Goal: Task Accomplishment & Management: Complete application form

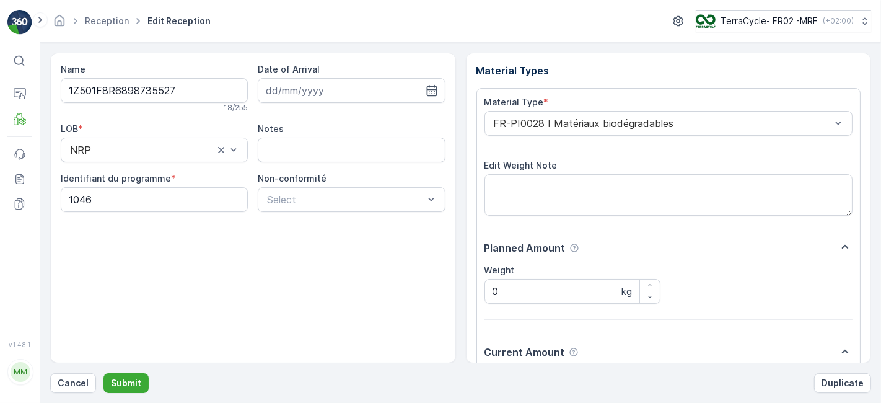
scroll to position [152, 0]
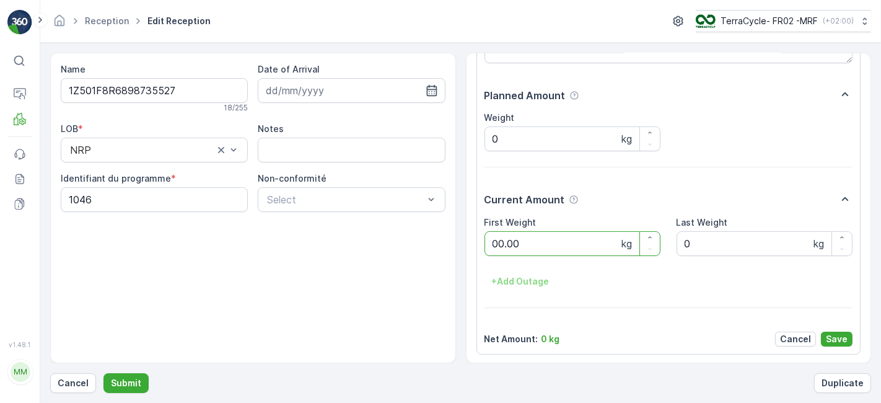
click at [104, 373] on button "Submit" at bounding box center [126, 383] width 45 height 20
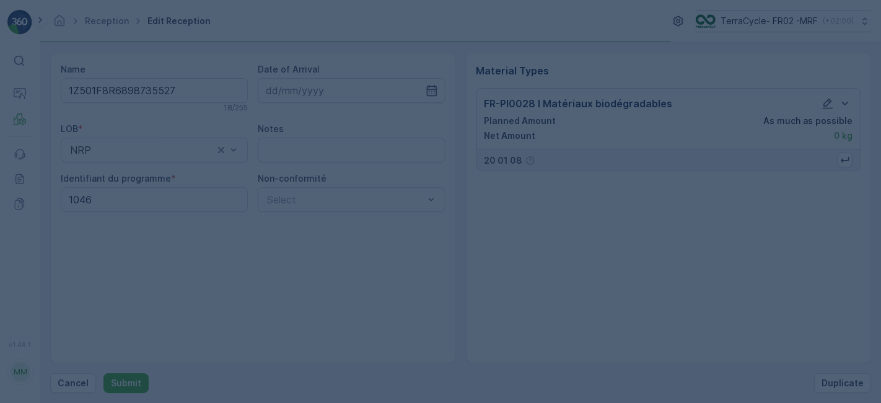
scroll to position [0, 0]
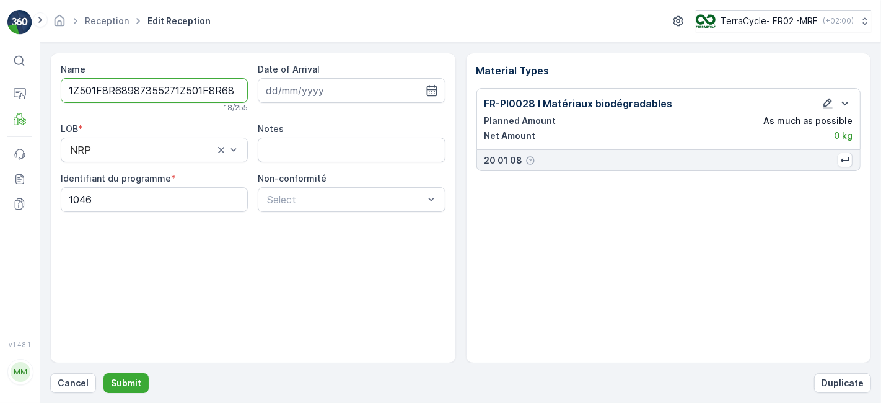
click at [104, 373] on button "Submit" at bounding box center [126, 383] width 45 height 20
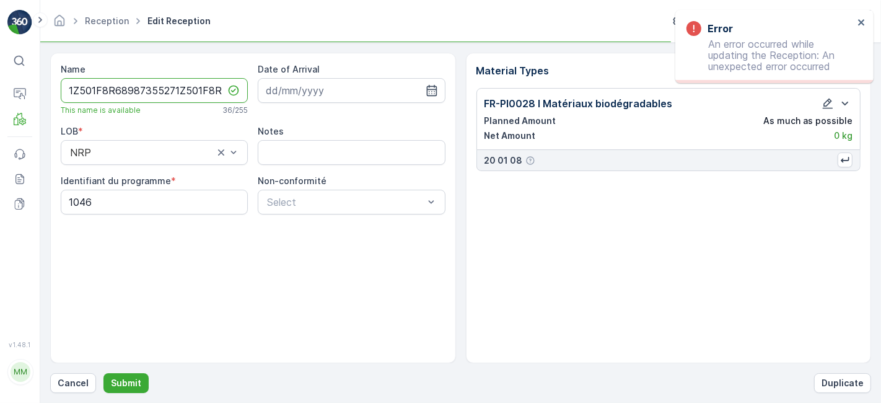
scroll to position [0, 45]
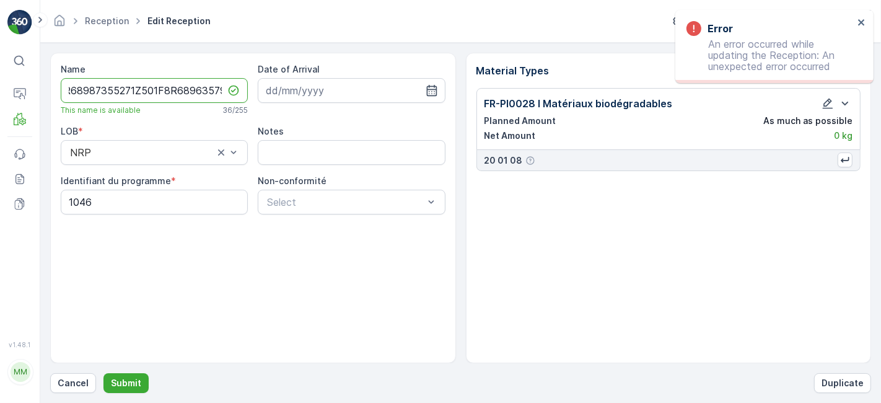
type input "1Z501F8R68987355271Z501F8R68963579123.16"
click at [104, 373] on button "Submit" at bounding box center [126, 383] width 45 height 20
click at [858, 22] on icon "close" at bounding box center [862, 22] width 9 height 10
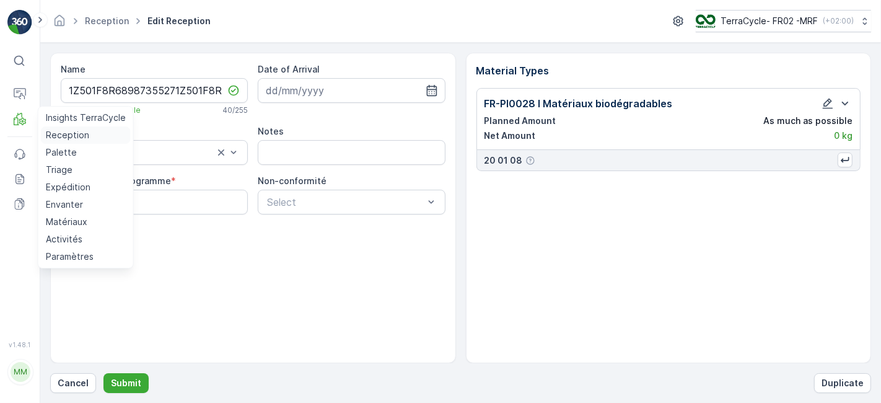
click at [55, 137] on p "Reception" at bounding box center [67, 135] width 43 height 12
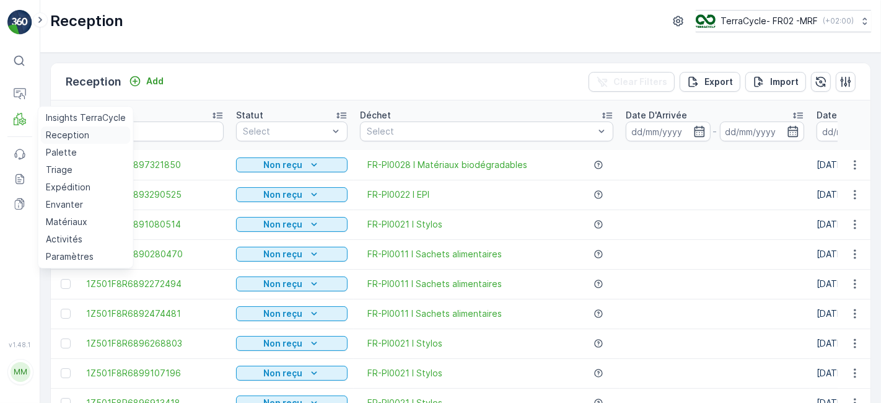
click at [41, 126] on link "Reception" at bounding box center [86, 134] width 90 height 17
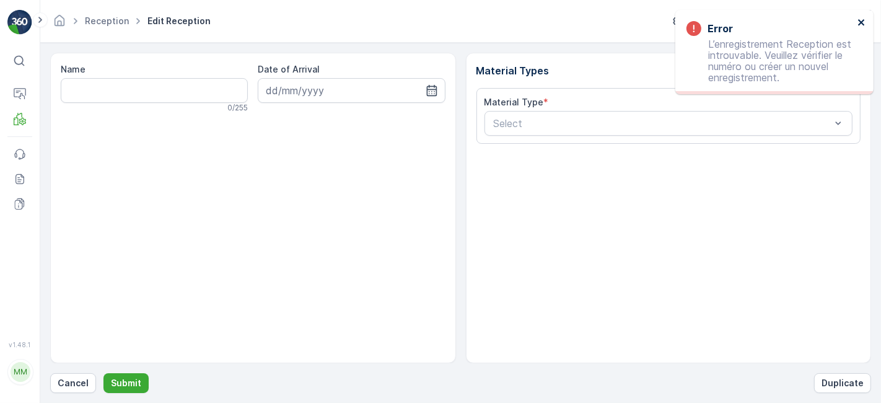
click at [858, 25] on icon "close" at bounding box center [862, 22] width 9 height 10
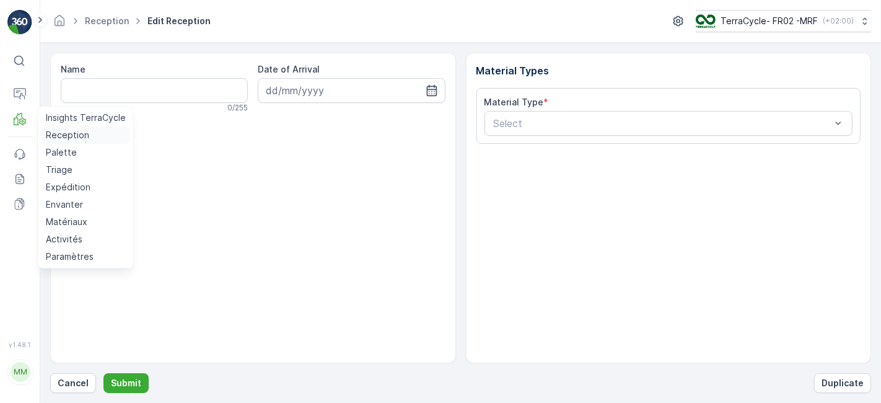
click at [65, 138] on p "Reception" at bounding box center [67, 135] width 43 height 12
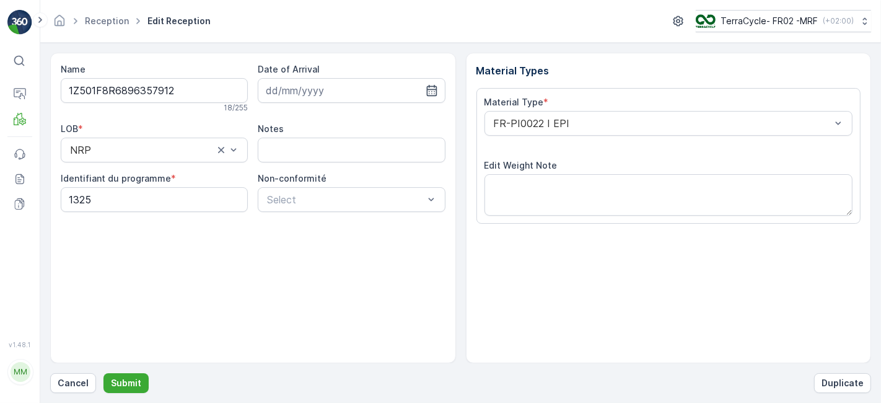
scroll to position [152, 0]
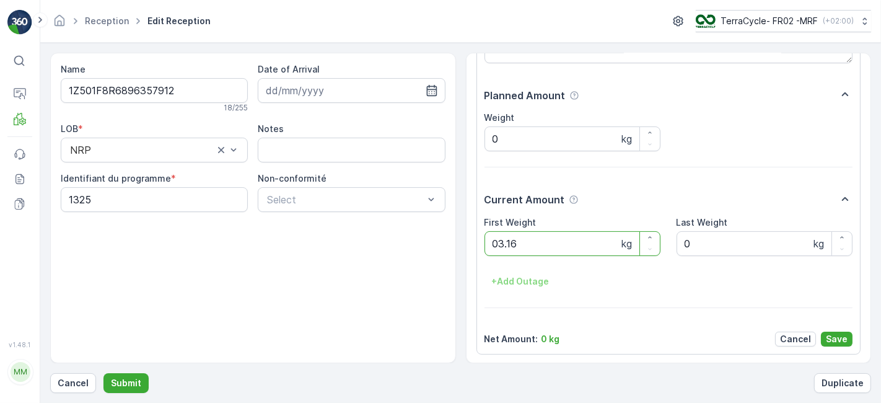
click at [104, 373] on button "Submit" at bounding box center [126, 383] width 45 height 20
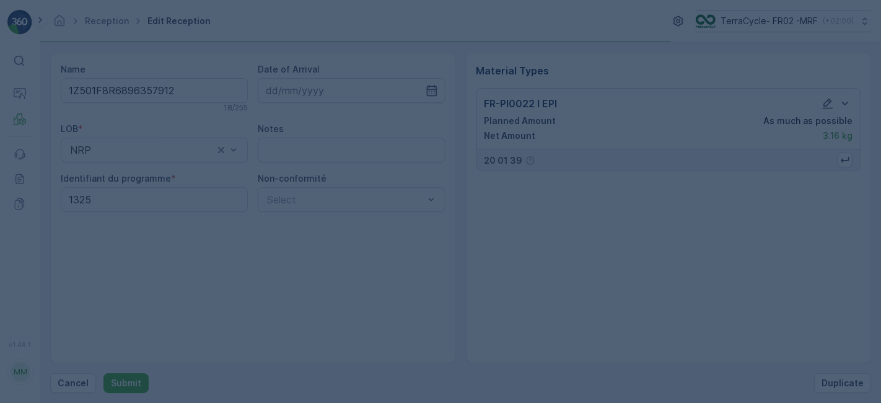
scroll to position [0, 0]
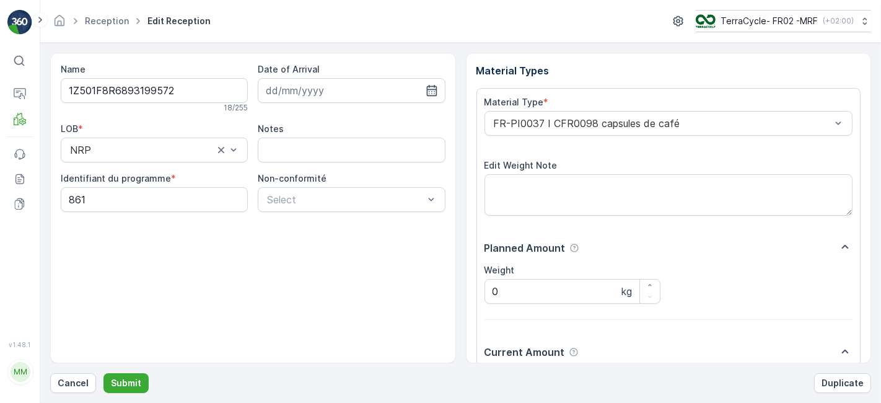
scroll to position [152, 0]
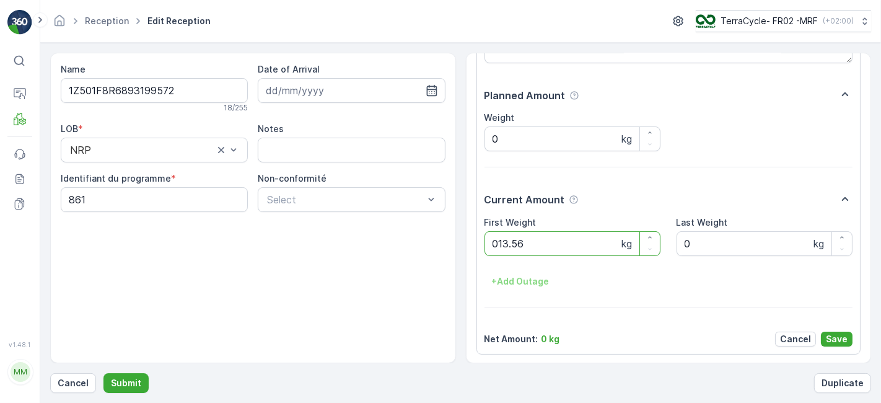
click at [104, 373] on button "Submit" at bounding box center [126, 383] width 45 height 20
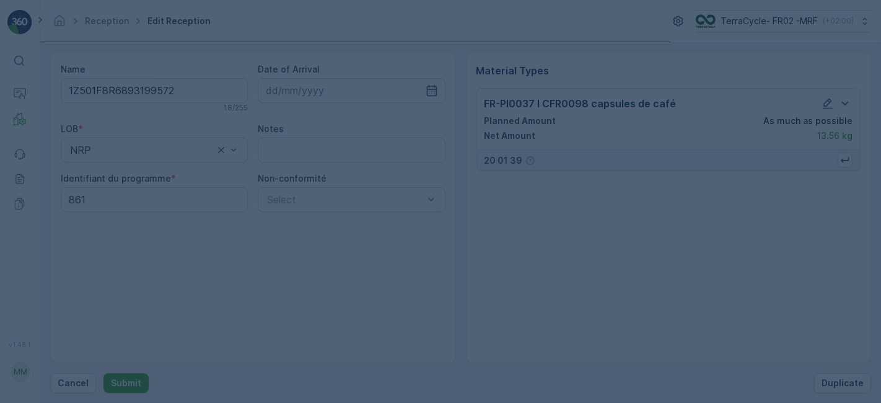
scroll to position [0, 0]
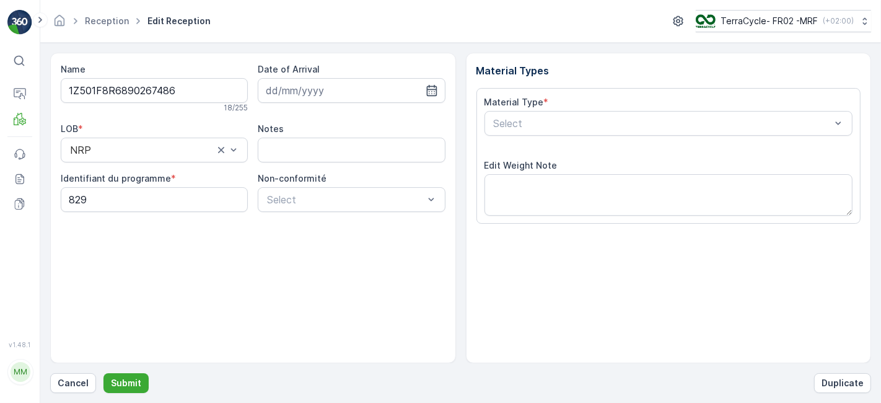
scroll to position [152, 0]
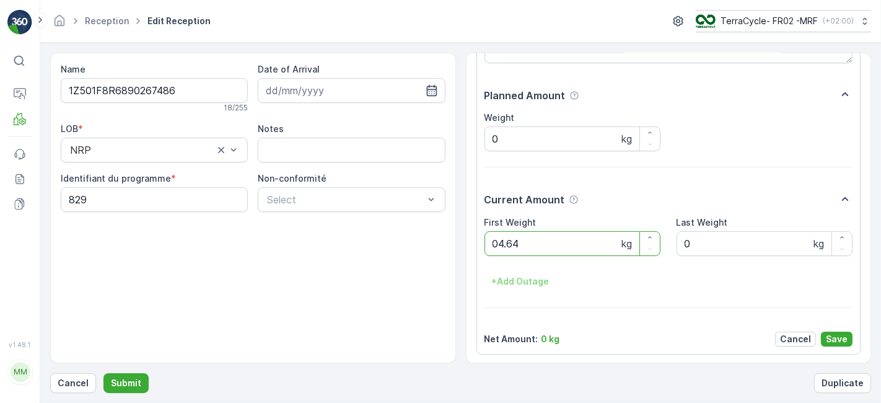
click at [104, 373] on button "Submit" at bounding box center [126, 383] width 45 height 20
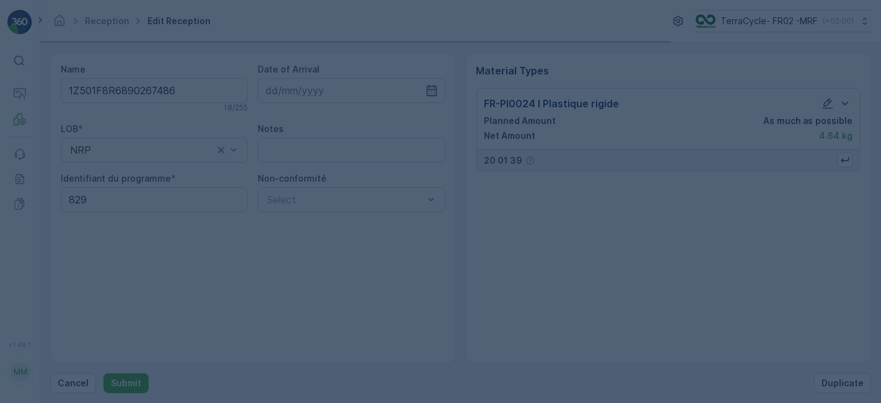
scroll to position [0, 0]
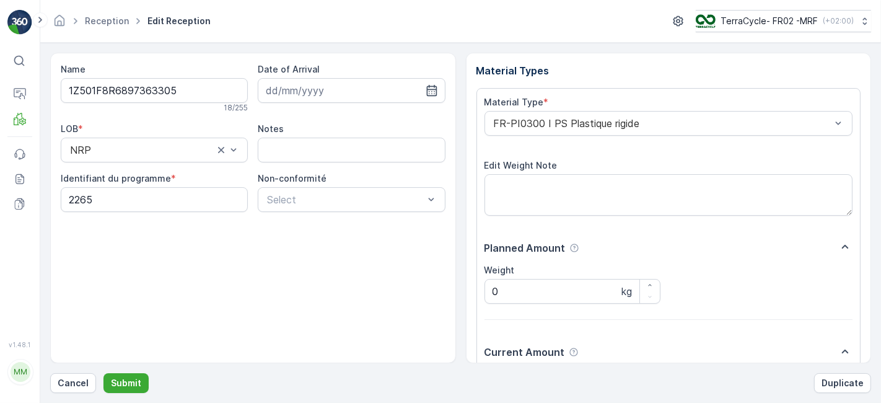
scroll to position [152, 0]
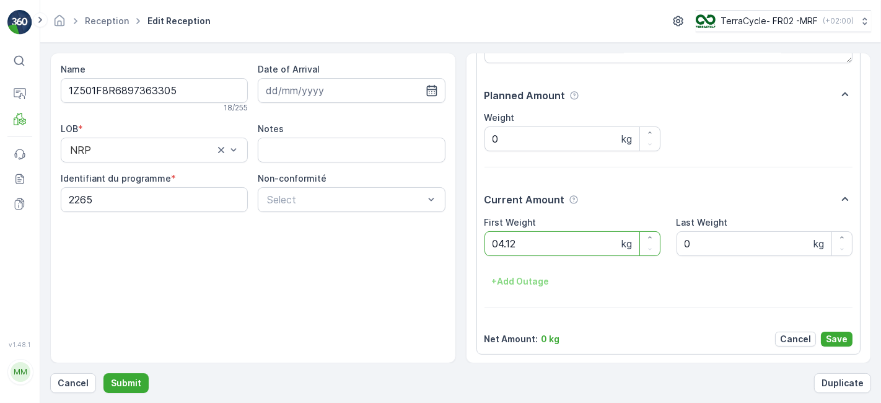
click at [104, 373] on button "Submit" at bounding box center [126, 383] width 45 height 20
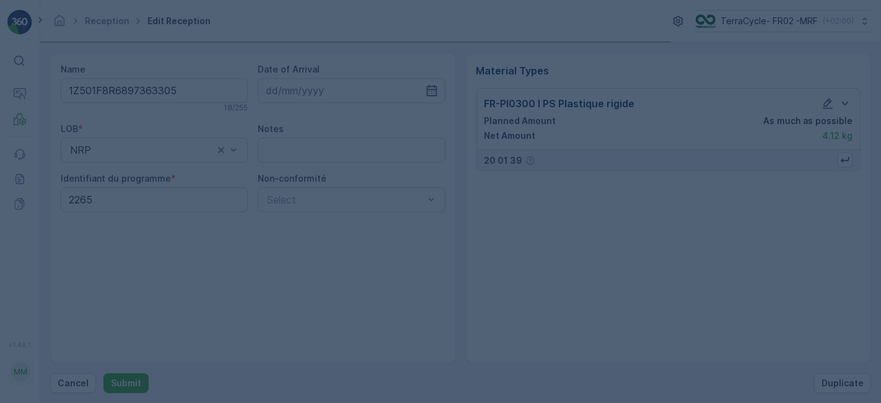
scroll to position [0, 0]
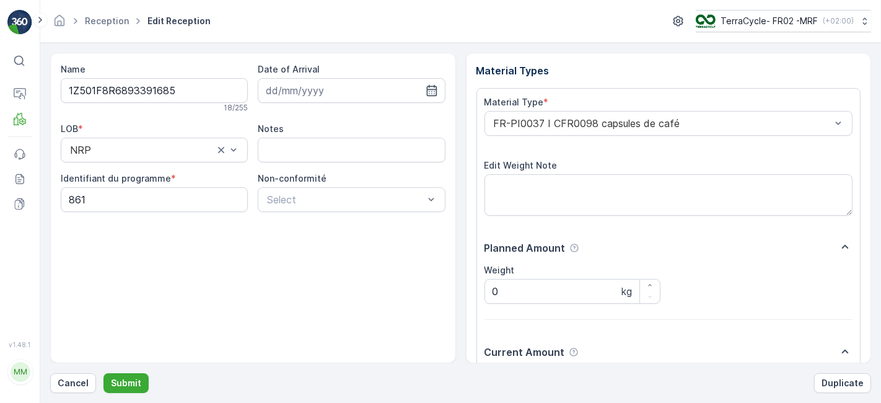
scroll to position [152, 0]
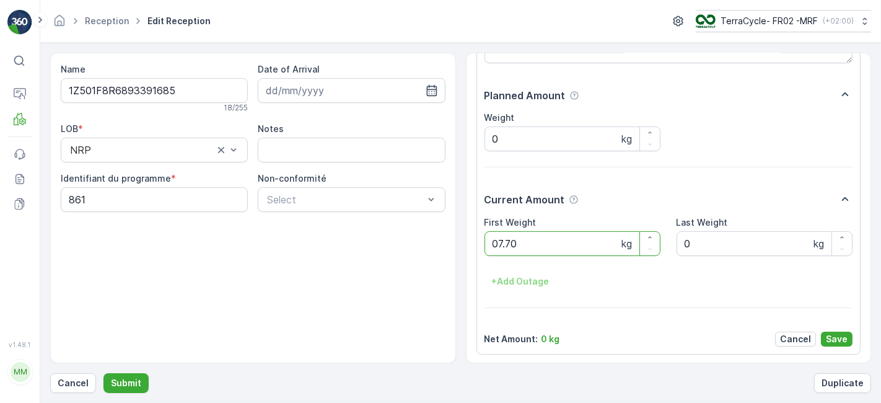
click at [104, 373] on button "Submit" at bounding box center [126, 383] width 45 height 20
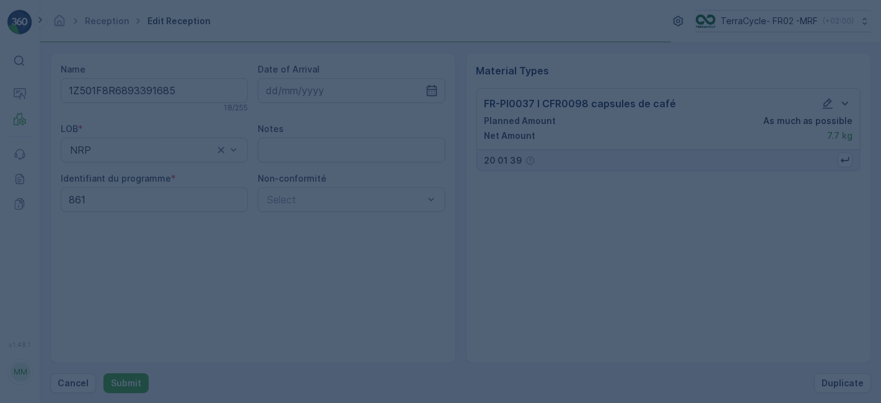
scroll to position [0, 0]
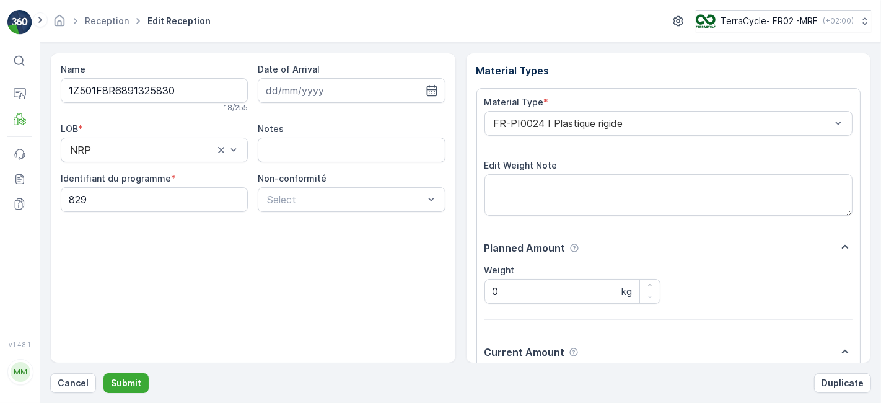
scroll to position [152, 0]
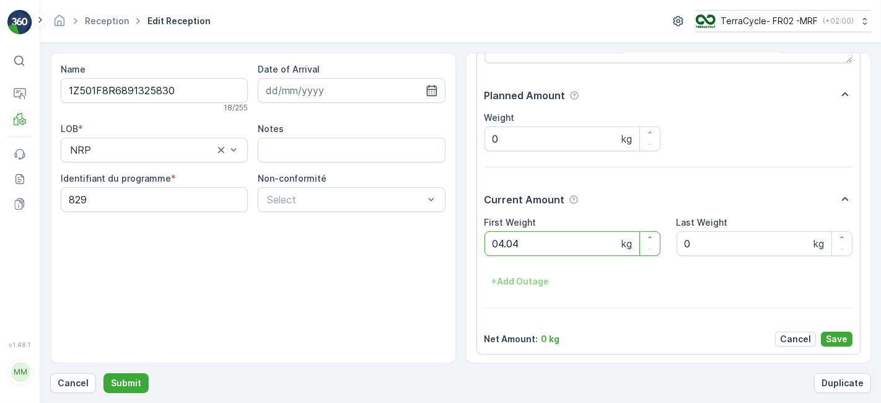
click at [104, 373] on button "Submit" at bounding box center [126, 383] width 45 height 20
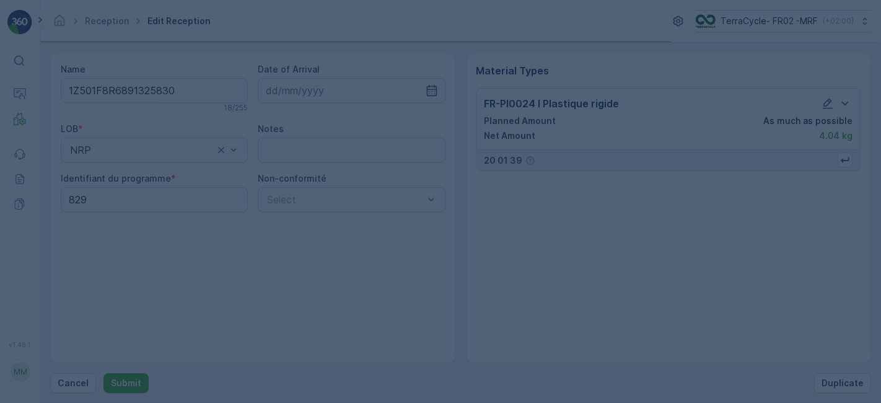
scroll to position [0, 0]
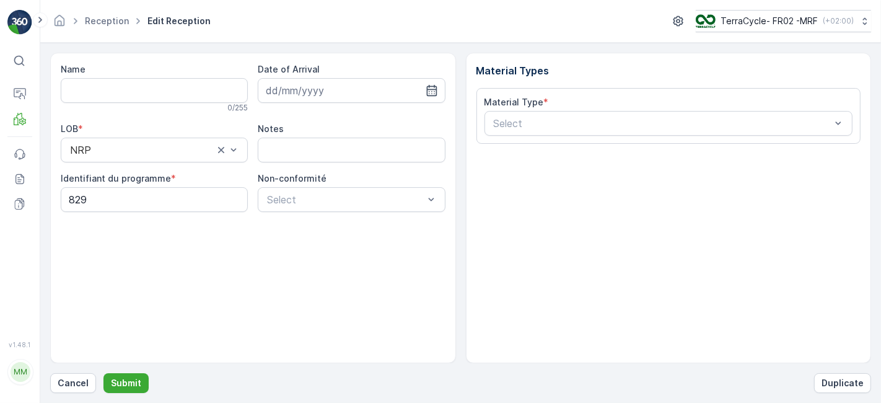
type input "1Z501F8R6898572266"
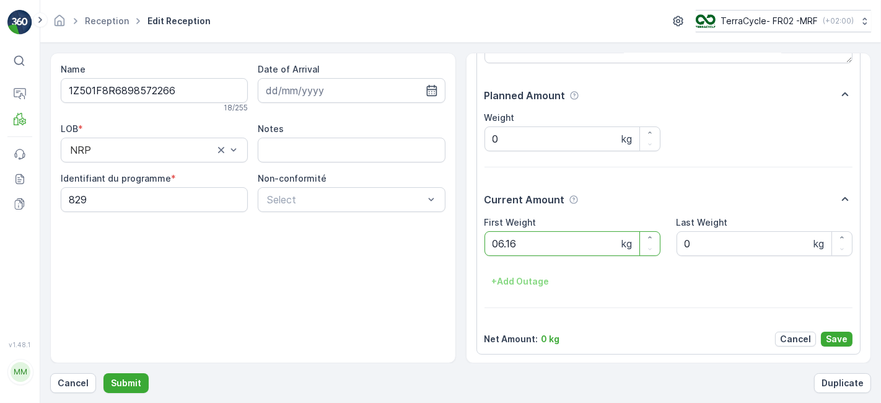
click at [104, 373] on button "Submit" at bounding box center [126, 383] width 45 height 20
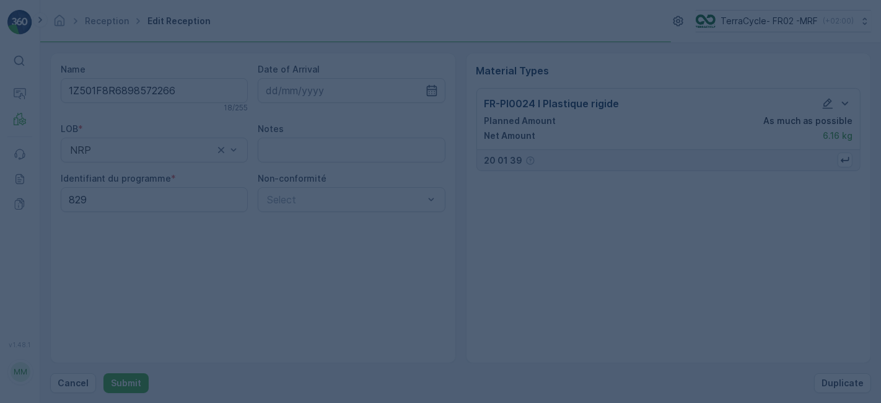
scroll to position [0, 0]
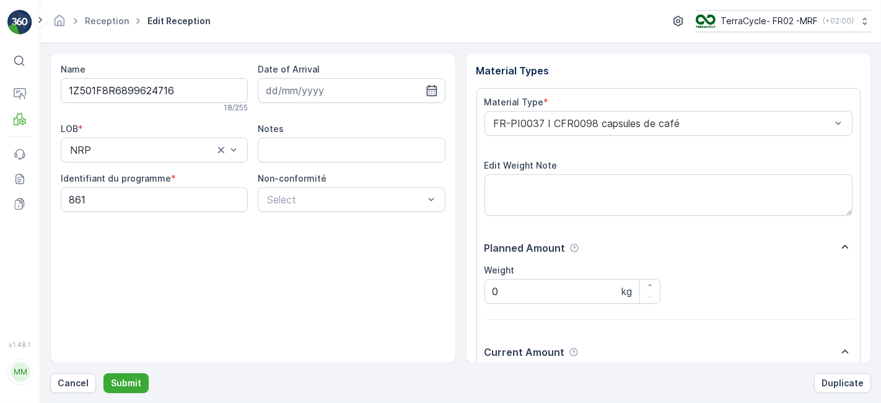
scroll to position [152, 0]
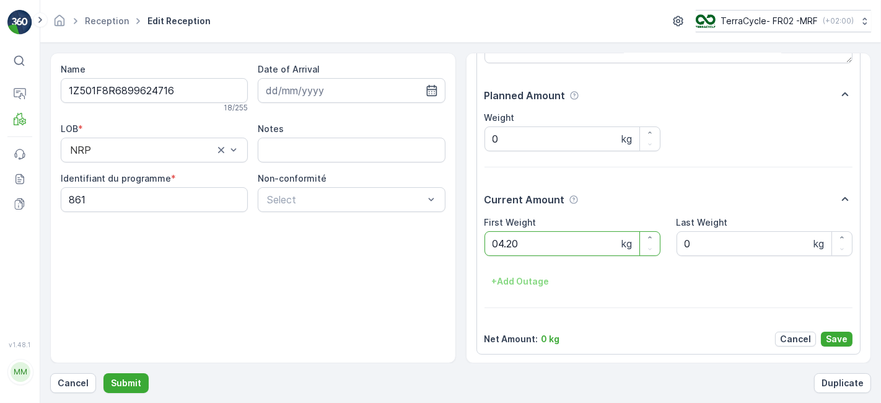
click at [104, 373] on button "Submit" at bounding box center [126, 383] width 45 height 20
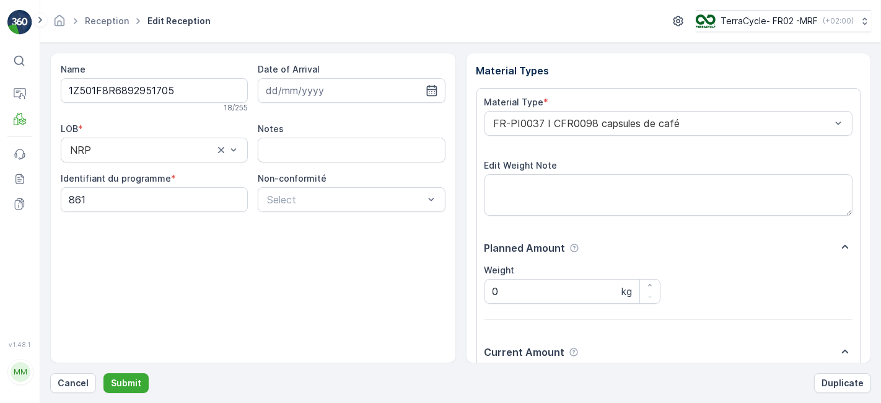
scroll to position [152, 0]
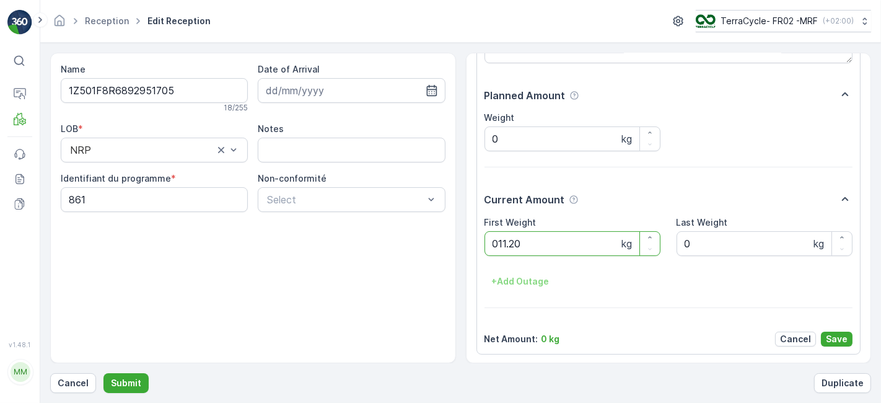
click at [104, 373] on button "Submit" at bounding box center [126, 383] width 45 height 20
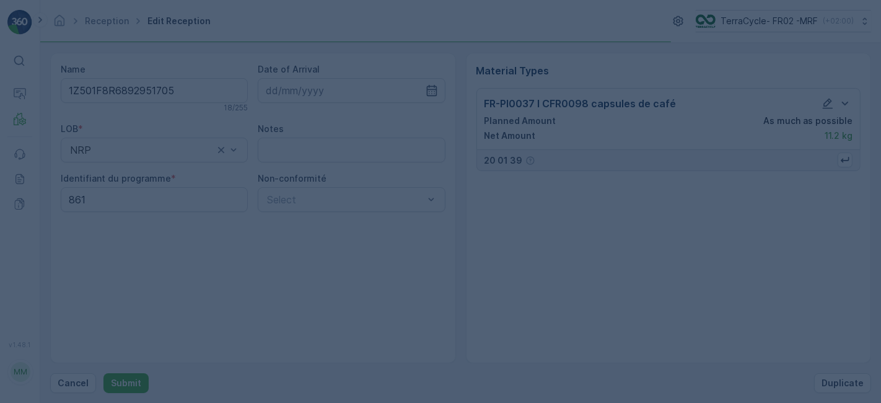
scroll to position [0, 0]
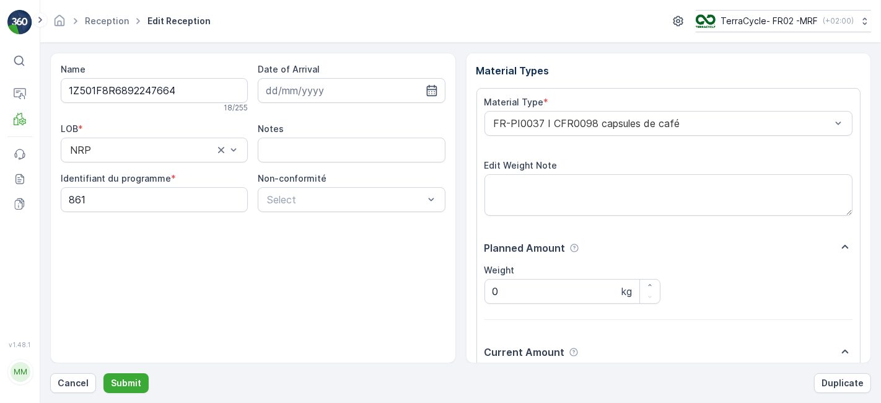
scroll to position [152, 0]
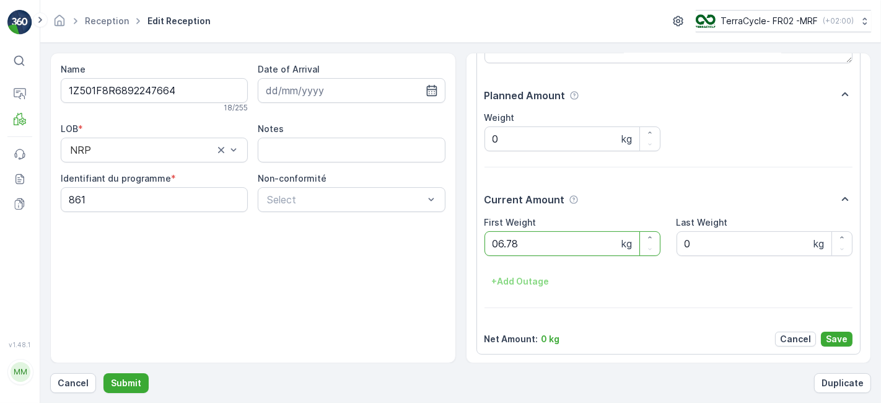
click at [104, 373] on button "Submit" at bounding box center [126, 383] width 45 height 20
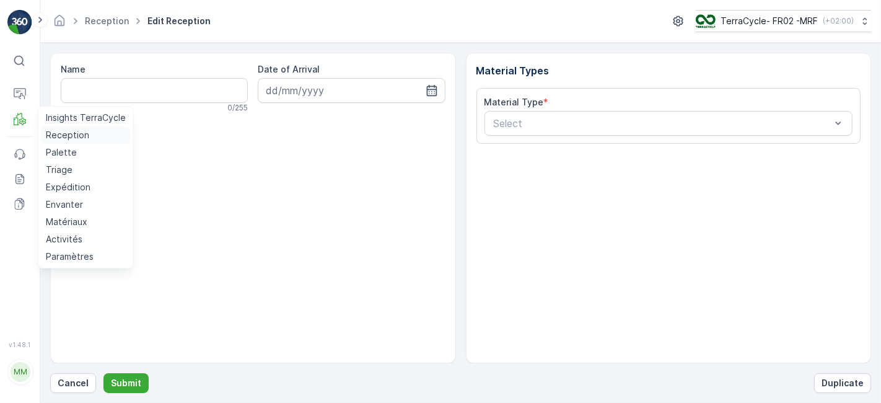
click at [63, 133] on p "Reception" at bounding box center [67, 135] width 43 height 12
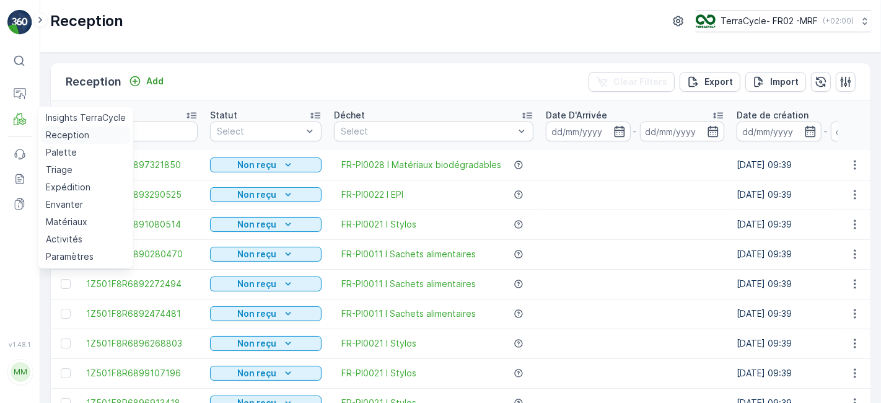
click at [63, 137] on p "Reception" at bounding box center [67, 135] width 43 height 12
click at [74, 133] on p "Reception" at bounding box center [67, 135] width 43 height 12
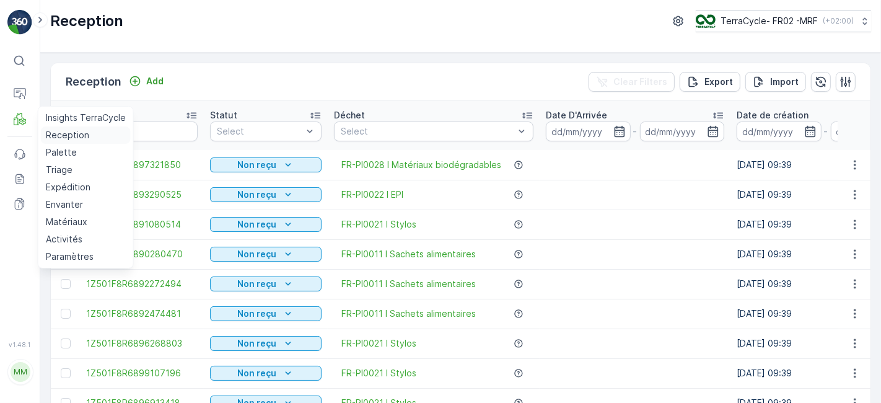
click at [74, 133] on p "Reception" at bounding box center [67, 135] width 43 height 12
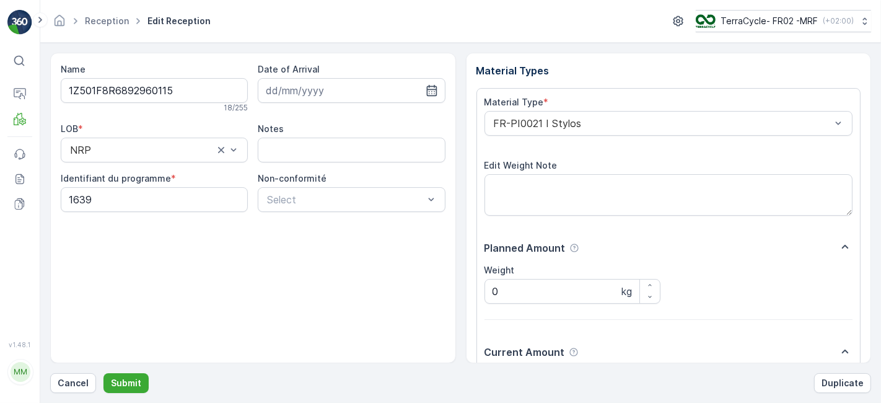
scroll to position [152, 0]
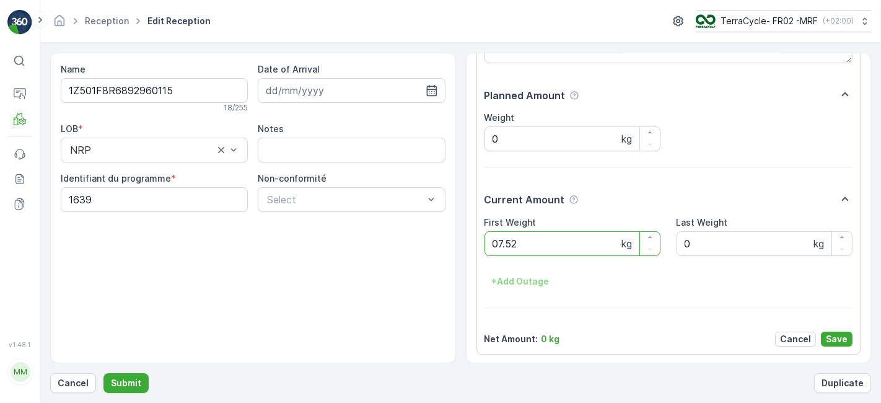
click at [104, 373] on button "Submit" at bounding box center [126, 383] width 45 height 20
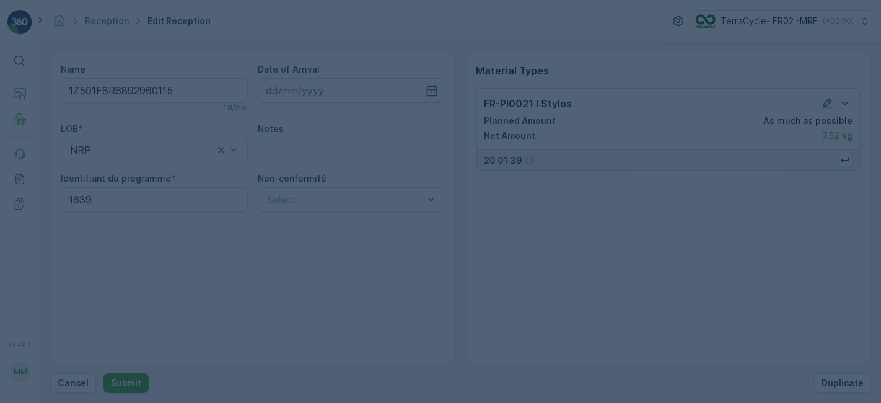
scroll to position [0, 0]
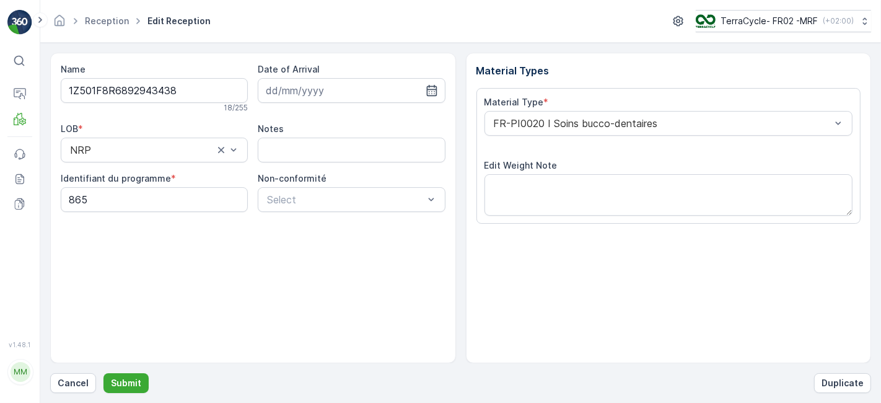
scroll to position [152, 0]
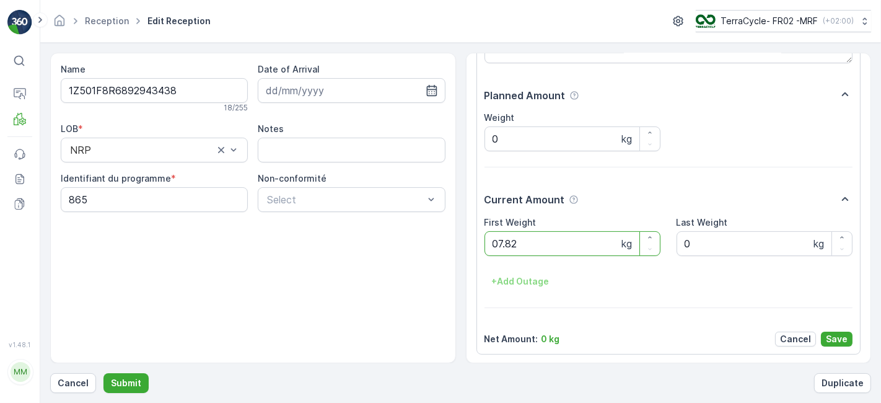
click at [104, 373] on button "Submit" at bounding box center [126, 383] width 45 height 20
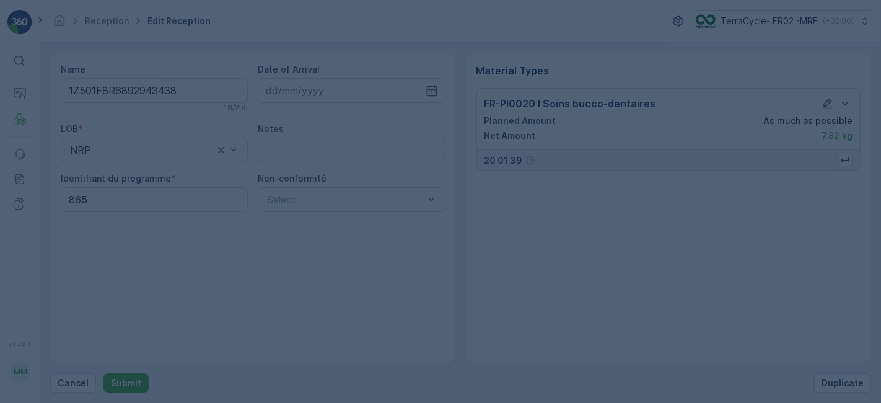
scroll to position [0, 0]
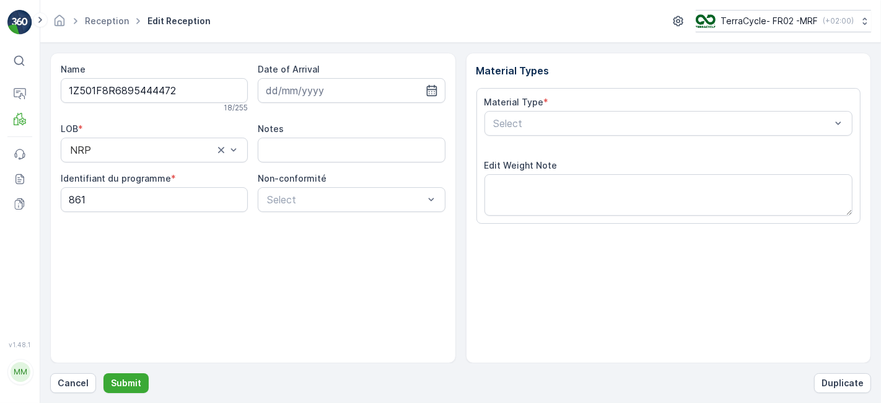
scroll to position [152, 0]
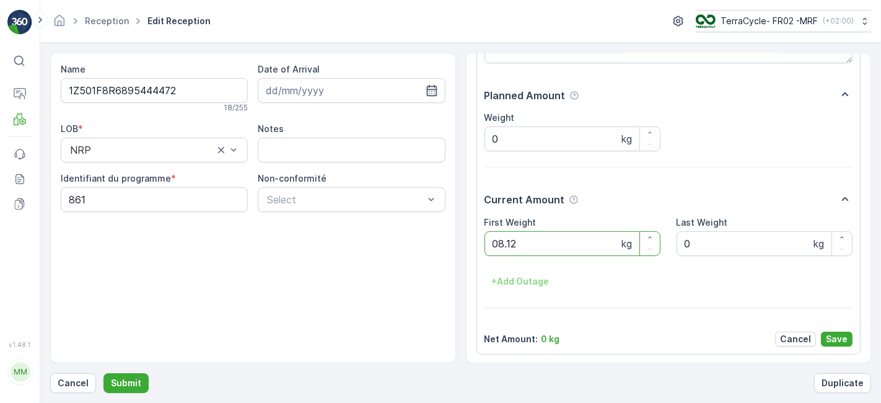
click at [104, 373] on button "Submit" at bounding box center [126, 383] width 45 height 20
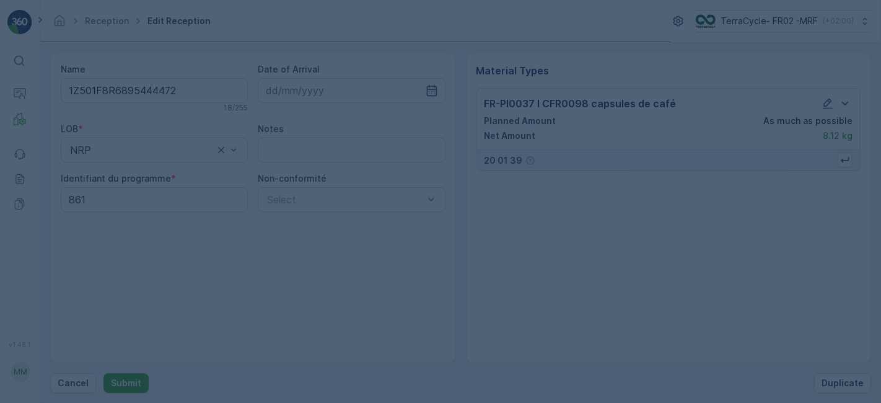
scroll to position [0, 0]
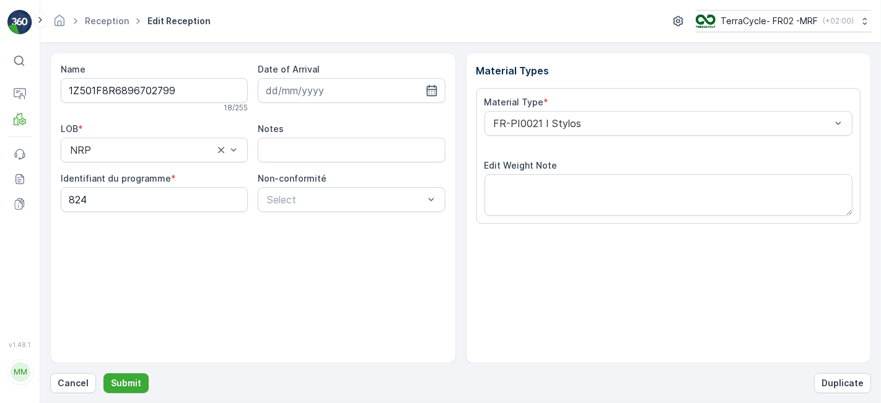
scroll to position [152, 0]
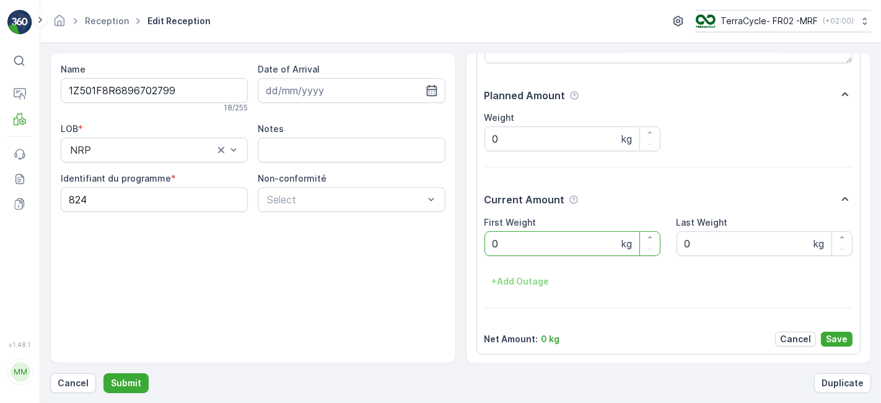
click at [104, 373] on button "Submit" at bounding box center [126, 383] width 45 height 20
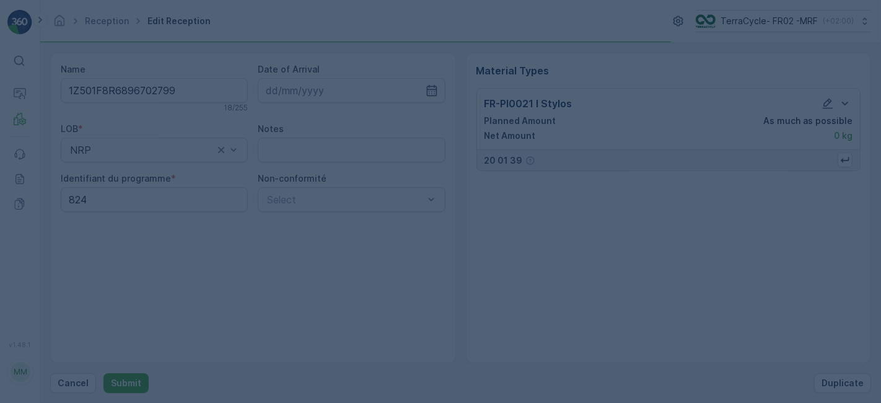
scroll to position [0, 0]
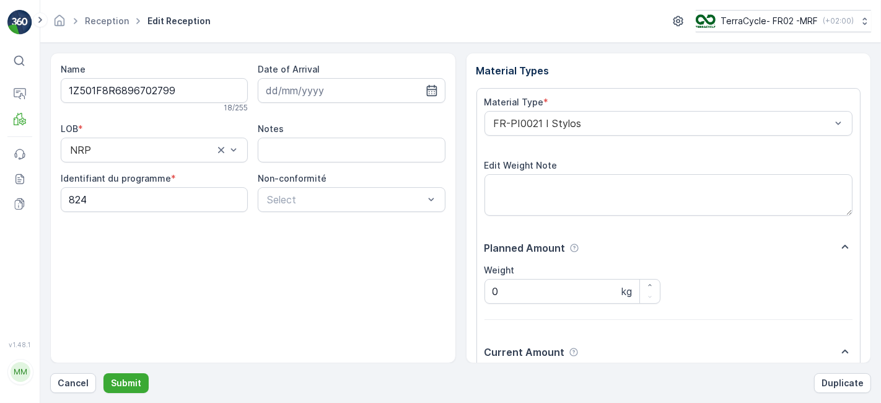
scroll to position [152, 0]
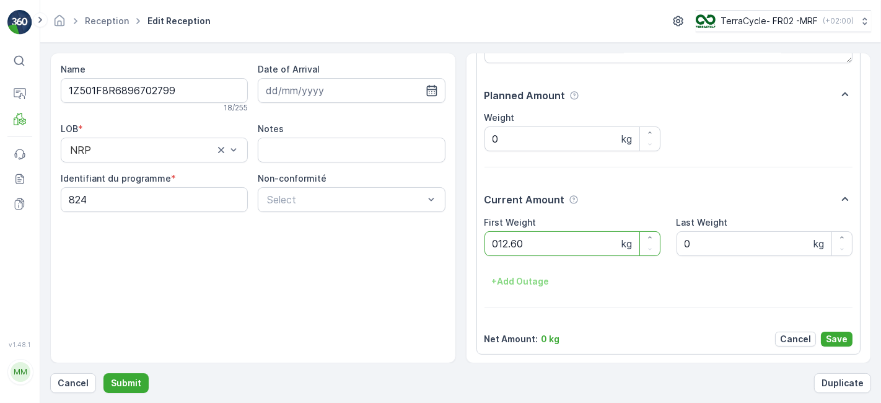
click at [104, 373] on button "Submit" at bounding box center [126, 383] width 45 height 20
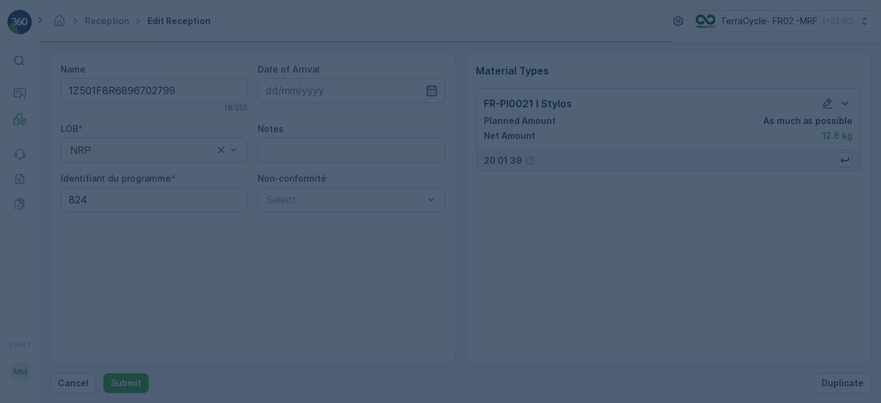
scroll to position [0, 0]
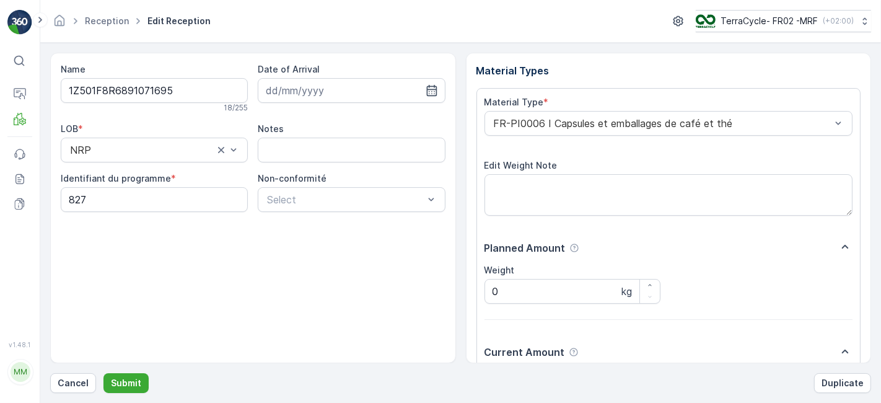
scroll to position [152, 0]
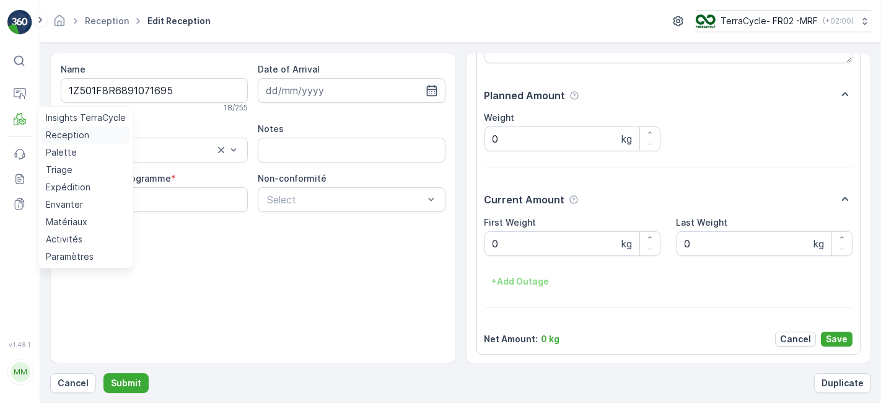
click at [60, 136] on p "Reception" at bounding box center [67, 135] width 43 height 12
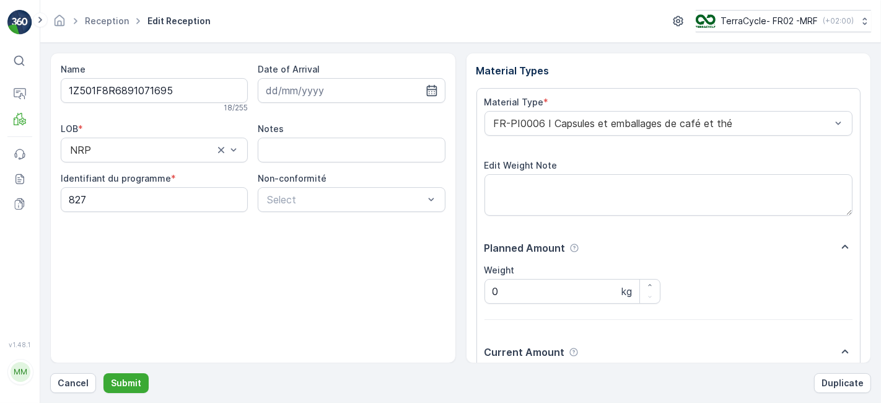
scroll to position [152, 0]
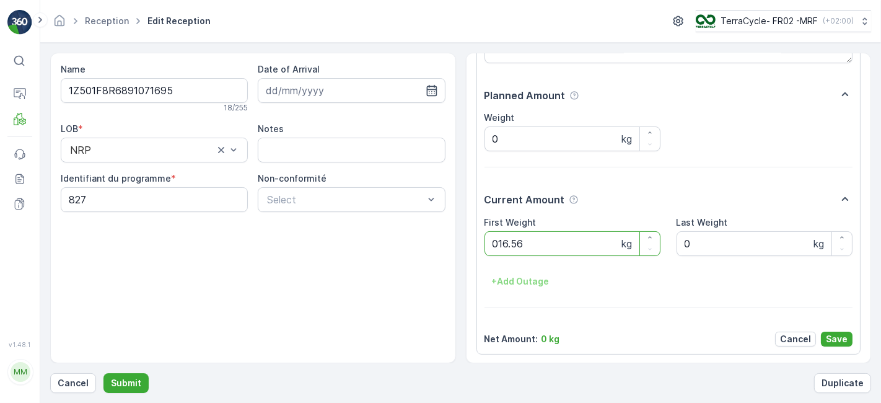
click at [104, 373] on button "Submit" at bounding box center [126, 383] width 45 height 20
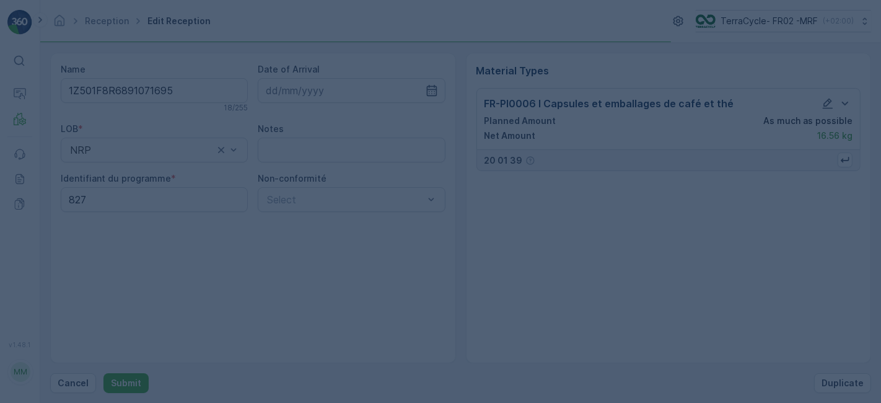
scroll to position [0, 0]
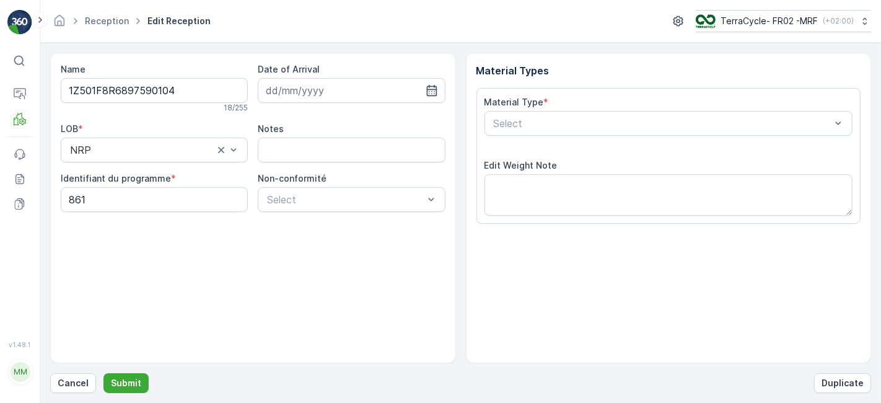
scroll to position [152, 0]
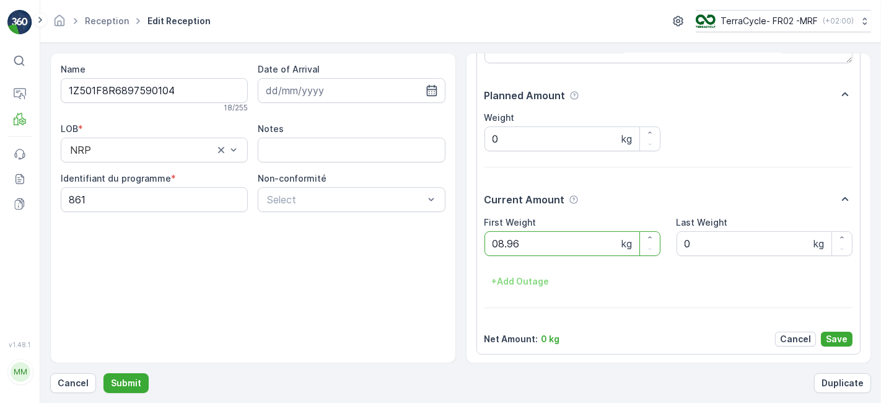
click at [104, 373] on button "Submit" at bounding box center [126, 383] width 45 height 20
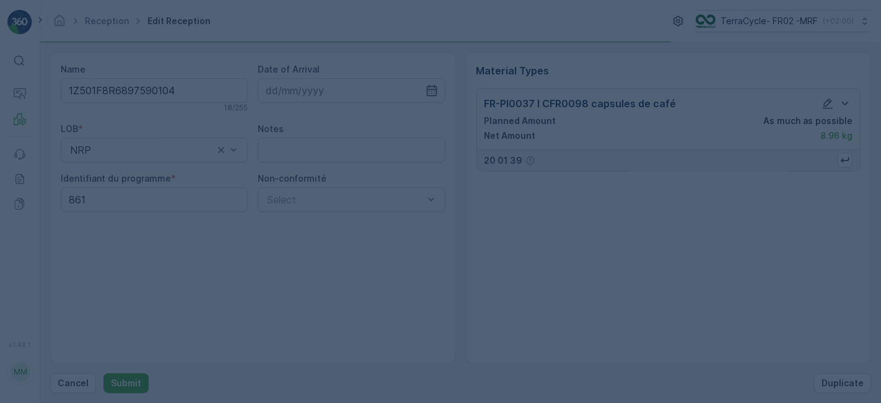
scroll to position [0, 0]
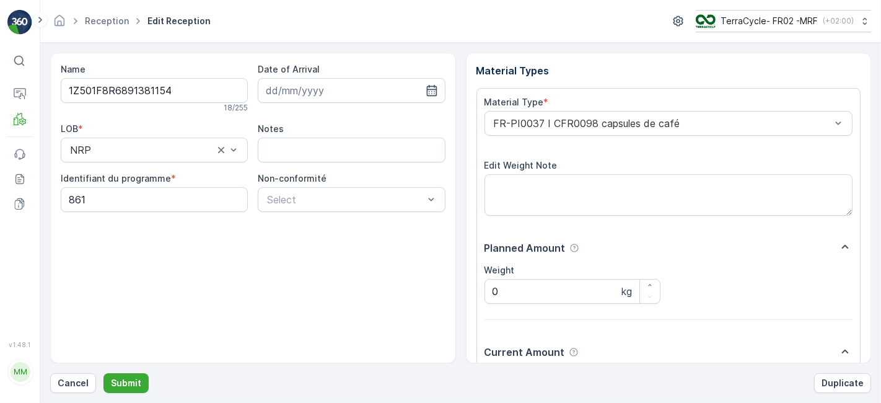
scroll to position [152, 0]
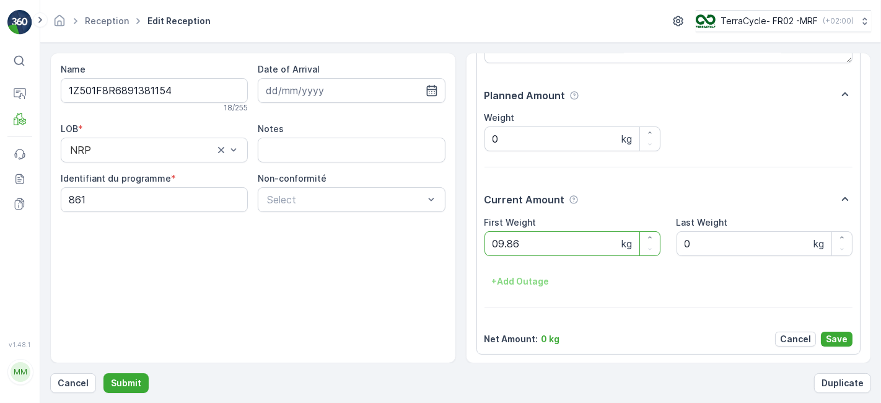
click at [104, 373] on button "Submit" at bounding box center [126, 383] width 45 height 20
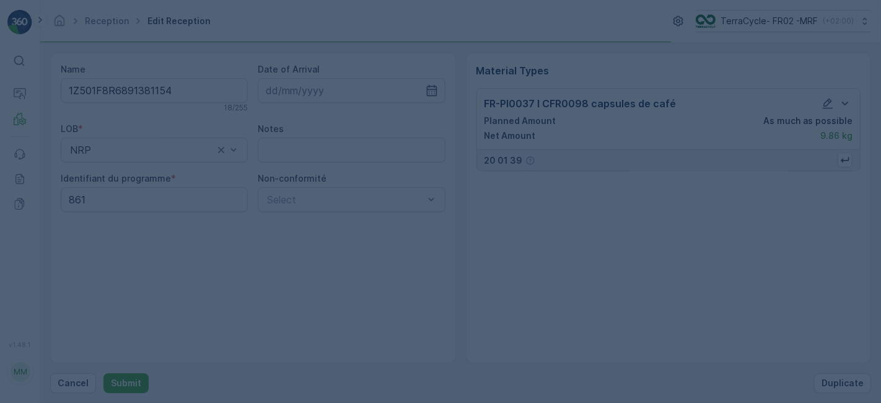
scroll to position [0, 0]
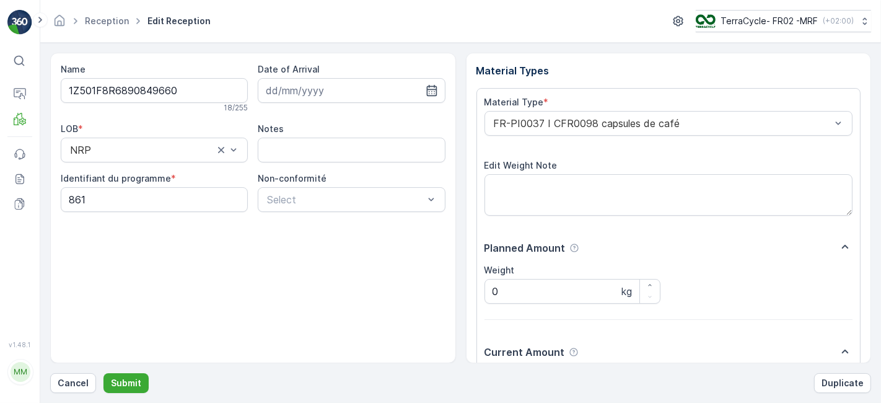
scroll to position [152, 0]
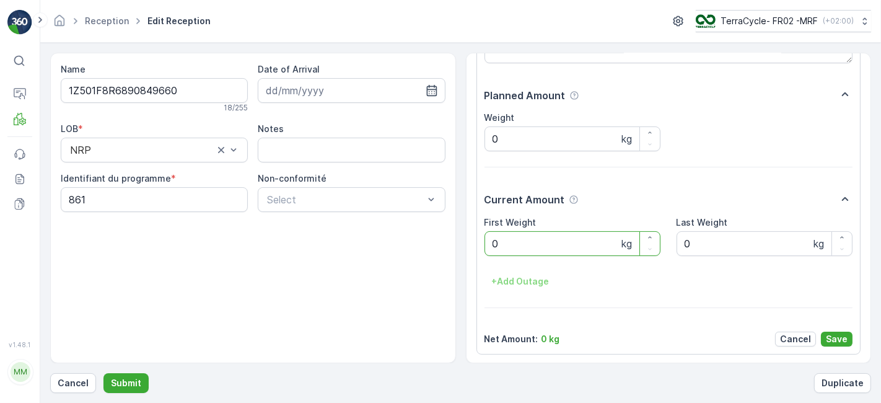
click at [104, 373] on button "Submit" at bounding box center [126, 383] width 45 height 20
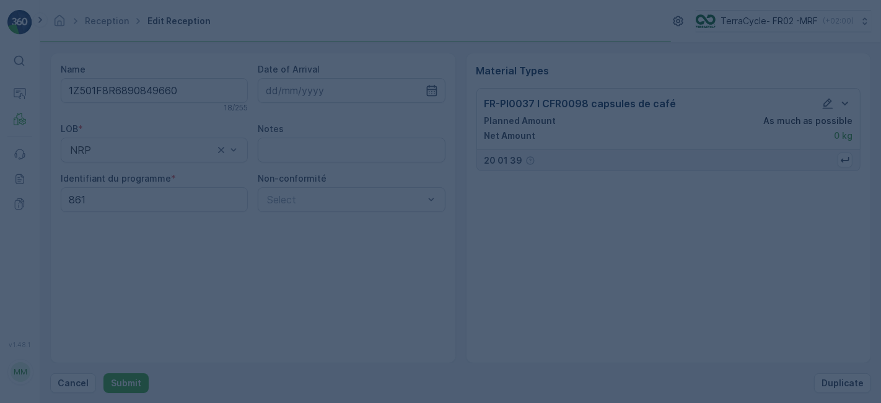
scroll to position [0, 0]
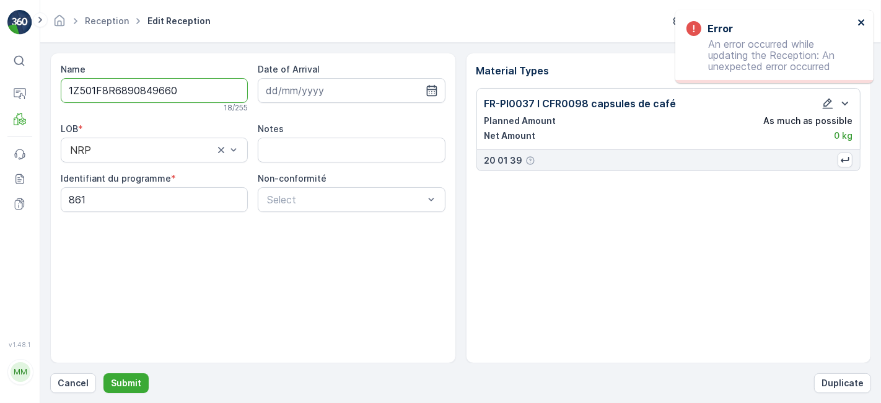
click at [862, 19] on icon "close" at bounding box center [862, 22] width 9 height 10
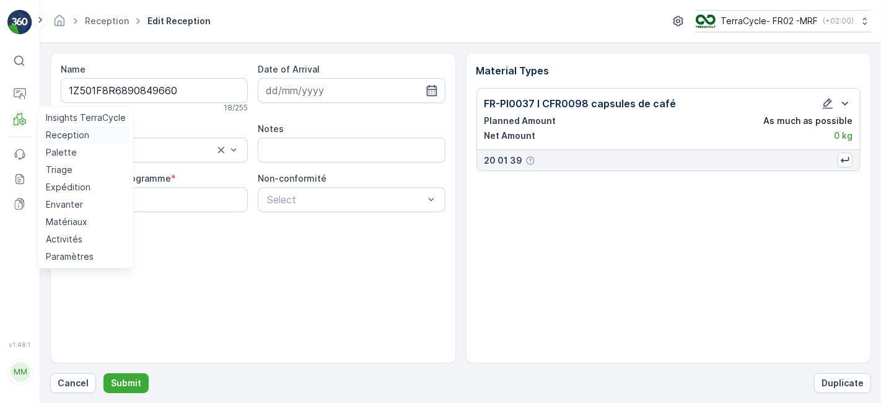
click at [63, 139] on p "Reception" at bounding box center [67, 135] width 43 height 12
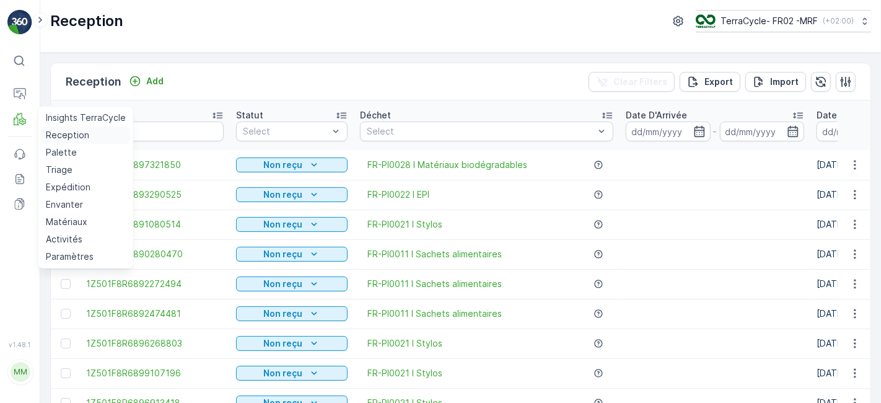
click at [41, 126] on link "Reception" at bounding box center [86, 134] width 90 height 17
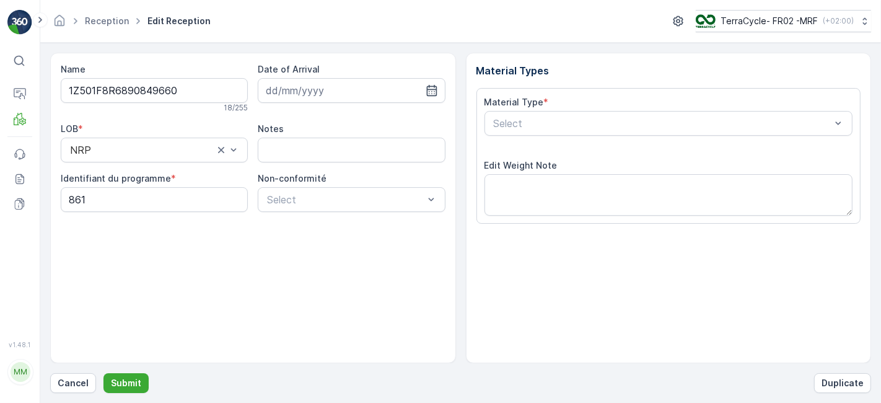
scroll to position [152, 0]
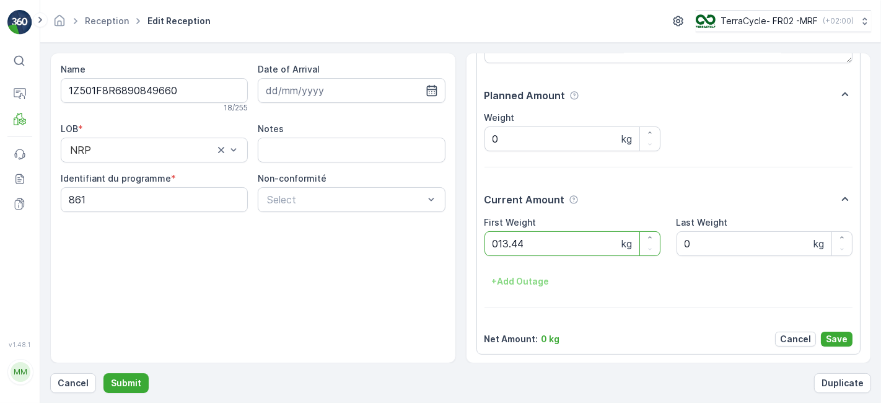
click at [104, 373] on button "Submit" at bounding box center [126, 383] width 45 height 20
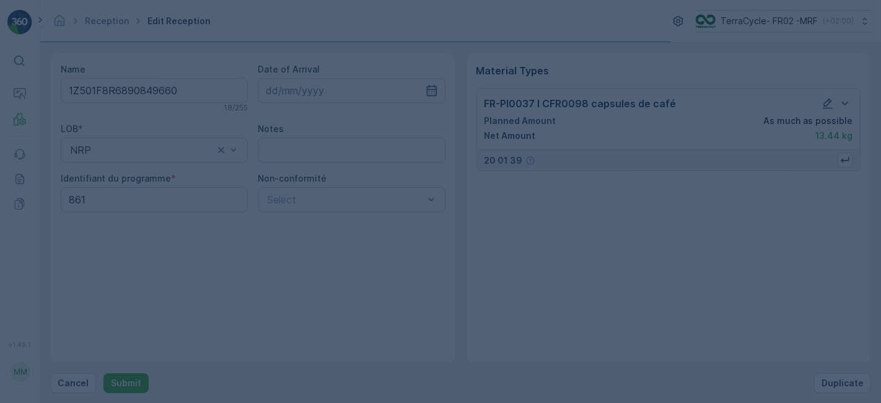
scroll to position [0, 0]
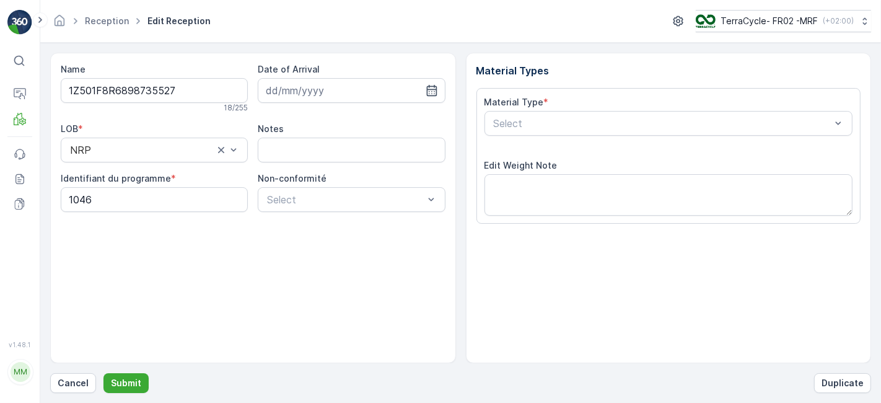
scroll to position [152, 0]
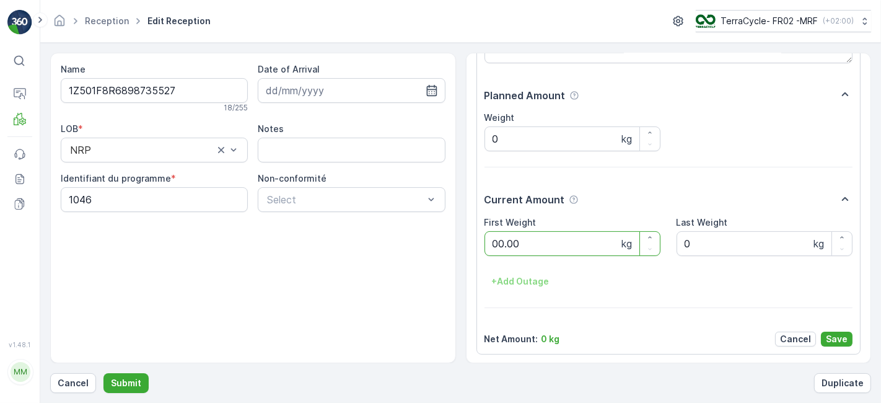
click at [104, 373] on button "Submit" at bounding box center [126, 383] width 45 height 20
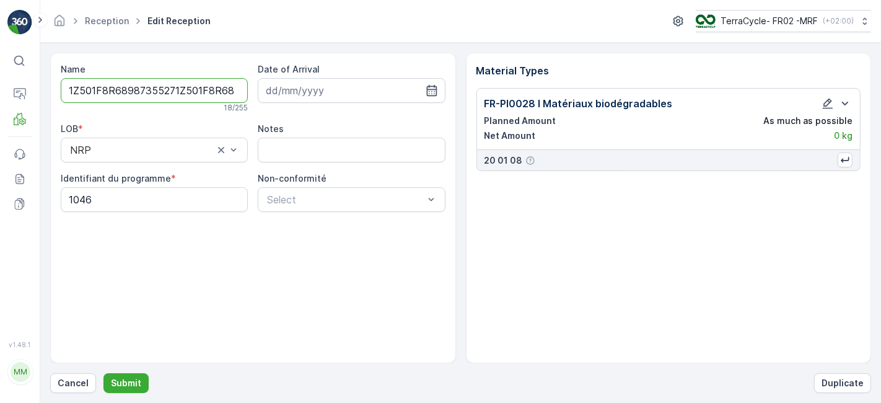
type input "1Z501F8R68987355271Z501F8R6897473884"
click at [104, 373] on button "Submit" at bounding box center [126, 383] width 45 height 20
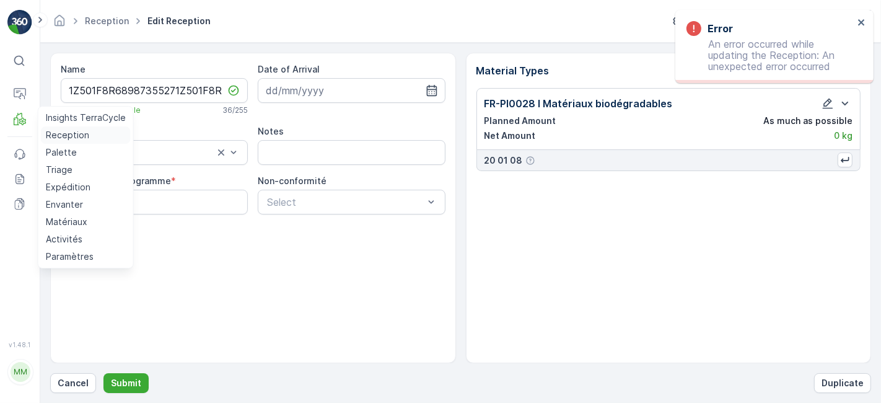
click at [55, 140] on p "Reception" at bounding box center [67, 135] width 43 height 12
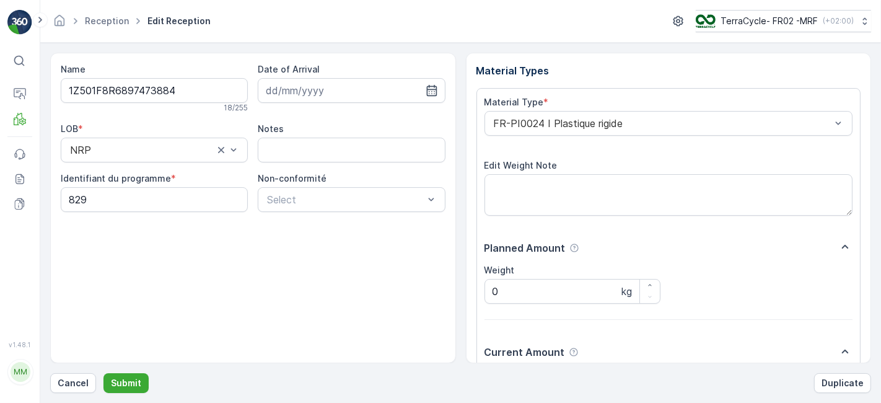
scroll to position [152, 0]
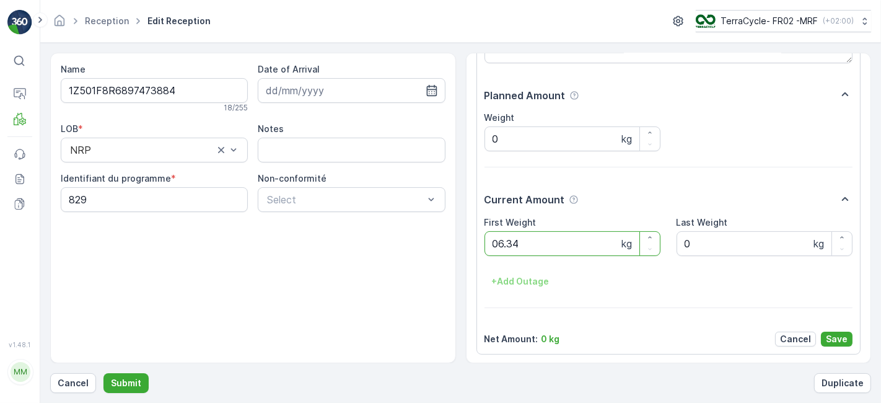
click at [104, 373] on button "Submit" at bounding box center [126, 383] width 45 height 20
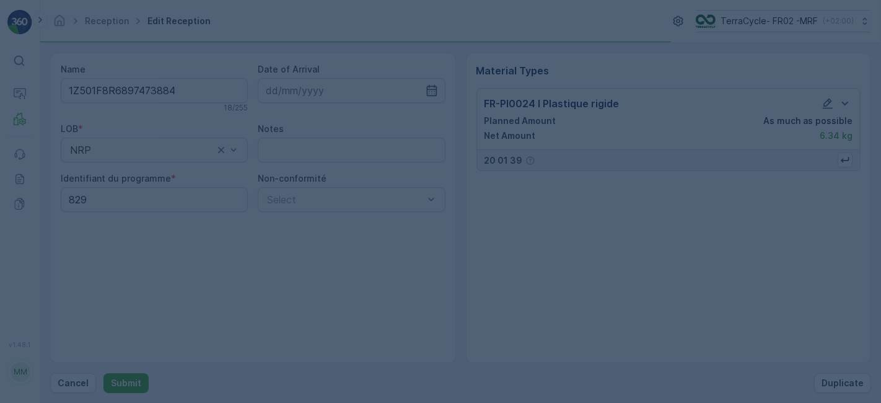
scroll to position [0, 0]
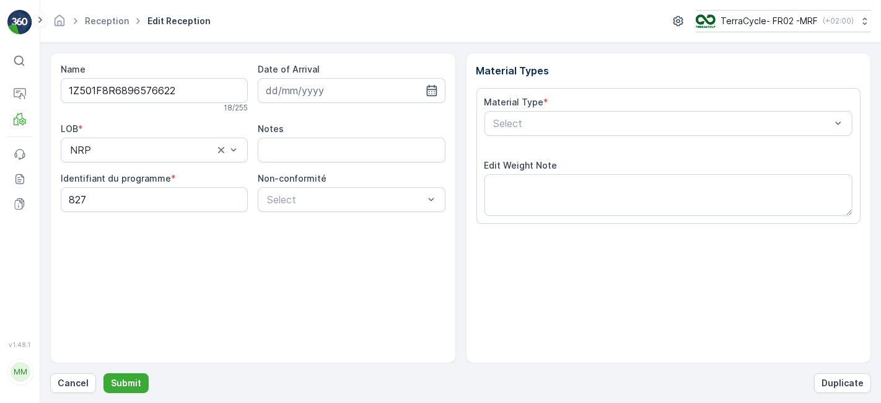
scroll to position [152, 0]
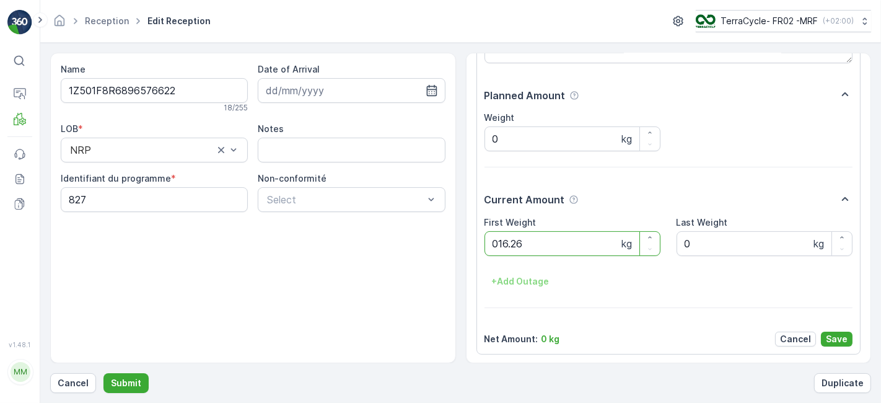
click at [104, 373] on button "Submit" at bounding box center [126, 383] width 45 height 20
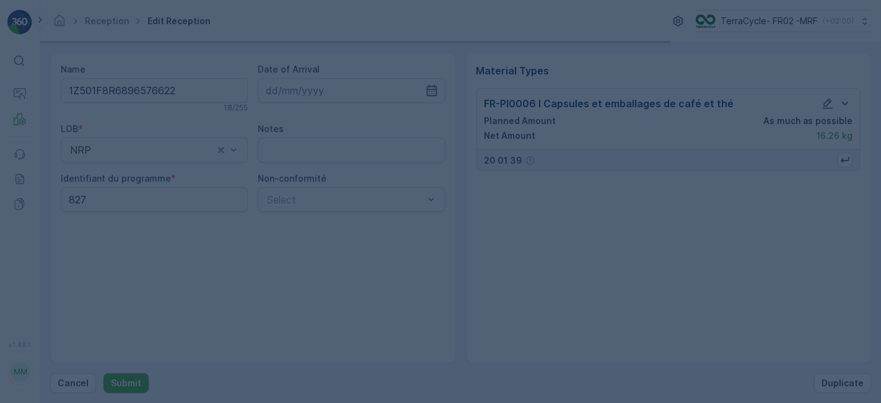
scroll to position [0, 0]
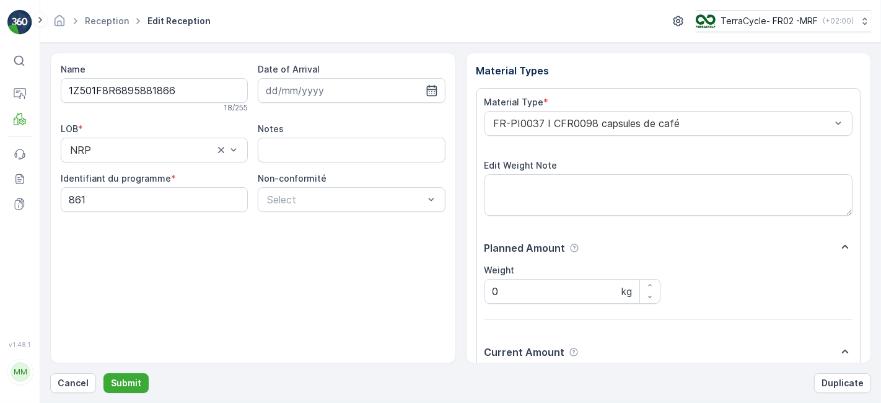
scroll to position [152, 0]
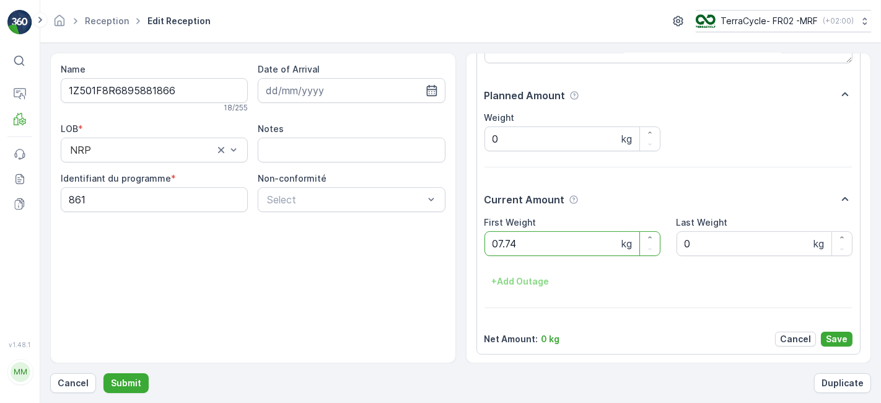
click at [104, 373] on button "Submit" at bounding box center [126, 383] width 45 height 20
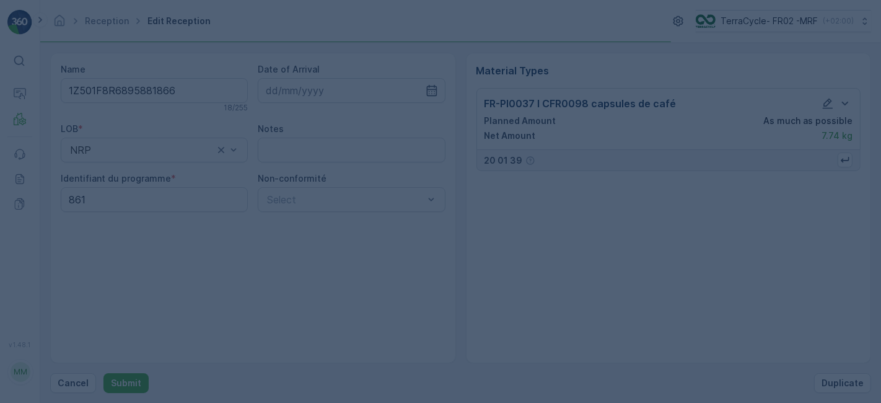
scroll to position [0, 0]
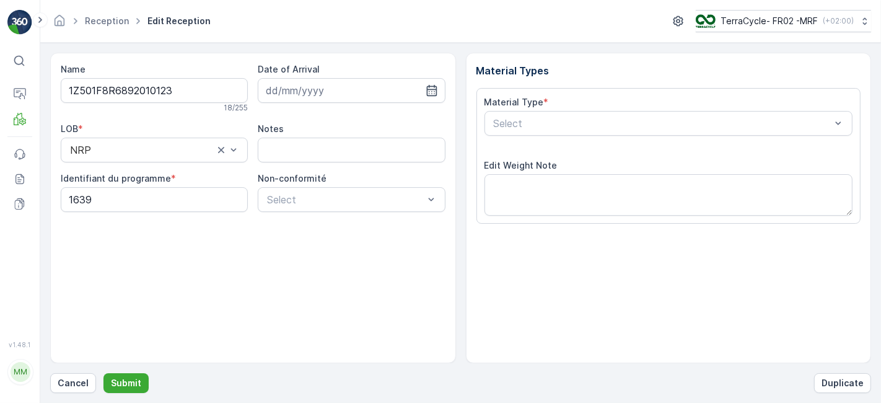
scroll to position [152, 0]
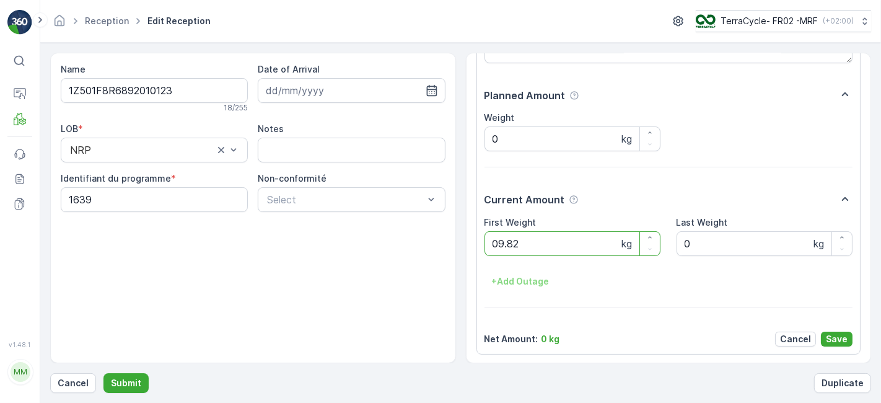
click at [104, 373] on button "Submit" at bounding box center [126, 383] width 45 height 20
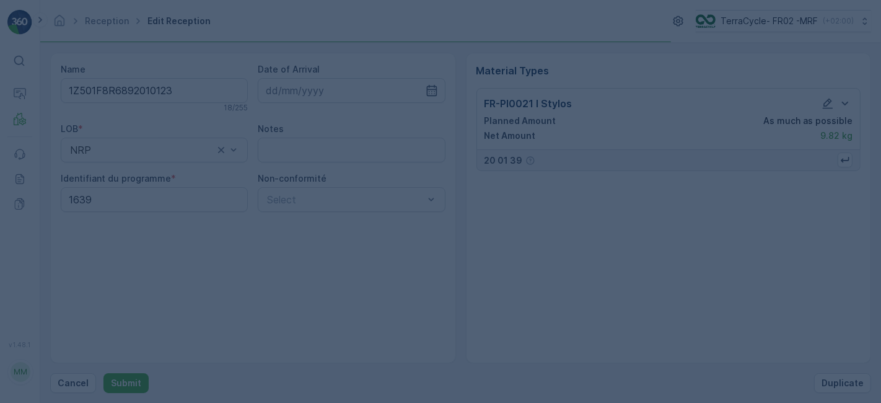
scroll to position [0, 0]
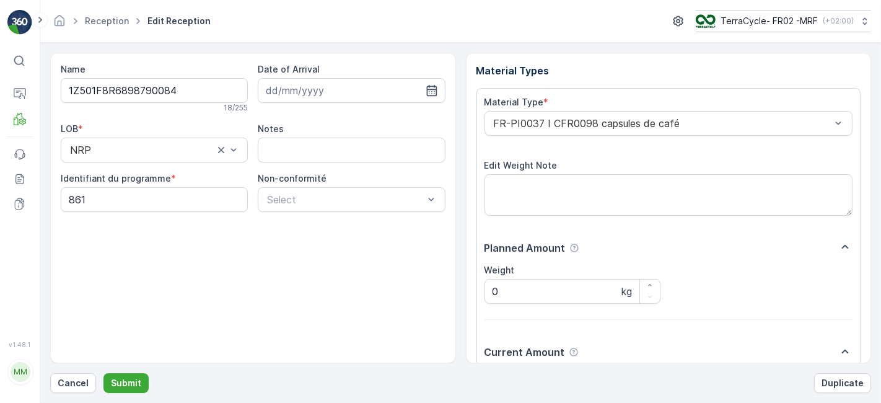
scroll to position [152, 0]
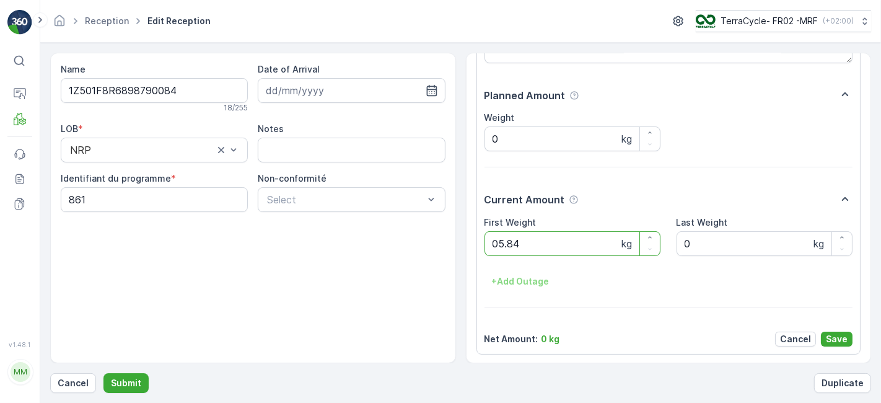
click at [104, 373] on button "Submit" at bounding box center [126, 383] width 45 height 20
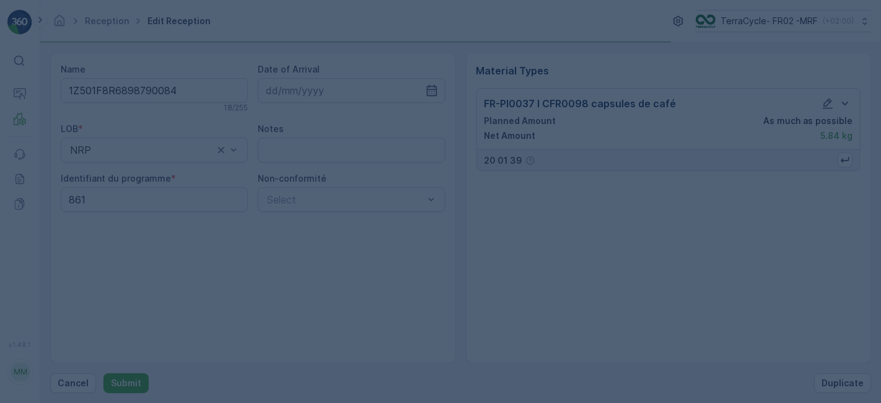
scroll to position [0, 0]
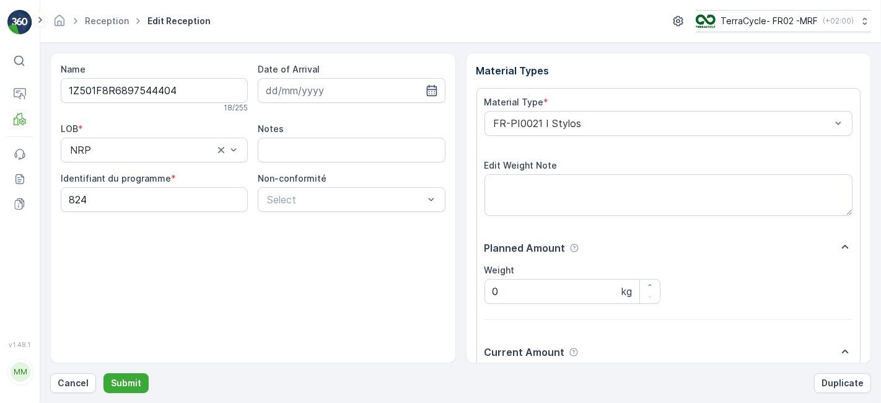
scroll to position [152, 0]
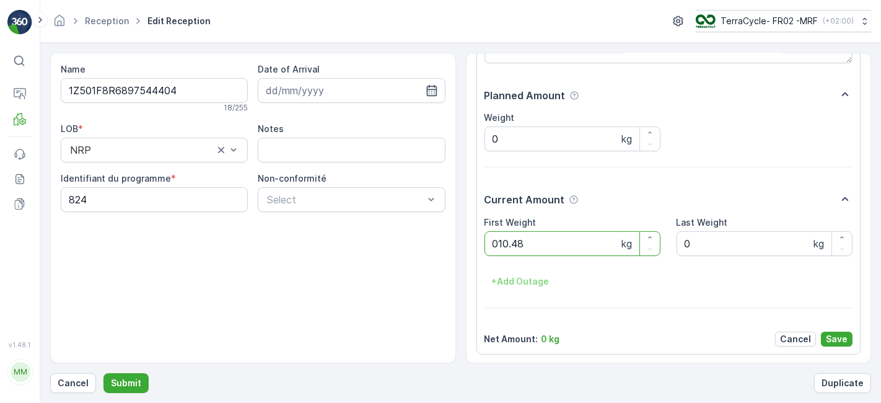
click at [104, 373] on button "Submit" at bounding box center [126, 383] width 45 height 20
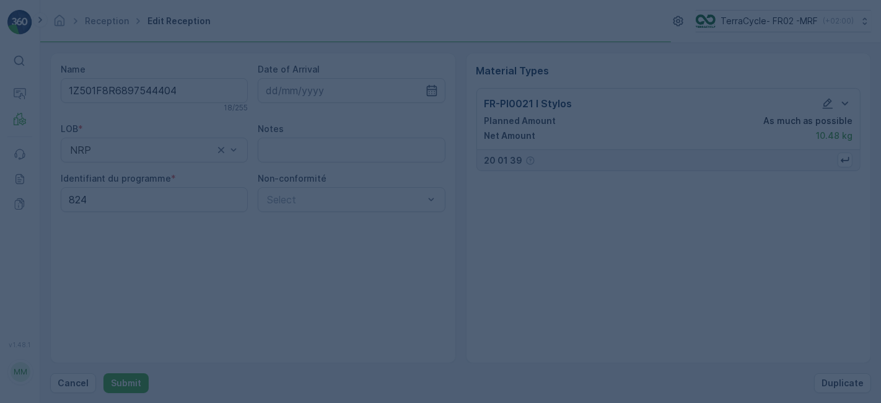
scroll to position [0, 0]
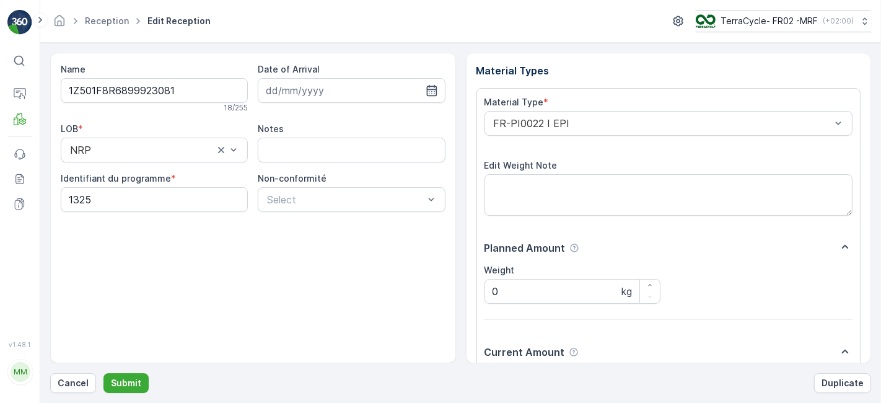
scroll to position [152, 0]
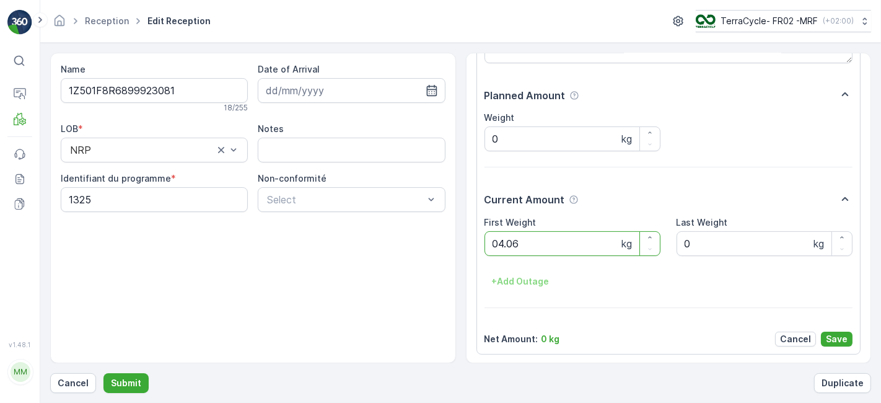
click at [104, 373] on button "Submit" at bounding box center [126, 383] width 45 height 20
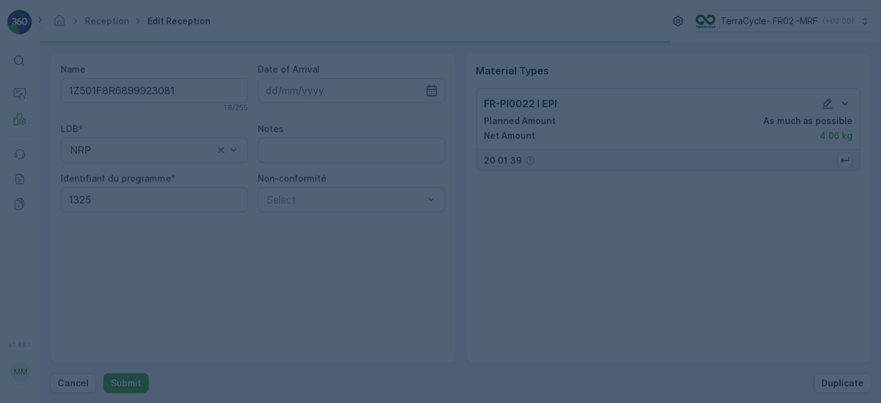
scroll to position [0, 0]
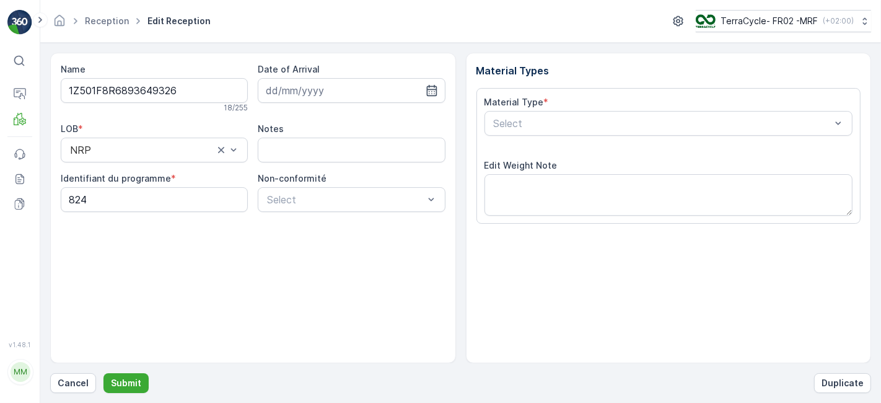
scroll to position [152, 0]
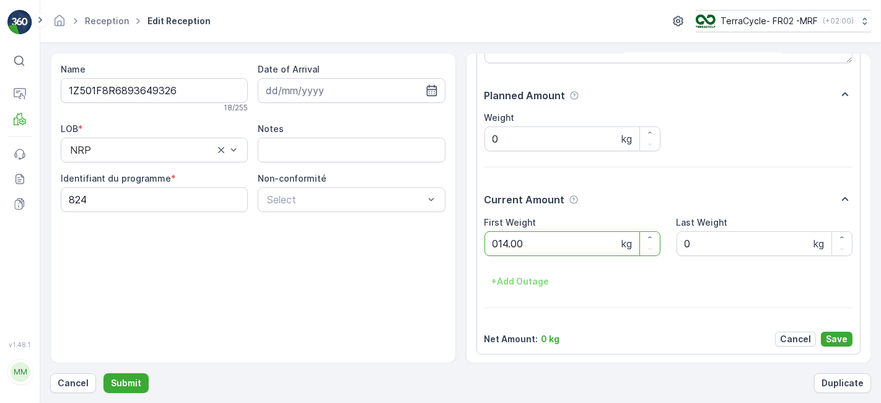
click at [104, 373] on button "Submit" at bounding box center [126, 383] width 45 height 20
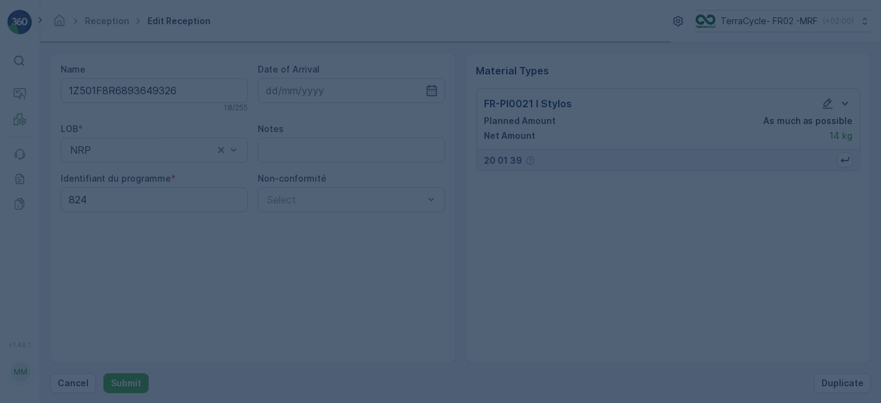
scroll to position [0, 0]
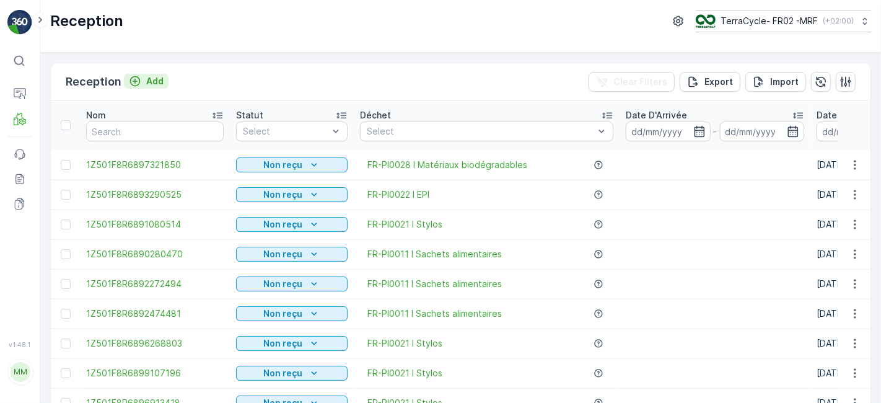
click at [151, 84] on p "Add" at bounding box center [154, 81] width 17 height 12
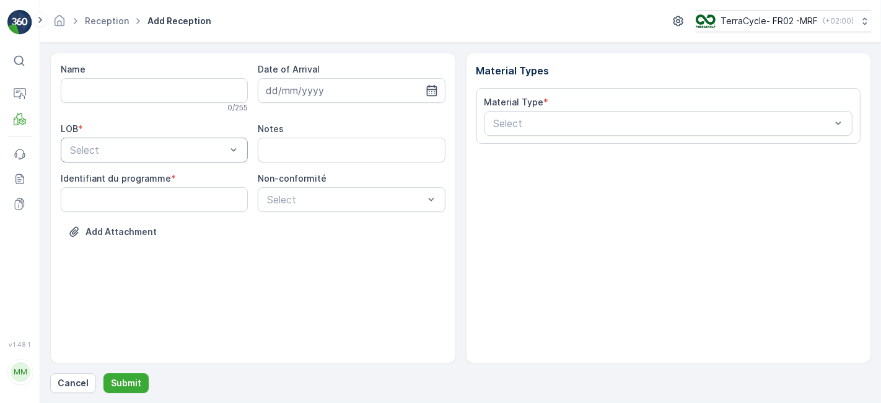
click at [123, 148] on div at bounding box center [148, 149] width 159 height 11
click at [99, 204] on div "ZWB" at bounding box center [154, 200] width 173 height 11
click at [105, 206] on programme "Identifiant du programme" at bounding box center [154, 199] width 187 height 25
type programme "0000"
click at [296, 206] on div "Select" at bounding box center [351, 199] width 187 height 25
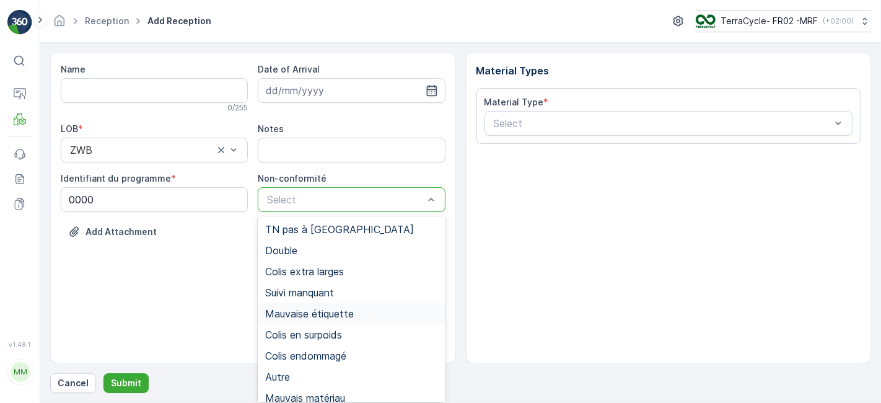
click at [308, 315] on span "Mauvaise étiquette" at bounding box center [309, 313] width 89 height 11
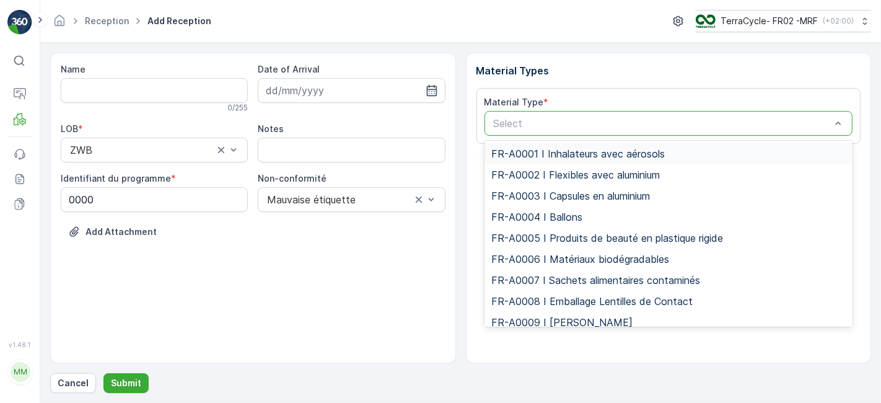
click at [515, 121] on div at bounding box center [663, 123] width 340 height 11
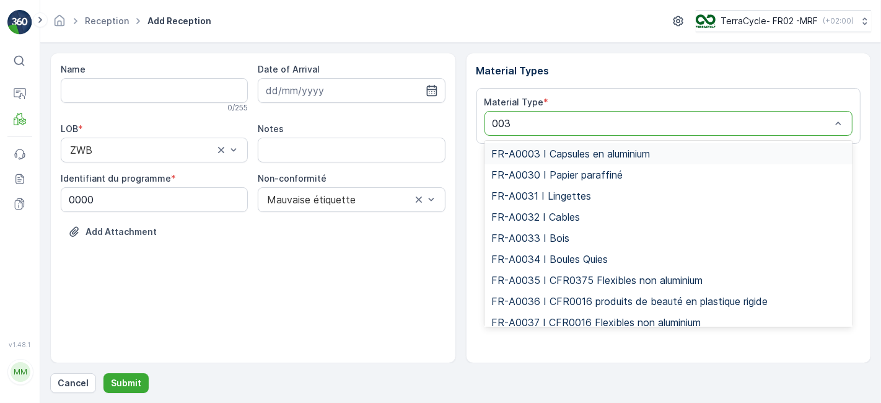
type input "0037"
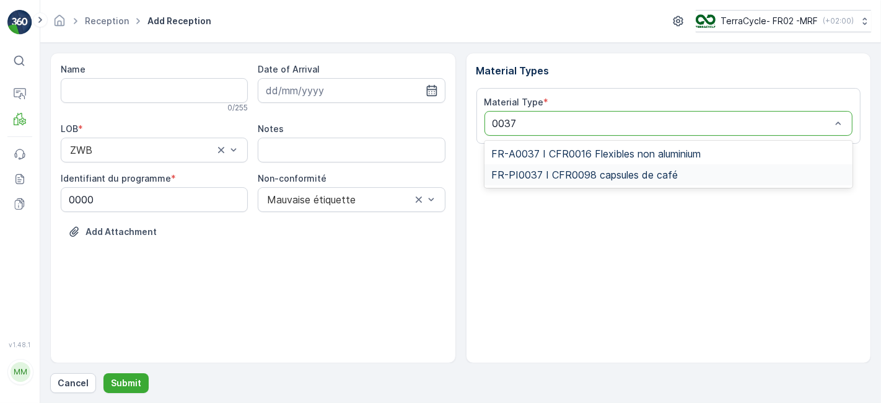
click at [537, 175] on span "FR-PI0037 I CFR0098 capsules de café" at bounding box center [585, 174] width 187 height 11
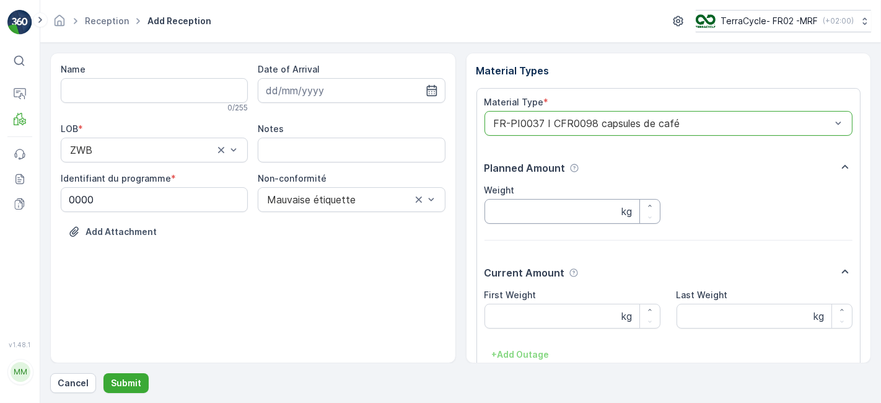
click at [526, 209] on input "Weight" at bounding box center [573, 211] width 176 height 25
type input "11.76"
drag, startPoint x: 873, startPoint y: 216, endPoint x: 874, endPoint y: 247, distance: 31.0
click at [874, 247] on form "Name 0 / 255 Date of Arrival LOB * ZWB Notes Identifiant du programme * 0000 No…" at bounding box center [460, 223] width 841 height 360
click at [129, 385] on p "Submit" at bounding box center [126, 383] width 30 height 12
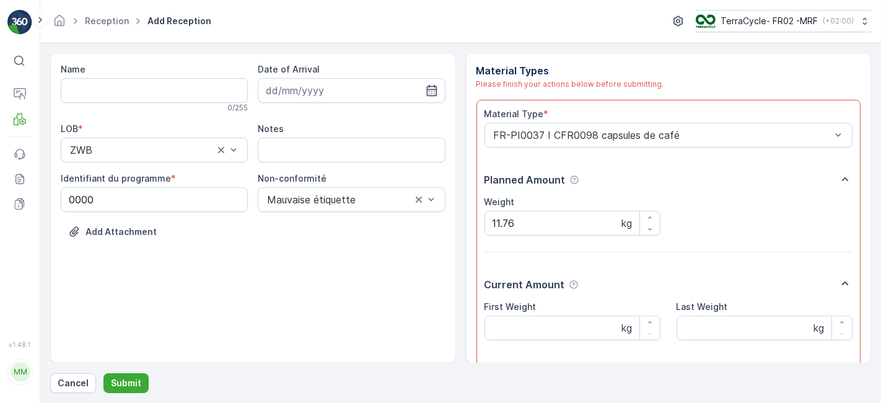
click at [591, 182] on div "Planned Amount" at bounding box center [669, 180] width 369 height 17
drag, startPoint x: 870, startPoint y: 181, endPoint x: 873, endPoint y: 242, distance: 60.8
click at [873, 242] on form "Name 0 / 255 Date of Arrival LOB * ZWB Notes Identifiant du programme * 0000 No…" at bounding box center [460, 223] width 841 height 360
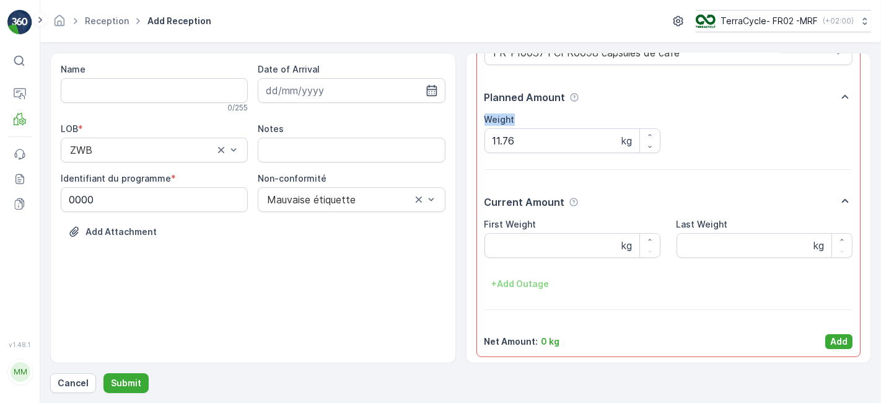
scroll to position [85, 0]
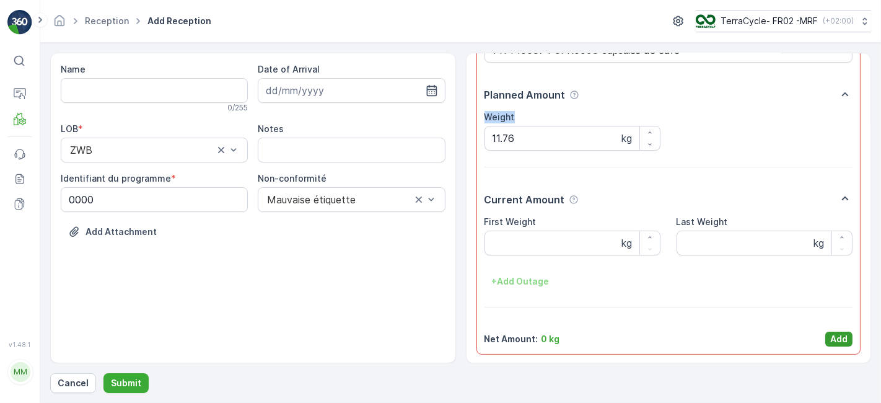
click at [837, 340] on p "Add" at bounding box center [839, 339] width 17 height 12
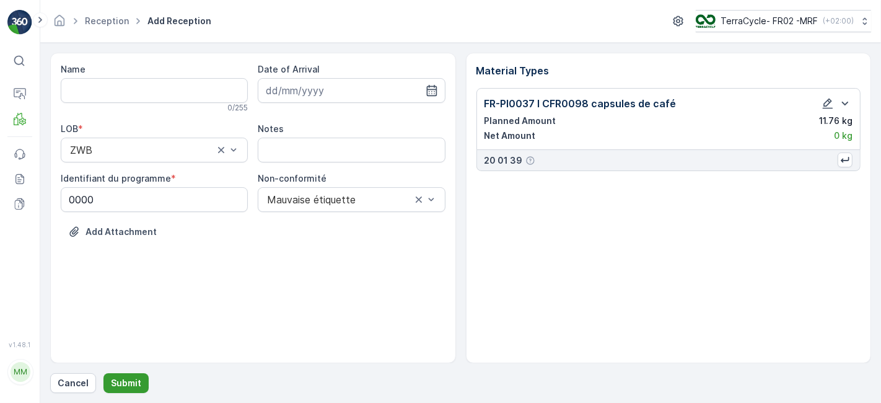
click at [124, 380] on p "Submit" at bounding box center [126, 383] width 30 height 12
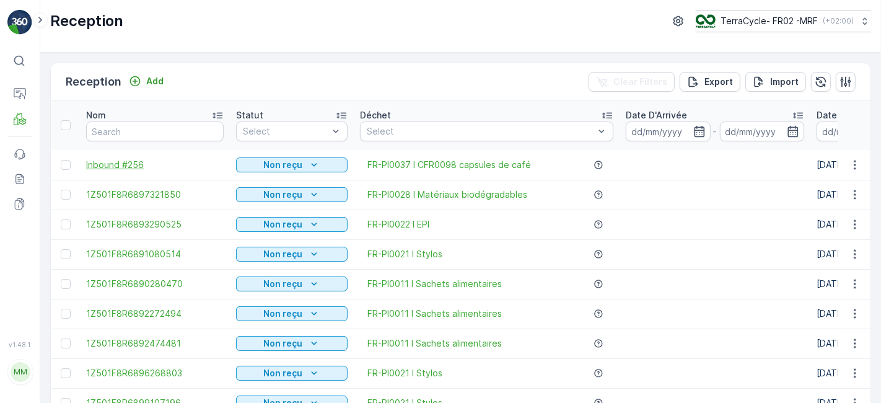
click at [121, 167] on span "Inbound #256" at bounding box center [155, 165] width 138 height 12
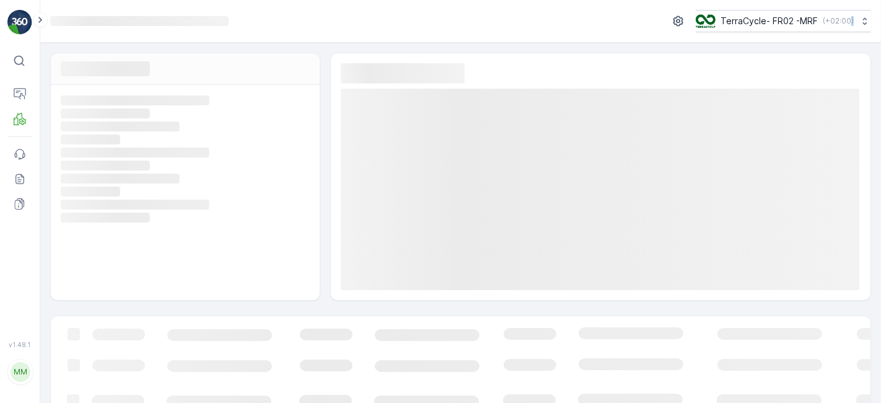
click at [121, 167] on rect at bounding box center [184, 165] width 246 height 11
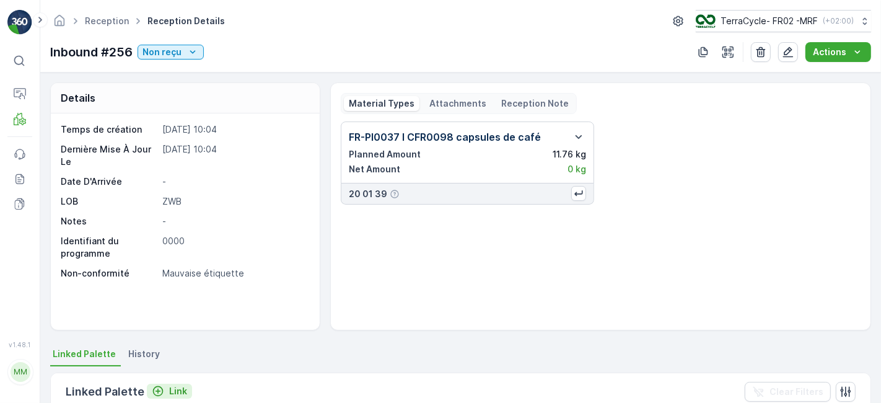
click at [177, 385] on p "Link" at bounding box center [178, 391] width 18 height 12
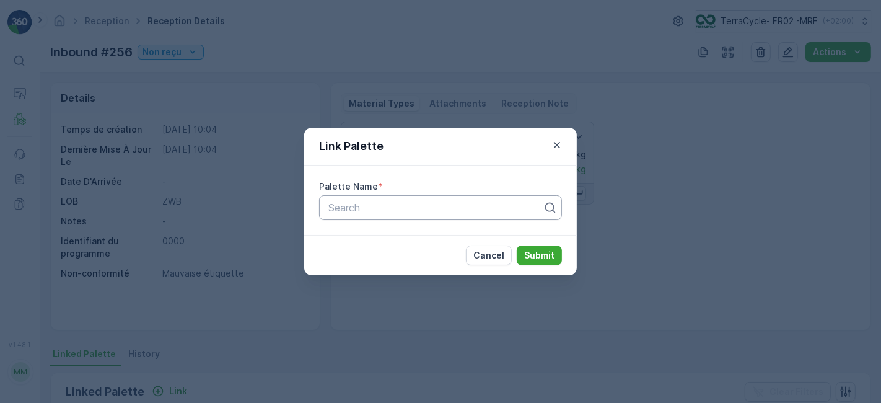
click at [358, 206] on div at bounding box center [435, 207] width 217 height 11
type input "1043"
click at [381, 238] on span "Parcel #1043" at bounding box center [357, 237] width 61 height 11
click at [542, 254] on p "Submit" at bounding box center [539, 255] width 30 height 12
click at [401, 208] on div at bounding box center [429, 207] width 205 height 11
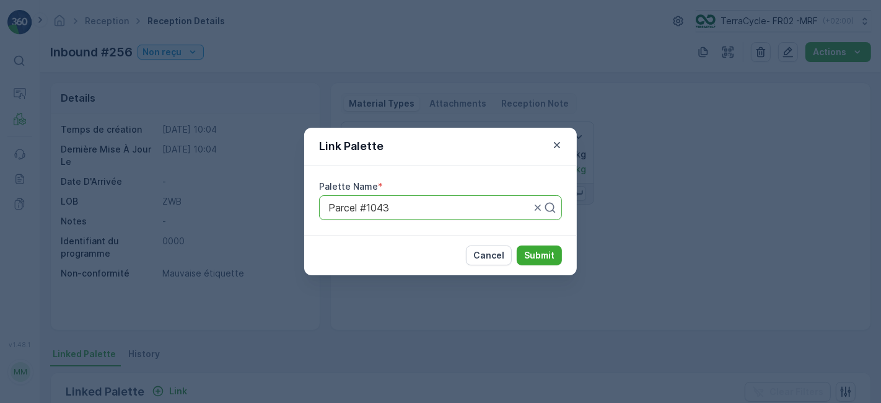
click at [401, 208] on div at bounding box center [429, 207] width 205 height 11
click at [482, 257] on p "Cancel" at bounding box center [489, 255] width 31 height 12
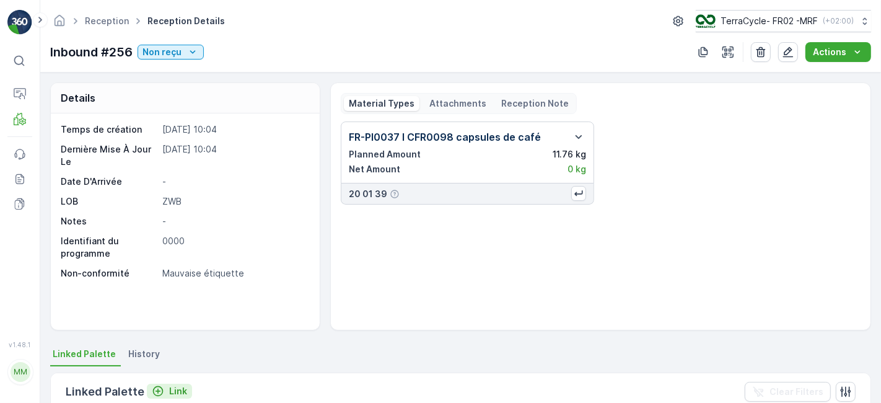
click at [174, 387] on p "Link" at bounding box center [178, 391] width 18 height 12
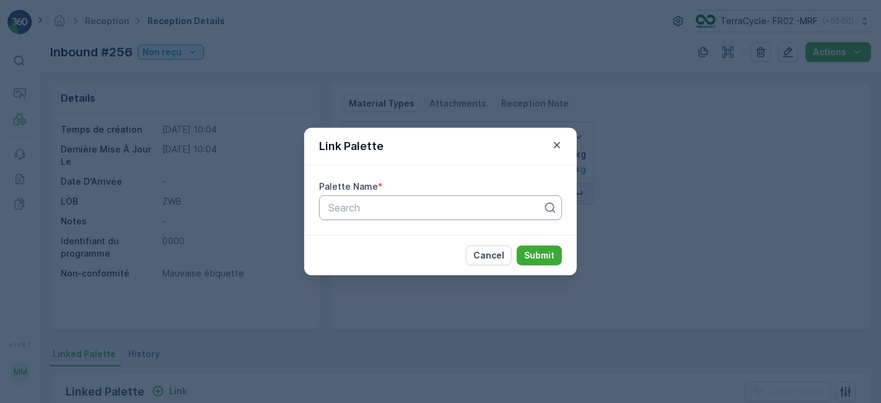
click at [389, 210] on div at bounding box center [435, 207] width 217 height 11
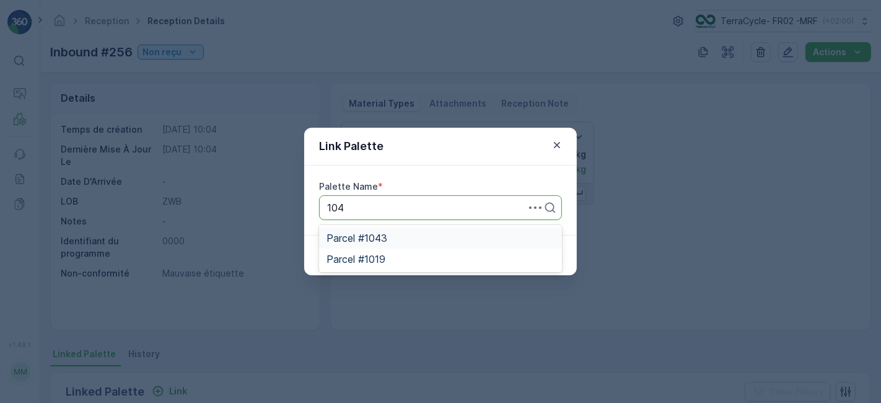
type input "1043"
click at [373, 235] on span "Parcel #1043" at bounding box center [357, 237] width 61 height 11
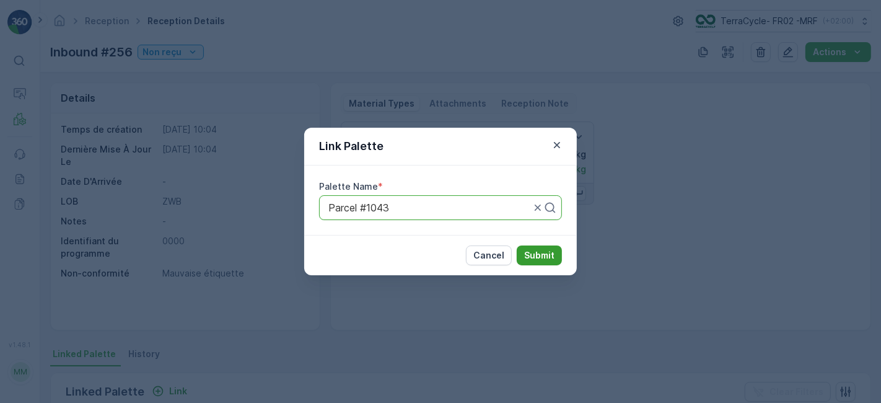
click at [532, 253] on p "Submit" at bounding box center [539, 255] width 30 height 12
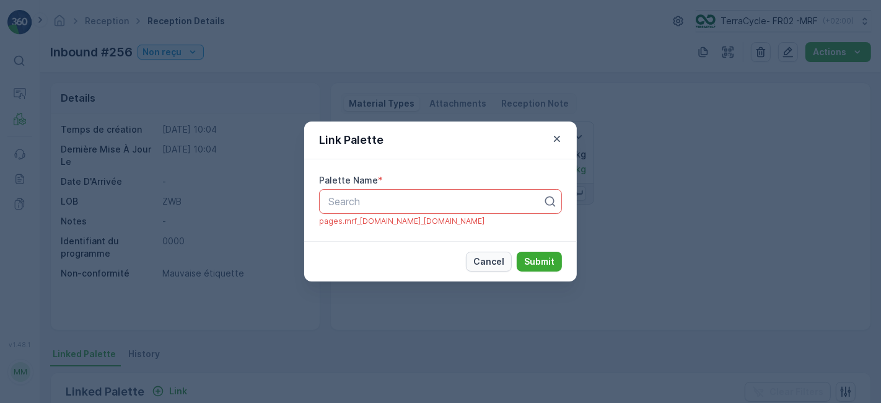
click at [499, 255] on p "Cancel" at bounding box center [489, 261] width 31 height 12
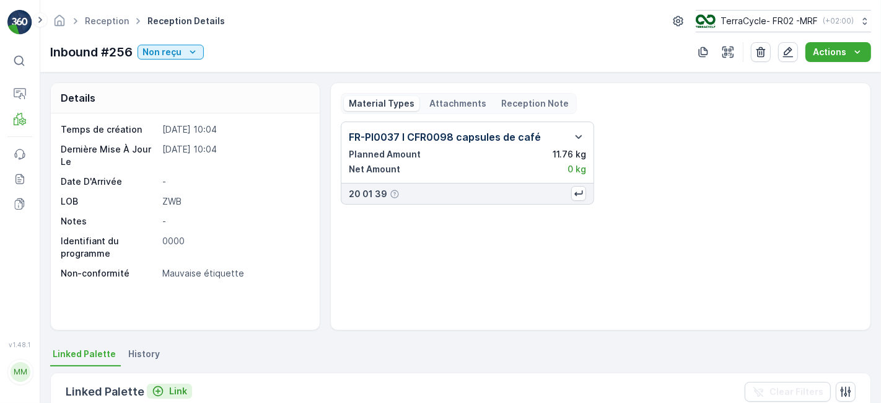
click at [176, 389] on p "Link" at bounding box center [178, 391] width 18 height 12
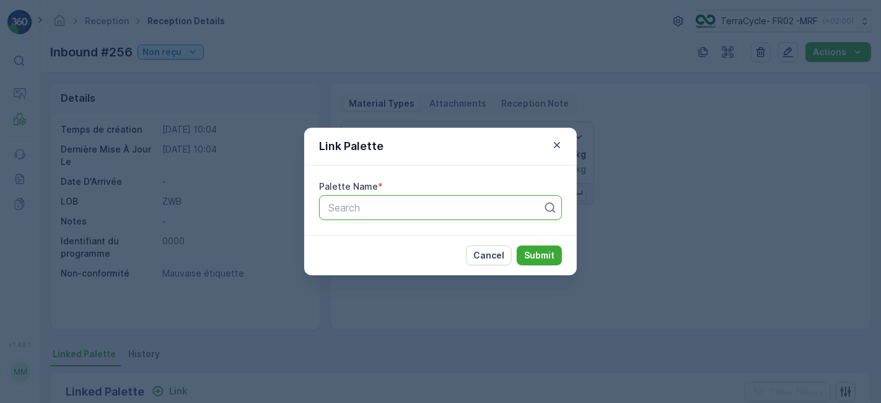
click at [518, 208] on div at bounding box center [435, 207] width 217 height 11
click at [557, 146] on icon "button" at bounding box center [557, 145] width 12 height 12
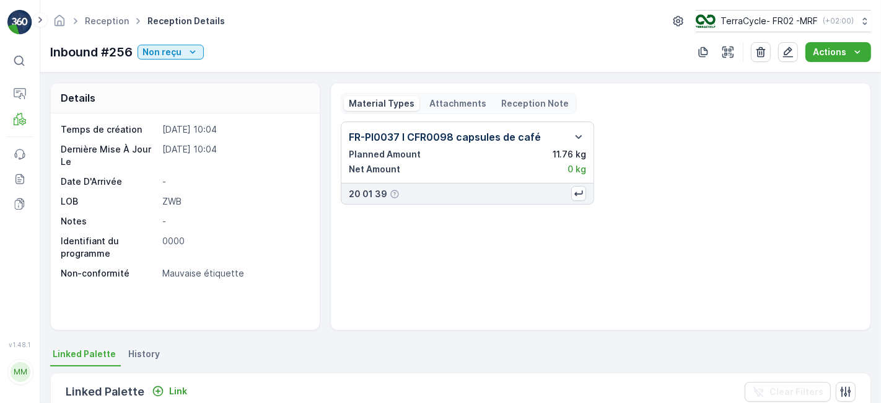
click at [508, 144] on div "FR-PI0037 I CFR0098 capsules de café Planned Amount 11.76 kg Net Amount 0 kg" at bounding box center [467, 153] width 237 height 46
click at [177, 392] on p "Link" at bounding box center [178, 391] width 18 height 12
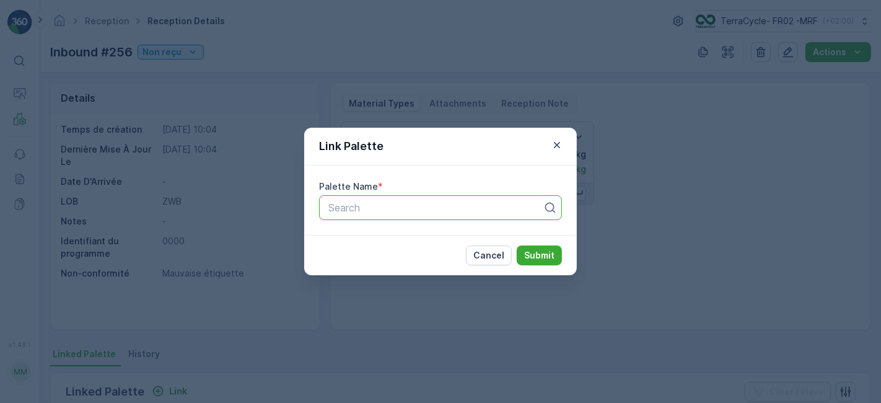
click at [443, 209] on div at bounding box center [435, 207] width 217 height 11
click at [559, 141] on icon "button" at bounding box center [557, 145] width 12 height 12
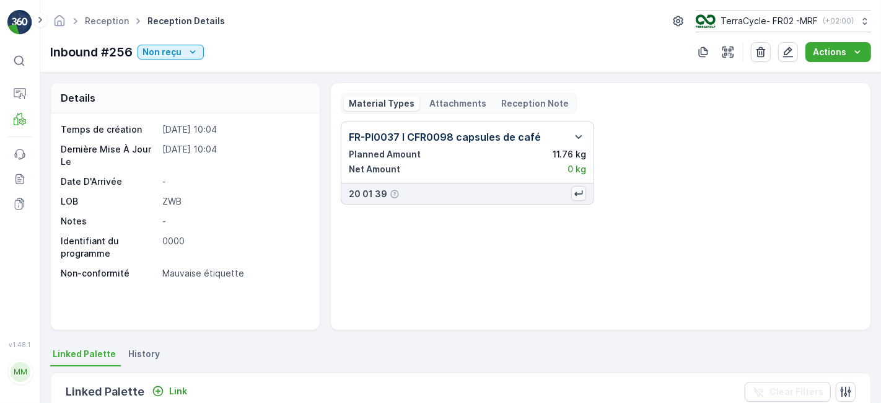
click at [575, 196] on icon "button" at bounding box center [579, 193] width 12 height 12
click at [521, 238] on div "FR-PI0037 I CFR0098 capsules de café Planned Amount 11.76 kg Net Amount 0 kg 20…" at bounding box center [601, 220] width 520 height 198
click at [174, 392] on p "Link" at bounding box center [178, 391] width 18 height 12
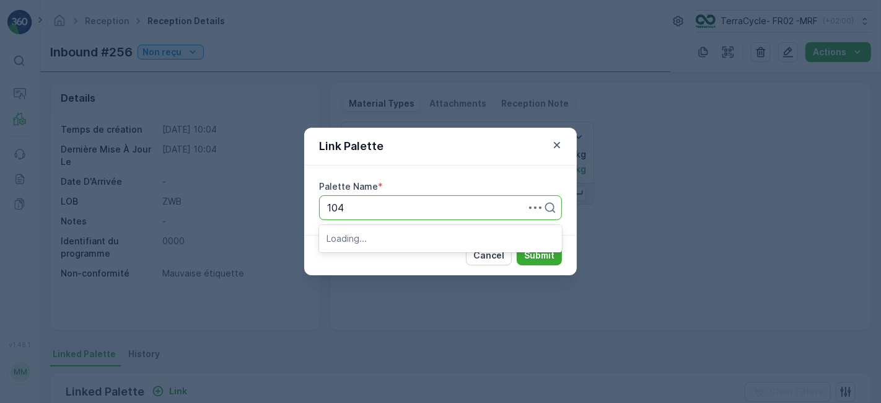
type input "1043"
click at [352, 238] on span "Parcel #1043" at bounding box center [357, 237] width 61 height 11
click at [517, 245] on button "Submit" at bounding box center [539, 255] width 45 height 20
click at [544, 249] on p "Submit" at bounding box center [539, 255] width 30 height 12
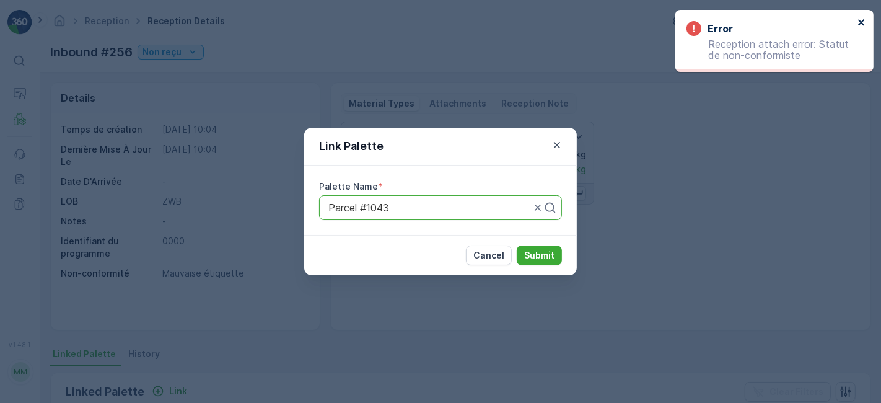
click at [862, 18] on icon "close" at bounding box center [862, 22] width 9 height 10
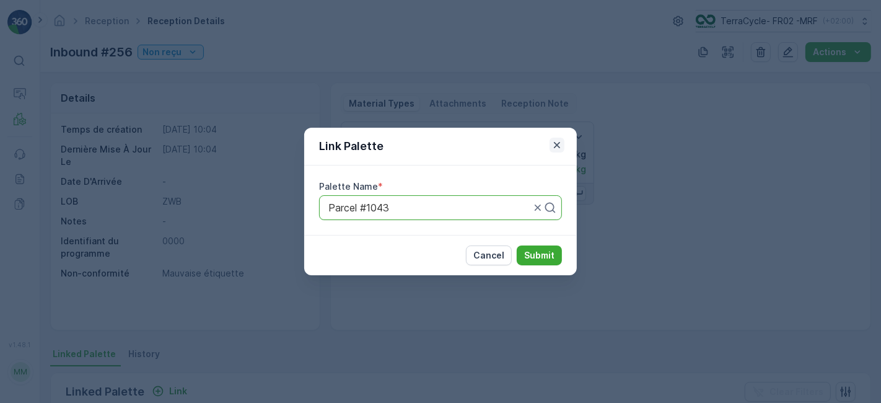
click at [553, 146] on icon "button" at bounding box center [557, 145] width 12 height 12
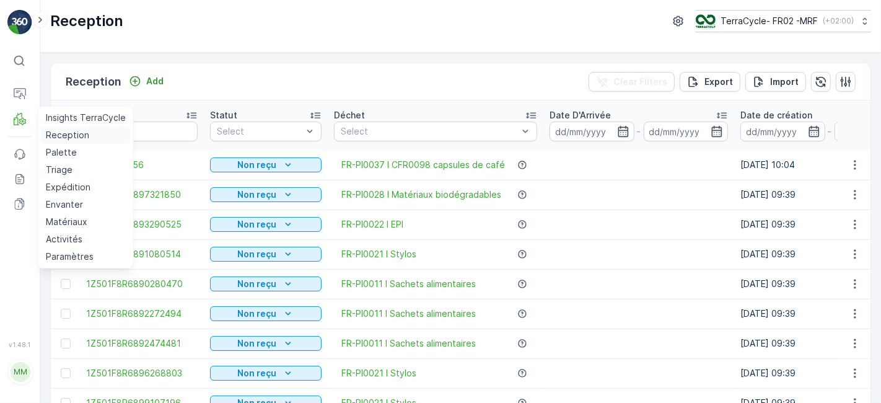
click at [62, 134] on p "Reception" at bounding box center [67, 135] width 43 height 12
click at [76, 130] on p "Reception" at bounding box center [67, 135] width 43 height 12
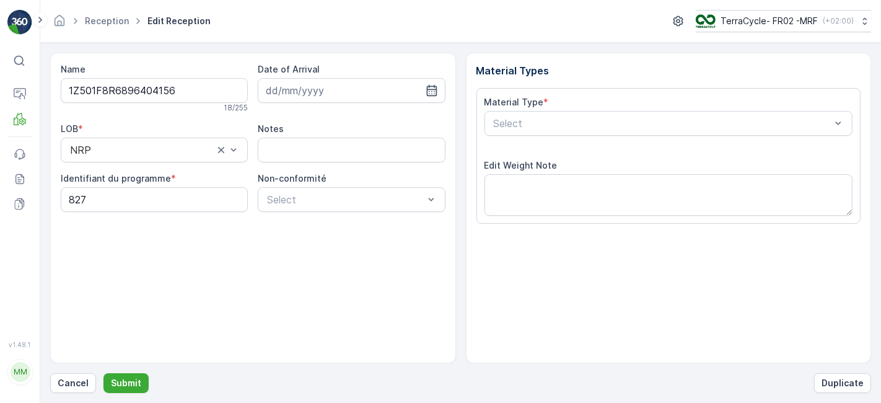
scroll to position [152, 0]
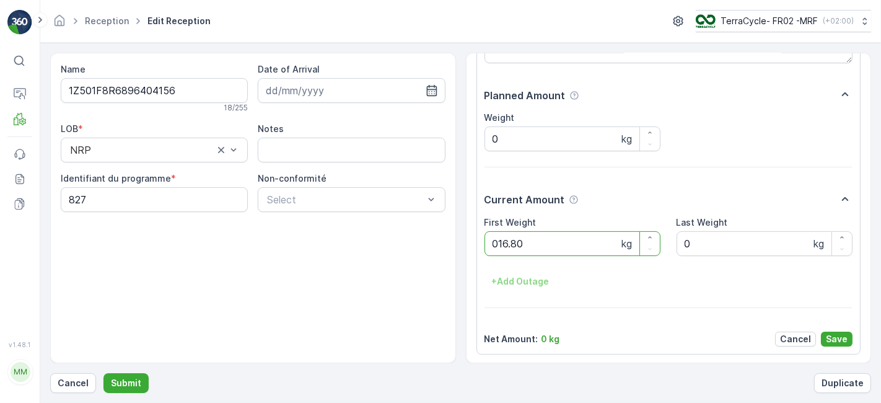
click at [104, 373] on button "Submit" at bounding box center [126, 383] width 45 height 20
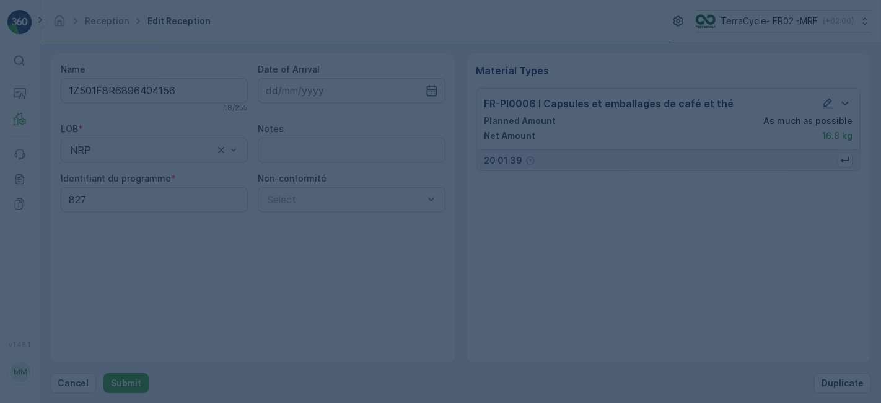
scroll to position [0, 0]
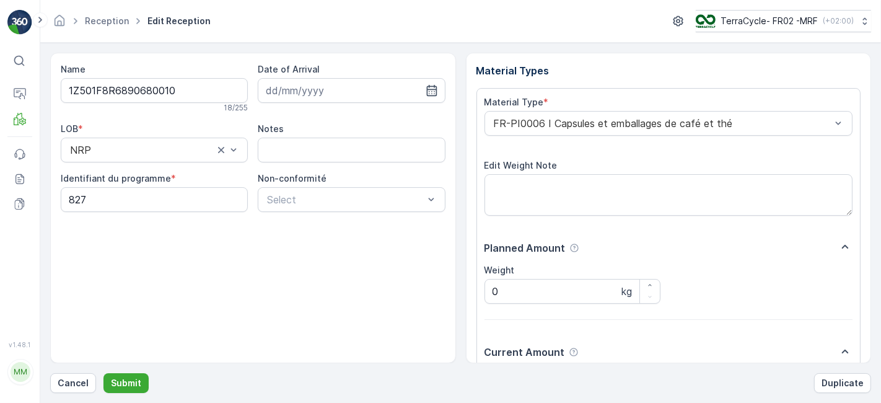
scroll to position [152, 0]
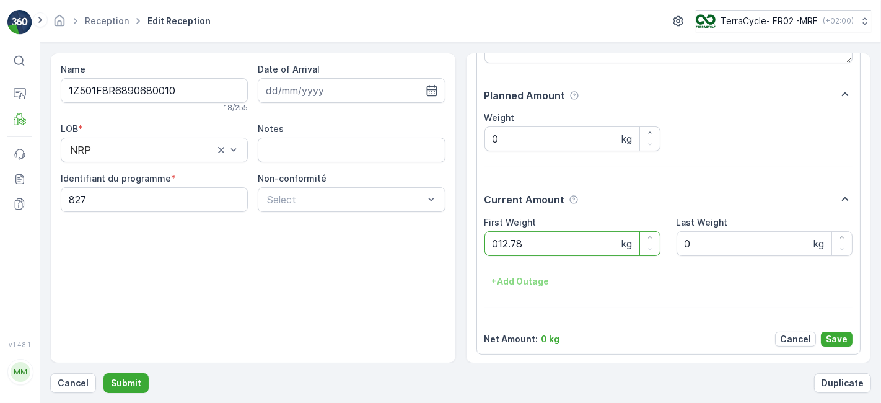
click at [104, 373] on button "Submit" at bounding box center [126, 383] width 45 height 20
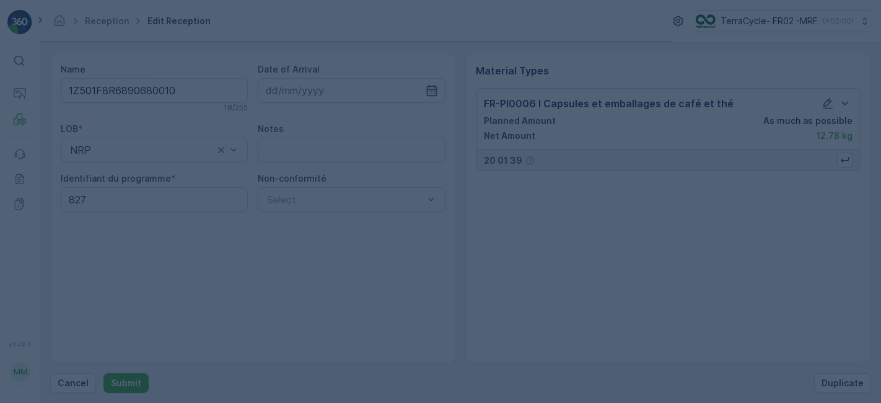
scroll to position [0, 0]
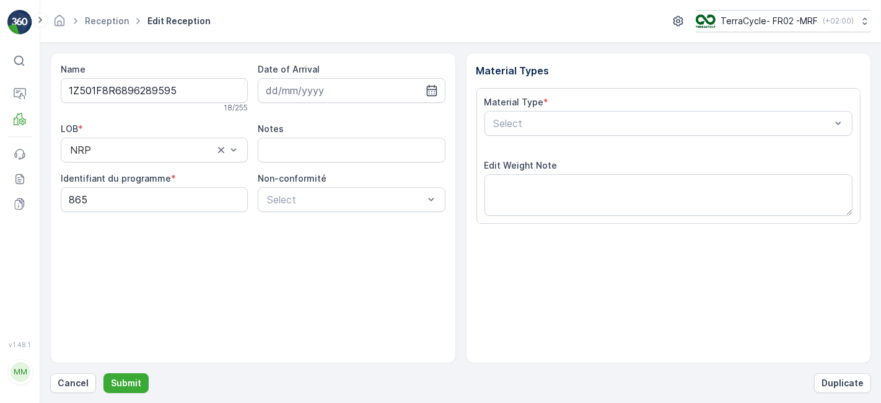
scroll to position [152, 0]
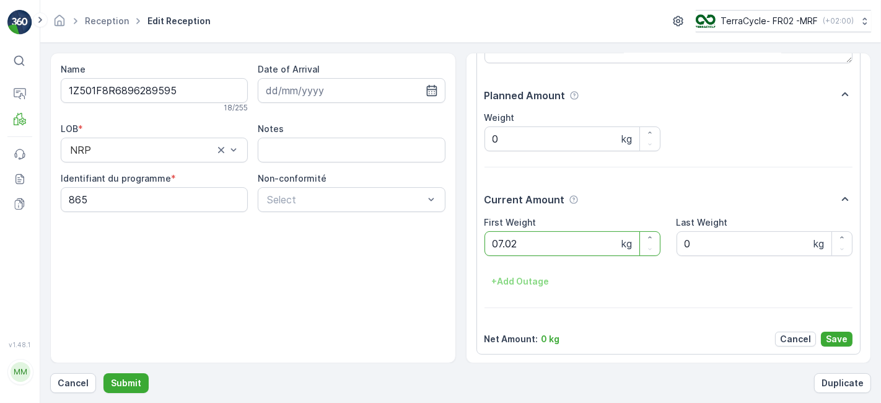
click at [104, 373] on button "Submit" at bounding box center [126, 383] width 45 height 20
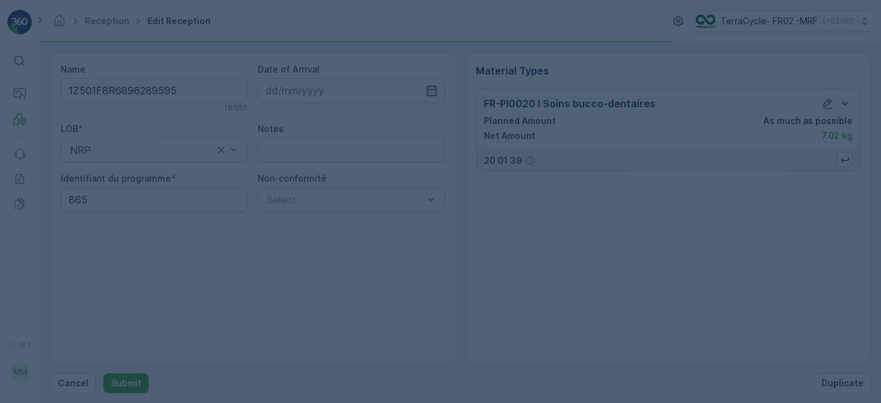
scroll to position [0, 0]
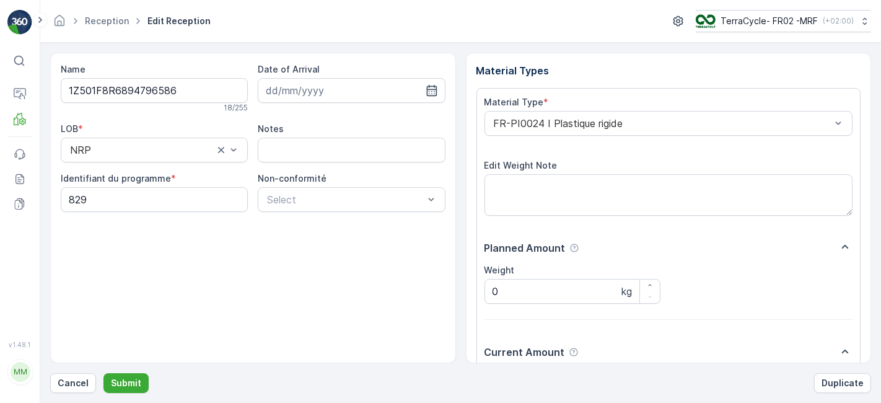
scroll to position [152, 0]
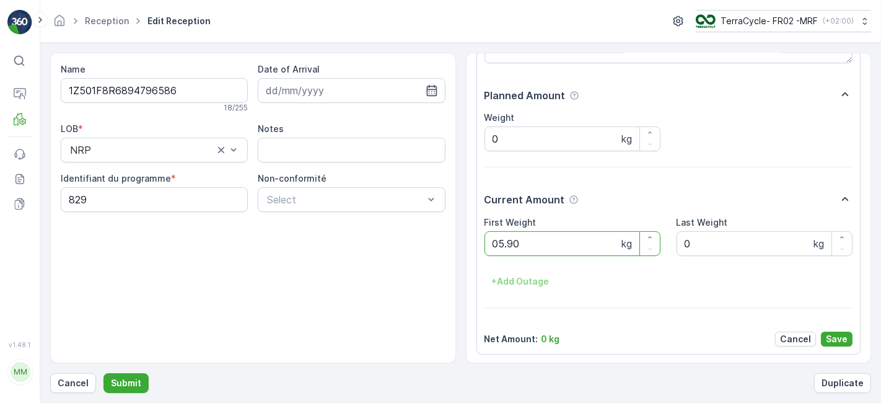
click at [104, 373] on button "Submit" at bounding box center [126, 383] width 45 height 20
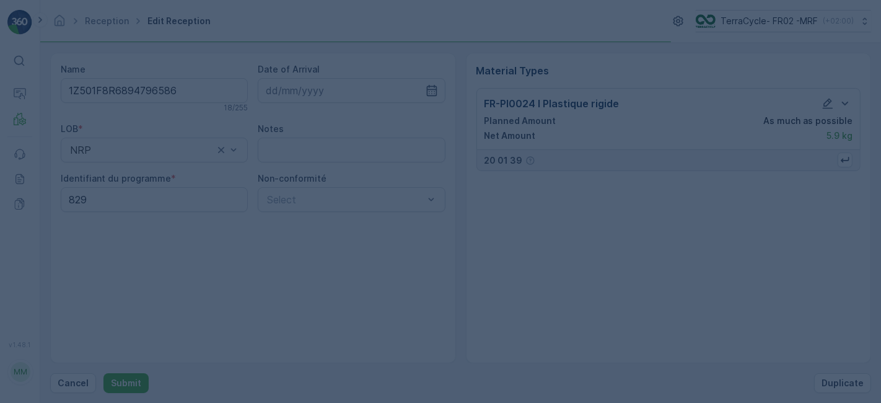
scroll to position [0, 0]
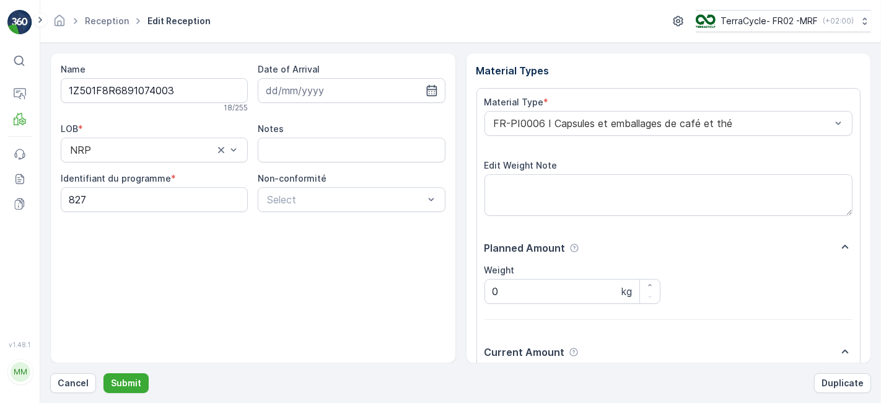
scroll to position [152, 0]
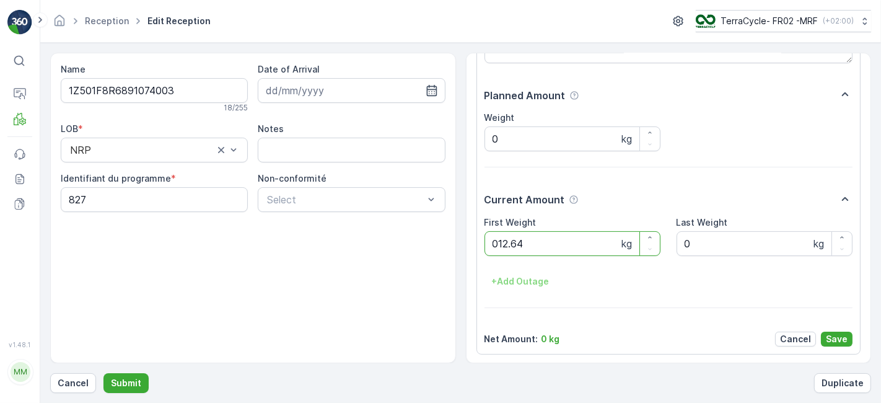
click at [104, 373] on button "Submit" at bounding box center [126, 383] width 45 height 20
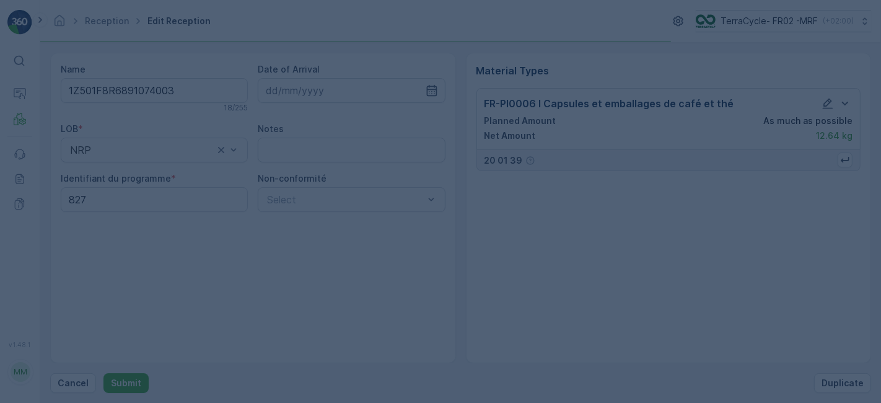
scroll to position [0, 0]
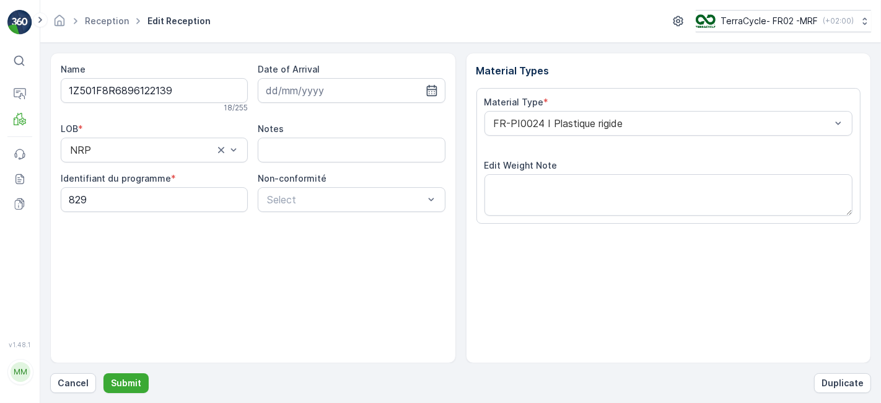
scroll to position [152, 0]
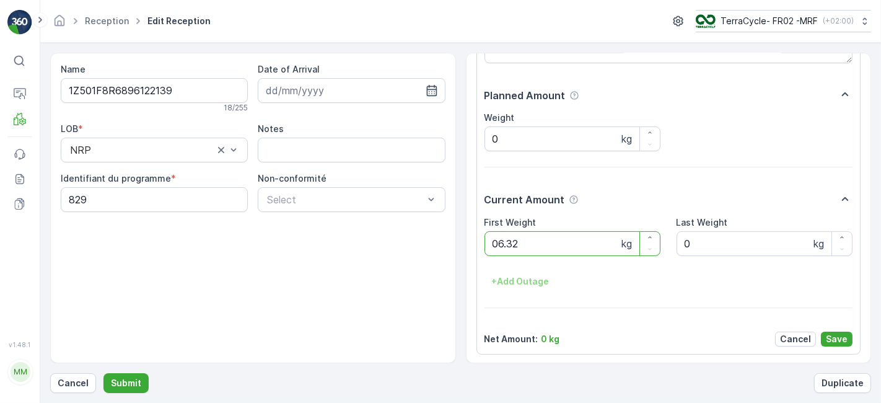
click at [104, 373] on button "Submit" at bounding box center [126, 383] width 45 height 20
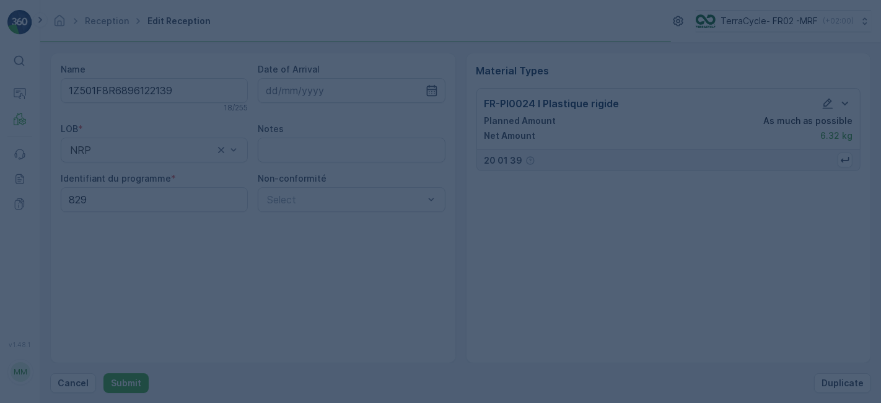
scroll to position [0, 0]
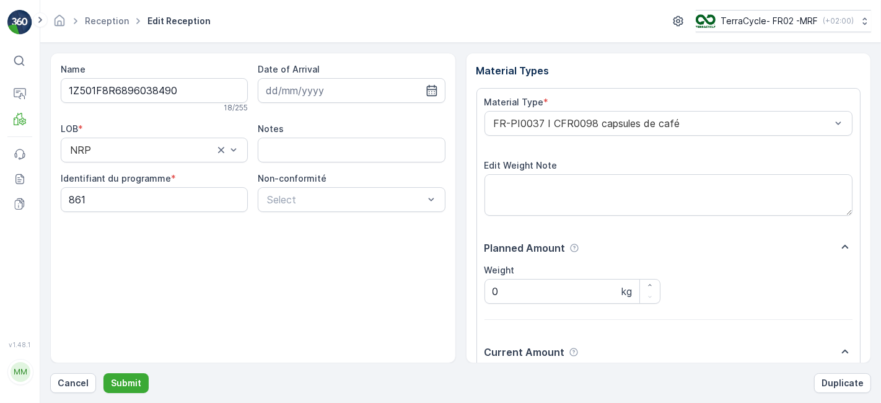
scroll to position [152, 0]
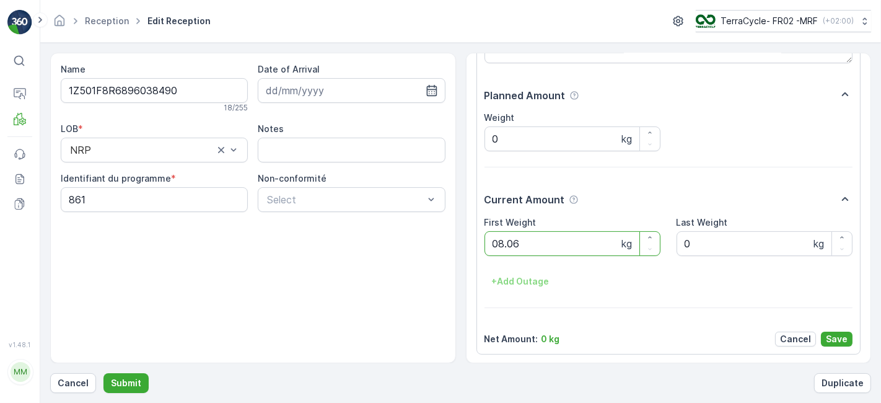
click at [104, 373] on button "Submit" at bounding box center [126, 383] width 45 height 20
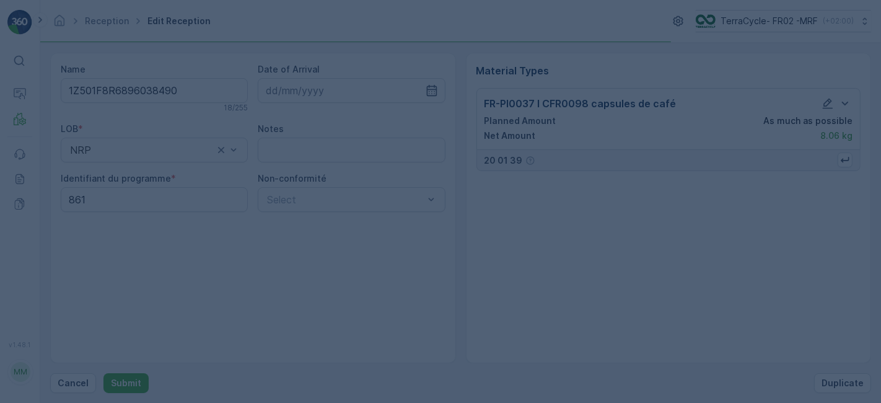
scroll to position [0, 0]
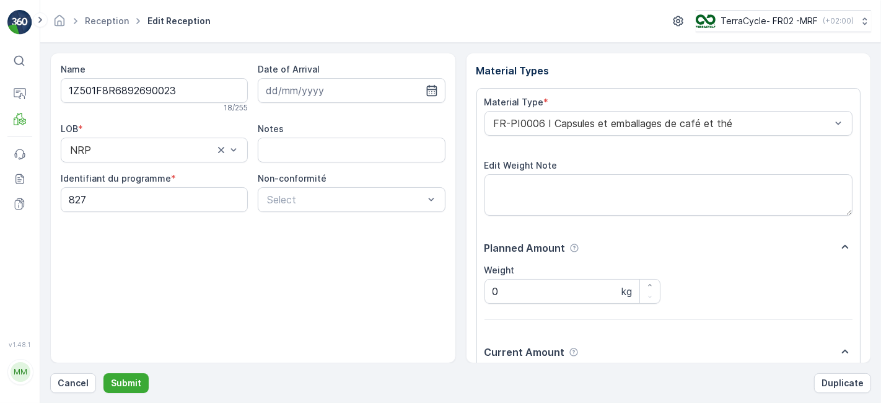
scroll to position [152, 0]
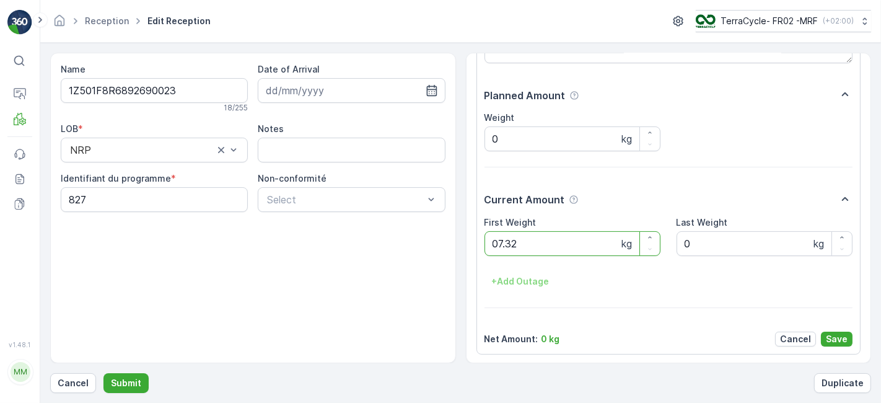
click at [104, 373] on button "Submit" at bounding box center [126, 383] width 45 height 20
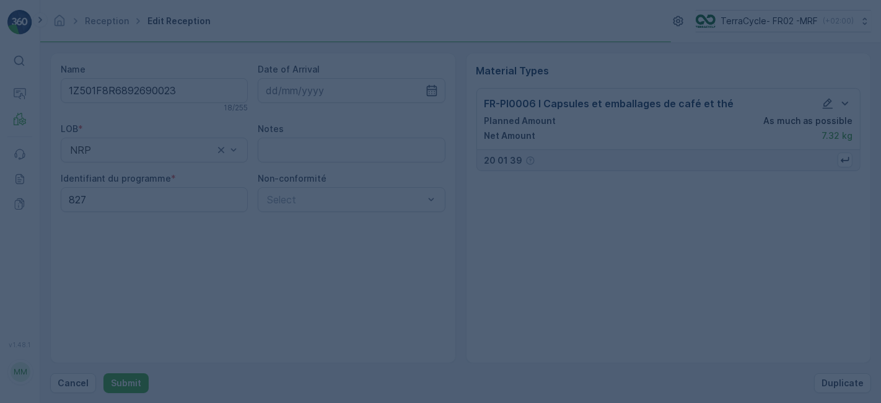
scroll to position [0, 0]
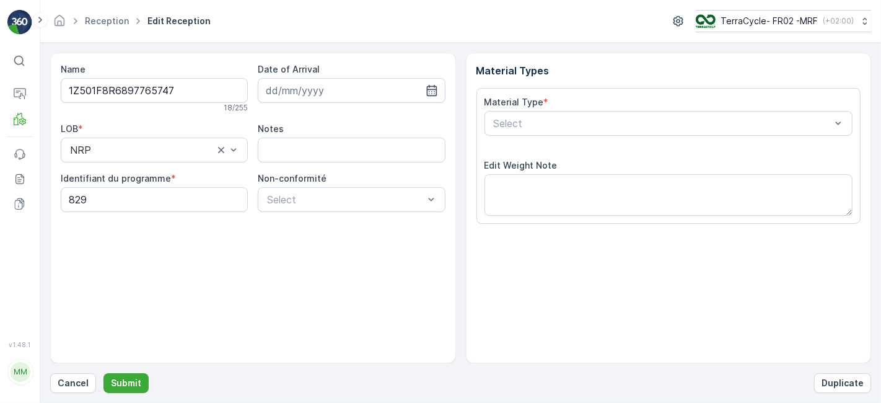
scroll to position [152, 0]
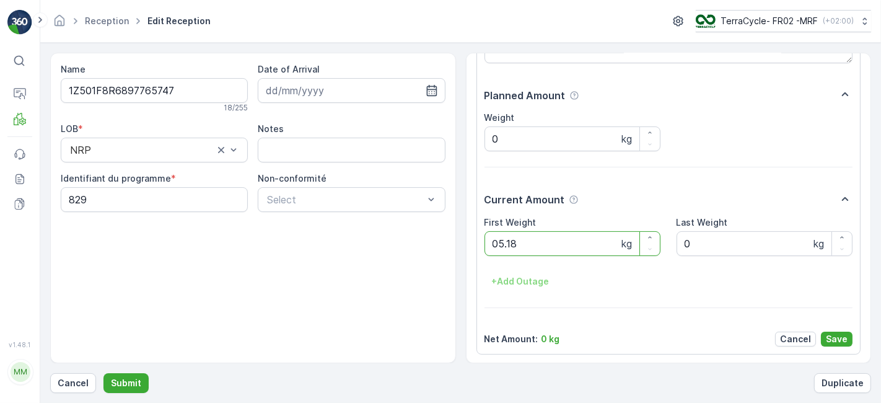
click at [104, 373] on button "Submit" at bounding box center [126, 383] width 45 height 20
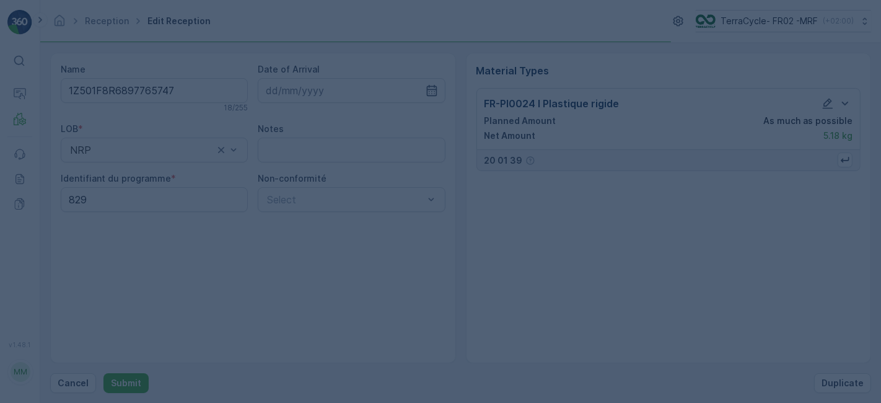
scroll to position [0, 0]
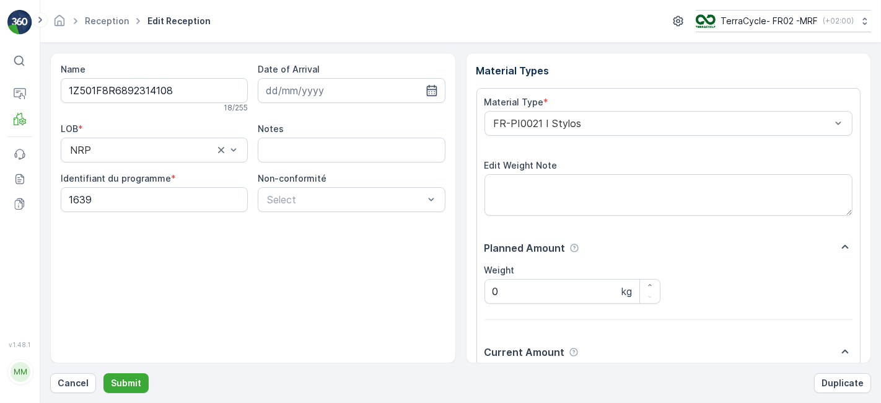
scroll to position [152, 0]
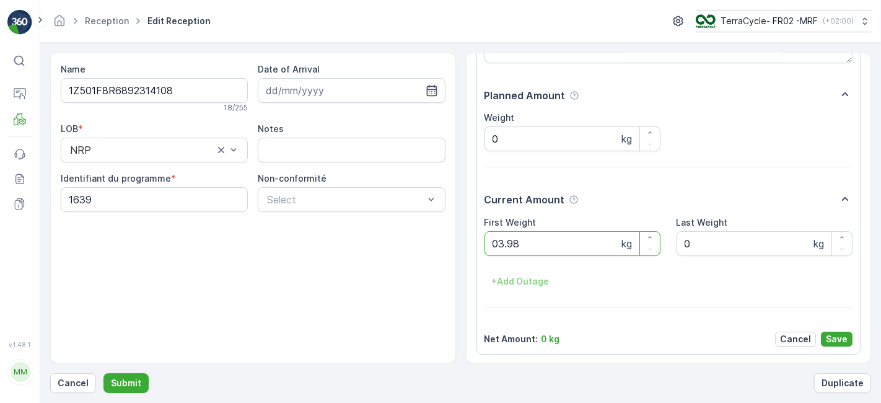
click at [104, 373] on button "Submit" at bounding box center [126, 383] width 45 height 20
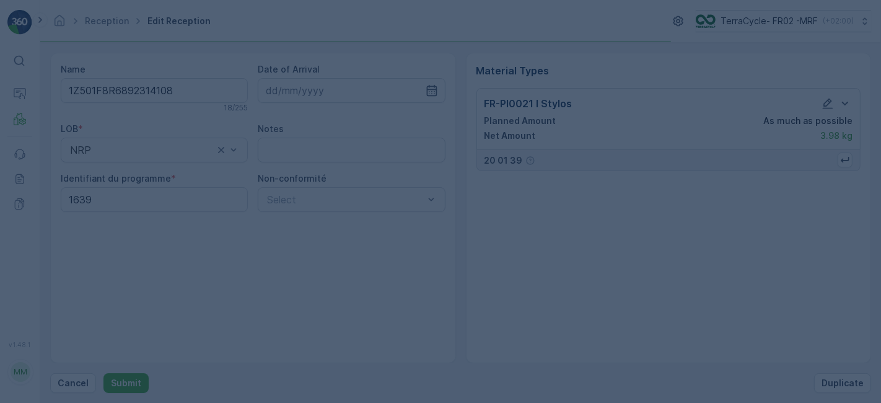
scroll to position [0, 0]
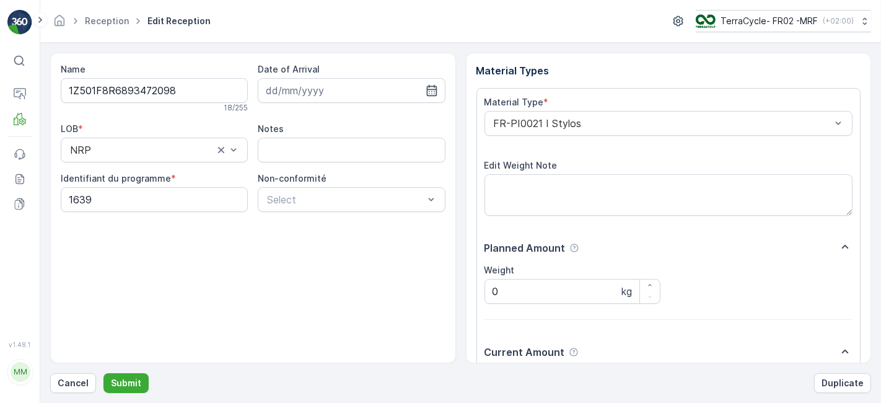
scroll to position [152, 0]
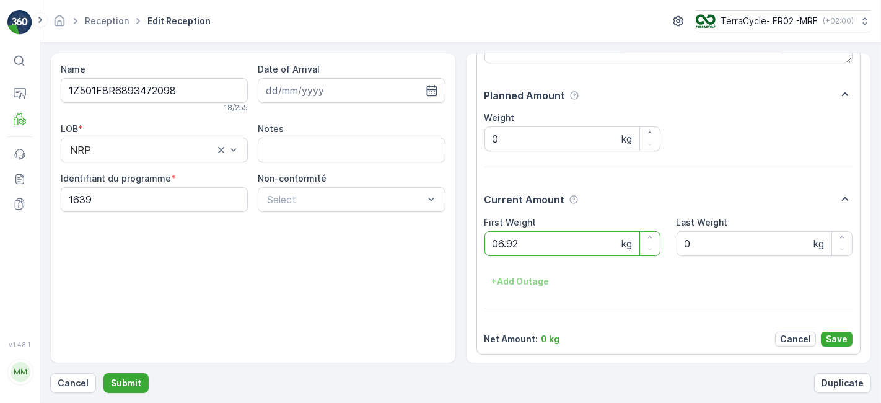
click at [104, 373] on button "Submit" at bounding box center [126, 383] width 45 height 20
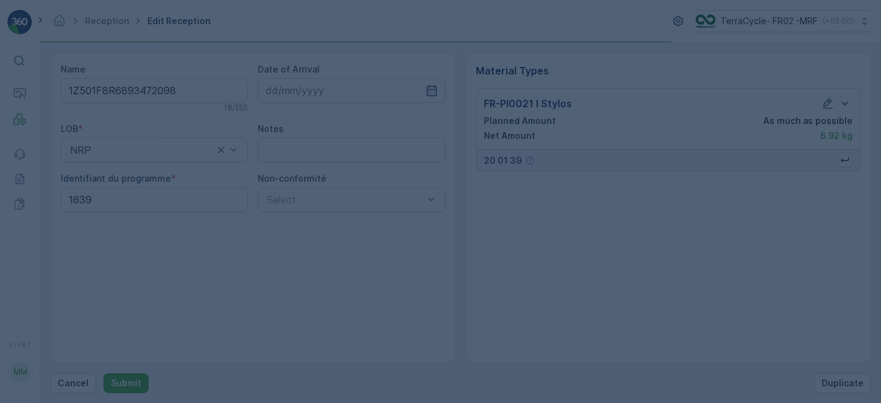
scroll to position [0, 0]
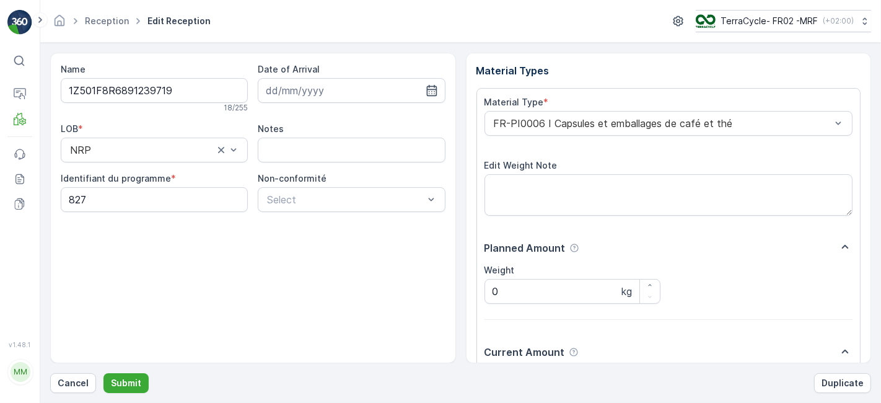
scroll to position [152, 0]
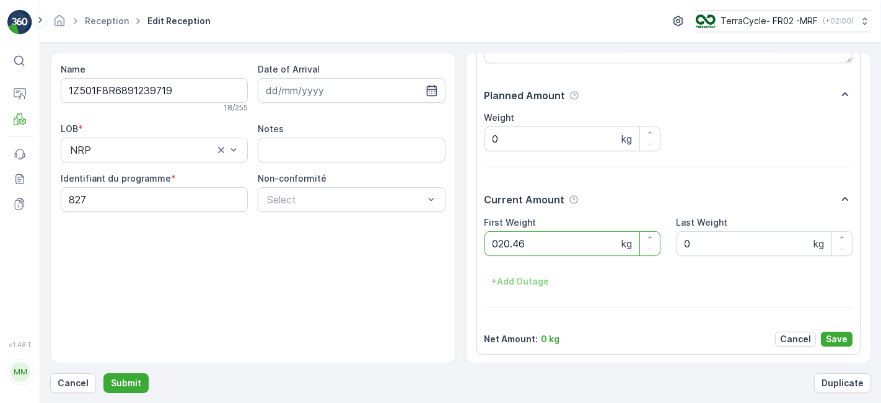
click at [104, 373] on button "Submit" at bounding box center [126, 383] width 45 height 20
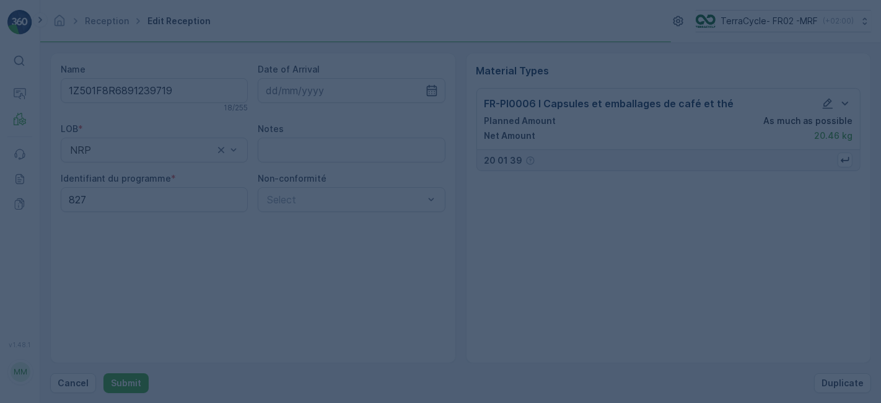
scroll to position [0, 0]
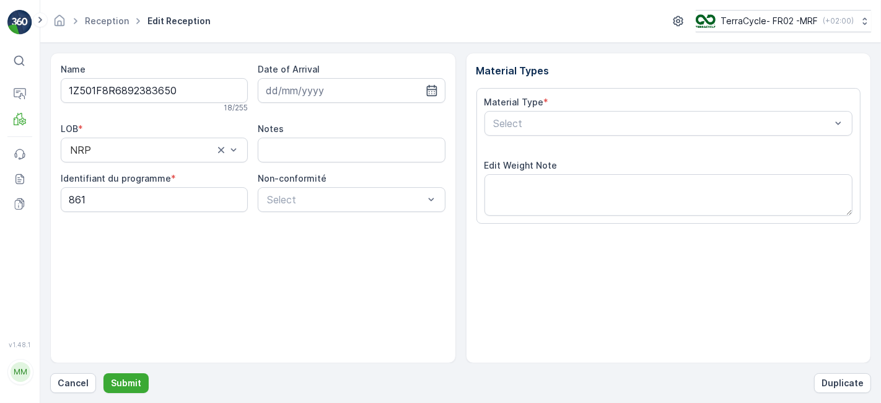
scroll to position [152, 0]
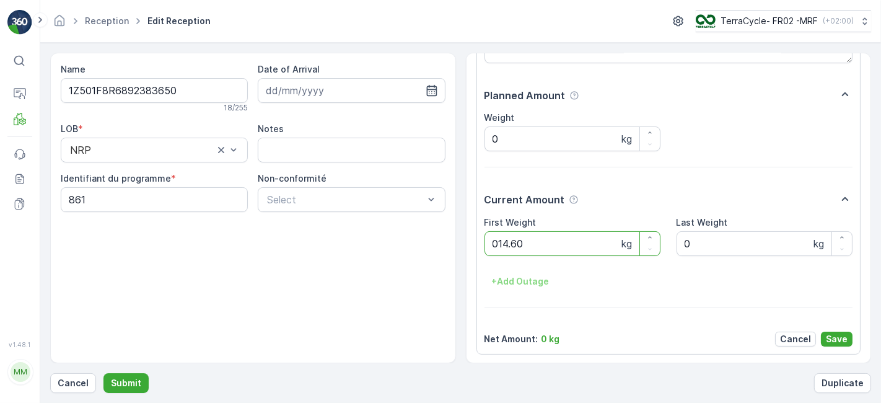
click at [104, 373] on button "Submit" at bounding box center [126, 383] width 45 height 20
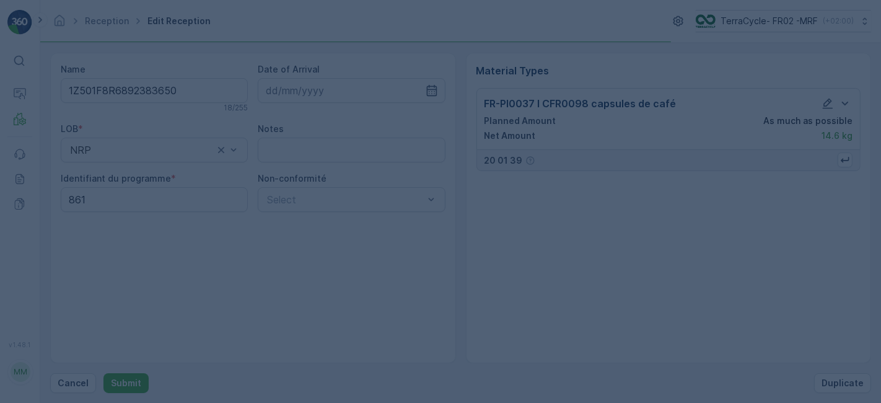
scroll to position [0, 0]
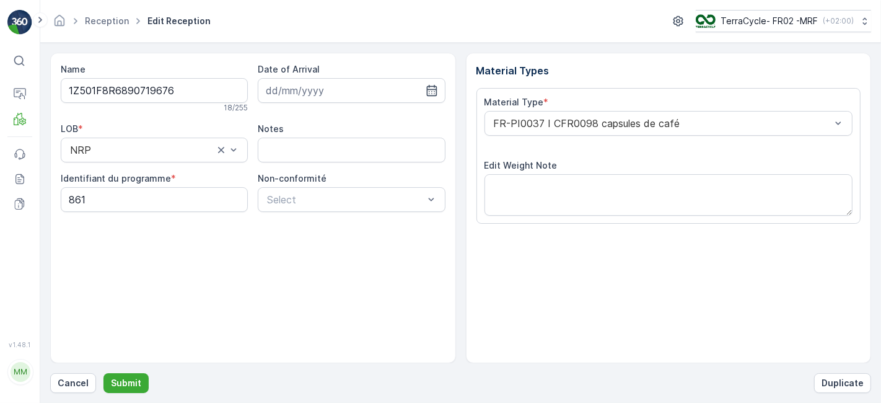
scroll to position [152, 0]
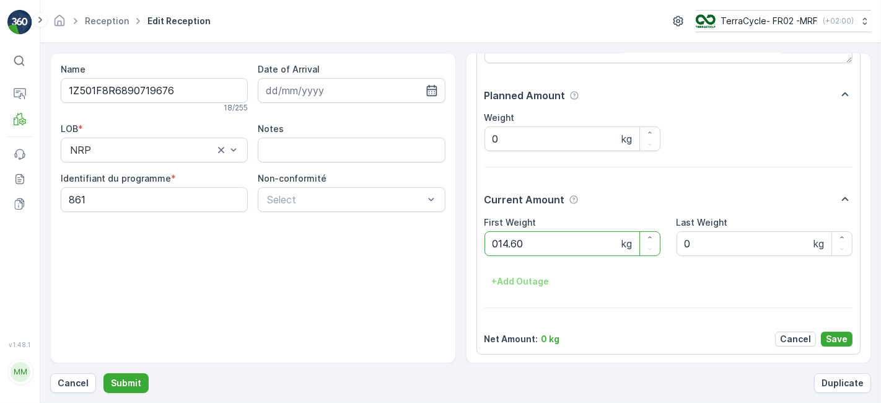
click at [104, 373] on button "Submit" at bounding box center [126, 383] width 45 height 20
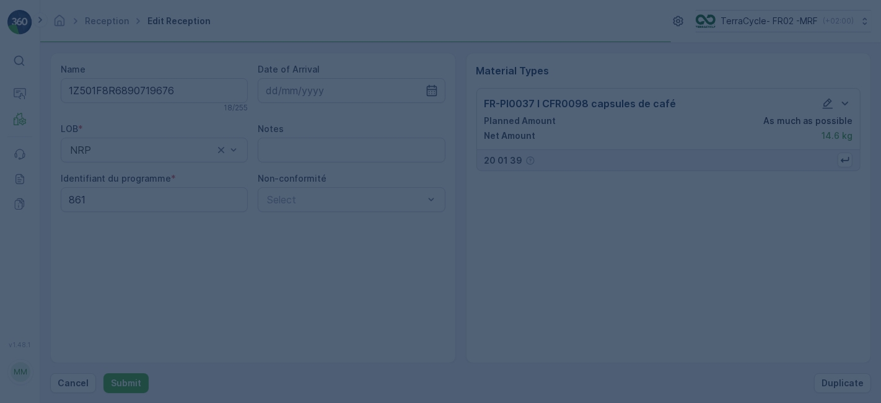
scroll to position [0, 0]
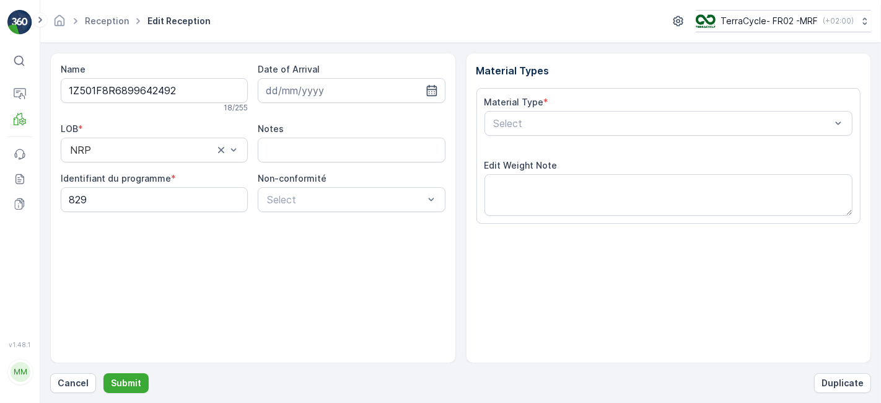
scroll to position [152, 0]
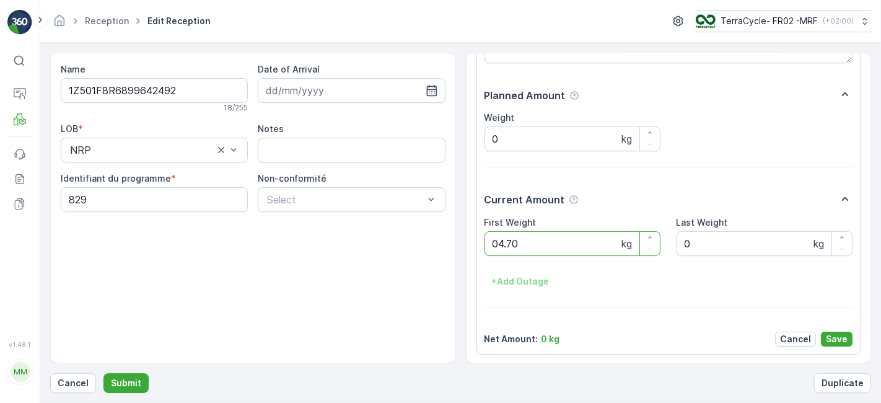
click at [104, 373] on button "Submit" at bounding box center [126, 383] width 45 height 20
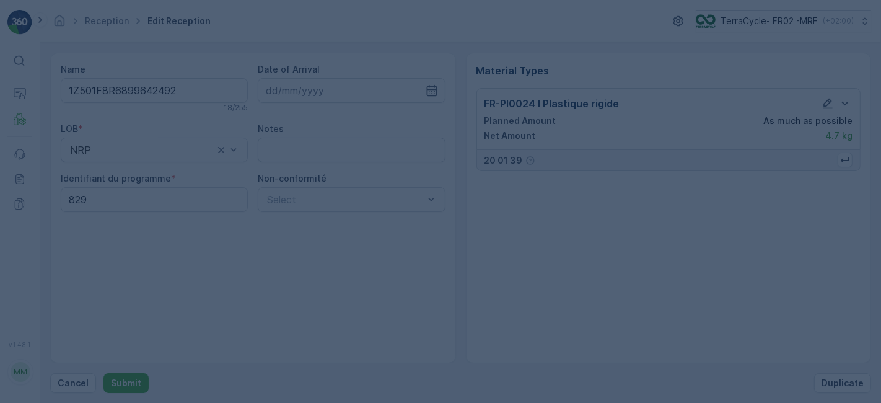
scroll to position [0, 0]
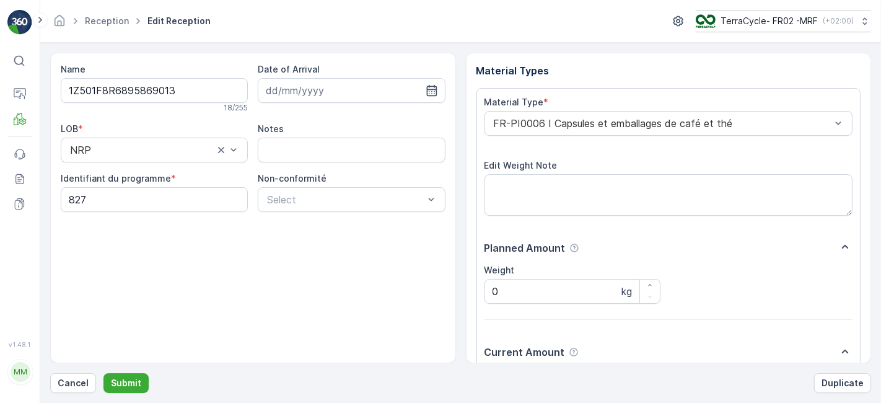
scroll to position [152, 0]
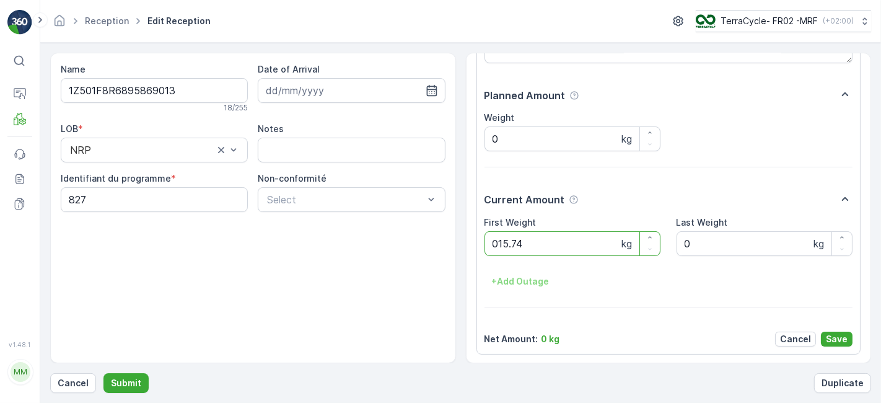
click at [104, 373] on button "Submit" at bounding box center [126, 383] width 45 height 20
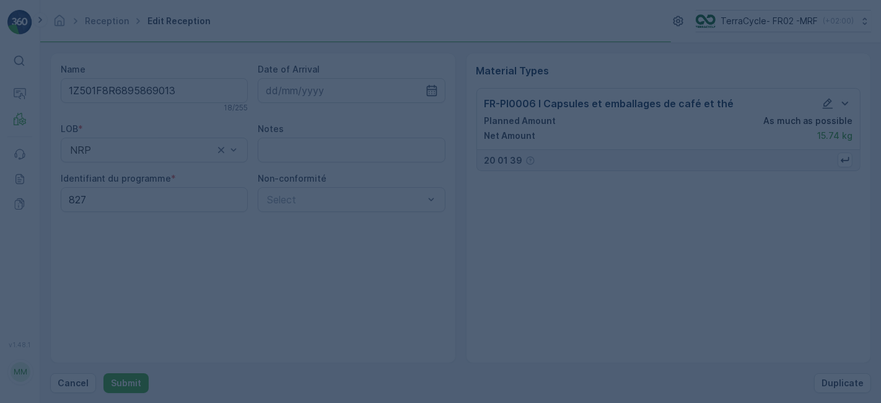
scroll to position [0, 0]
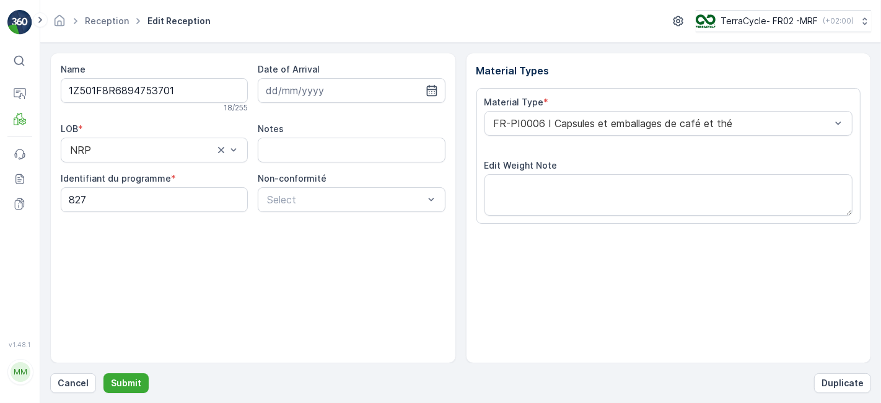
scroll to position [152, 0]
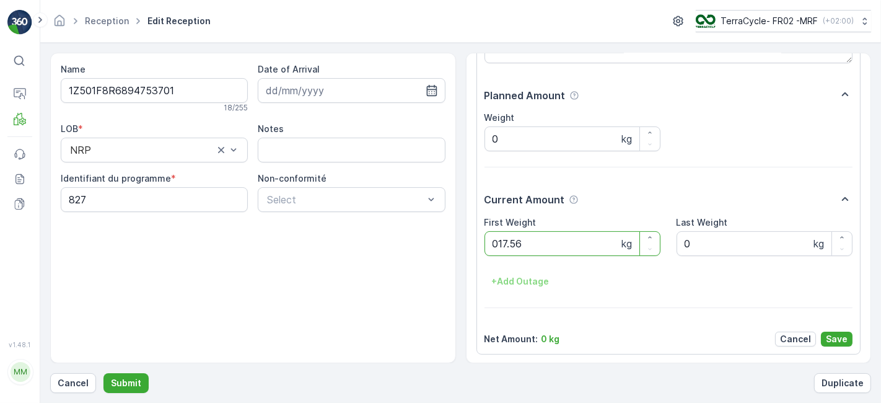
click at [104, 373] on button "Submit" at bounding box center [126, 383] width 45 height 20
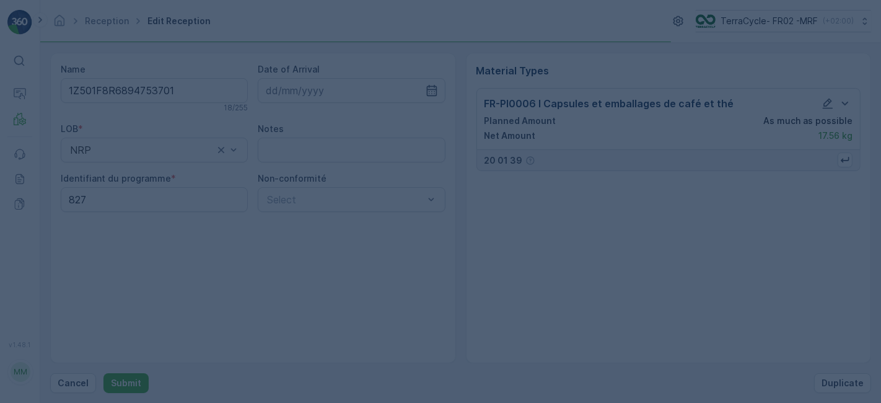
scroll to position [0, 0]
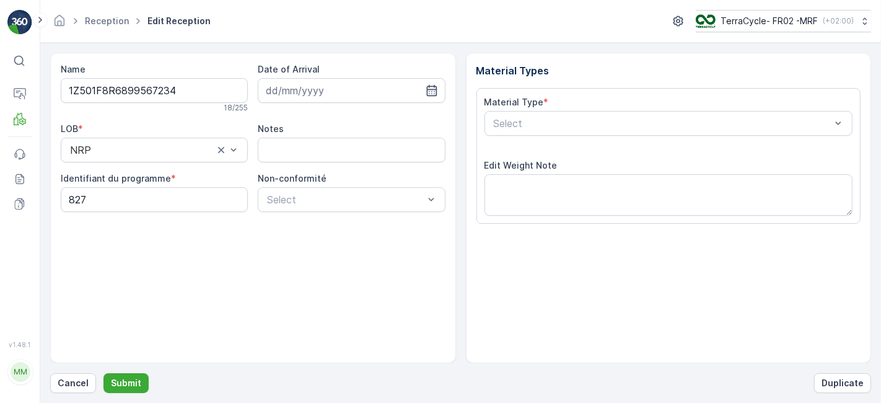
scroll to position [152, 0]
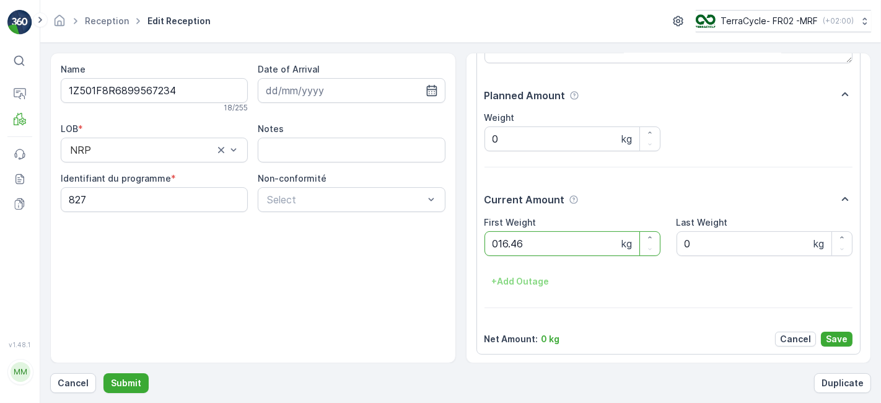
click at [104, 373] on button "Submit" at bounding box center [126, 383] width 45 height 20
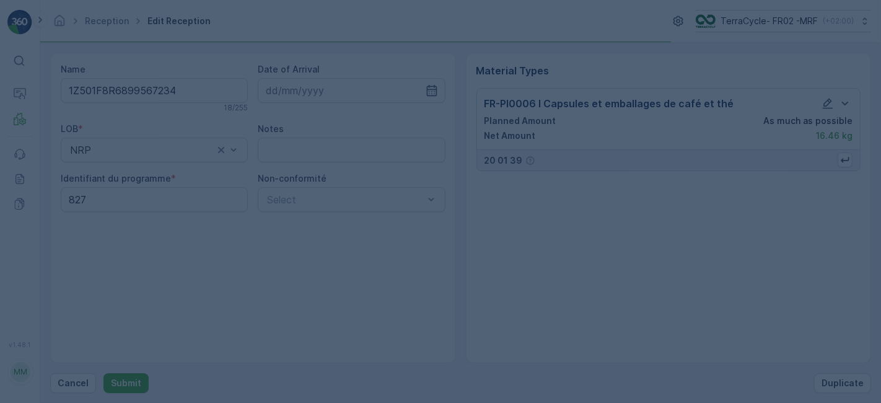
scroll to position [0, 0]
